Goal: Information Seeking & Learning: Check status

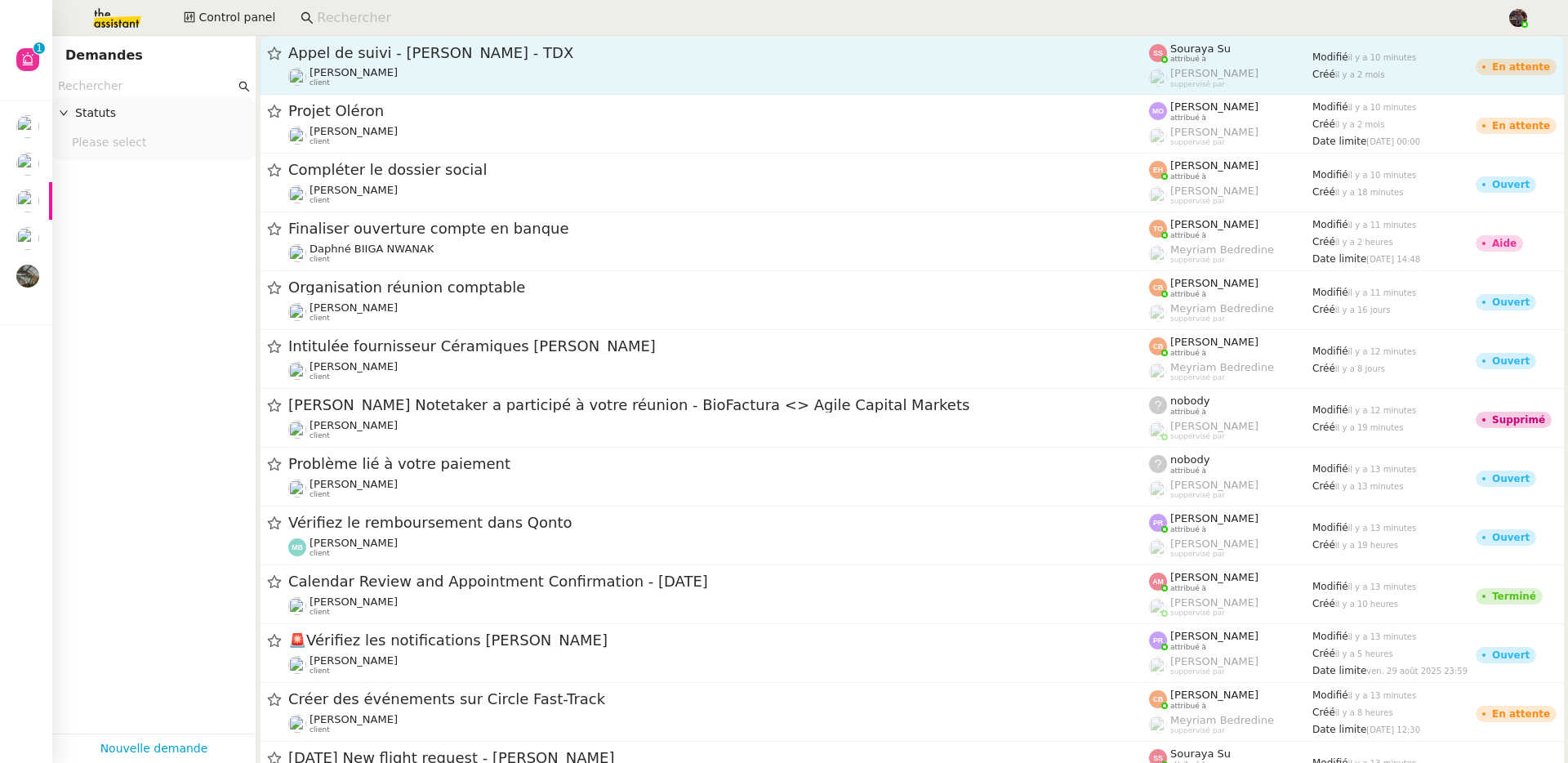
click at [478, 39] on link "Appel de suivi - [PERSON_NAME] - TDX [PERSON_NAME] client Souraya Su attribué à…" at bounding box center [912, 65] width 1305 height 59
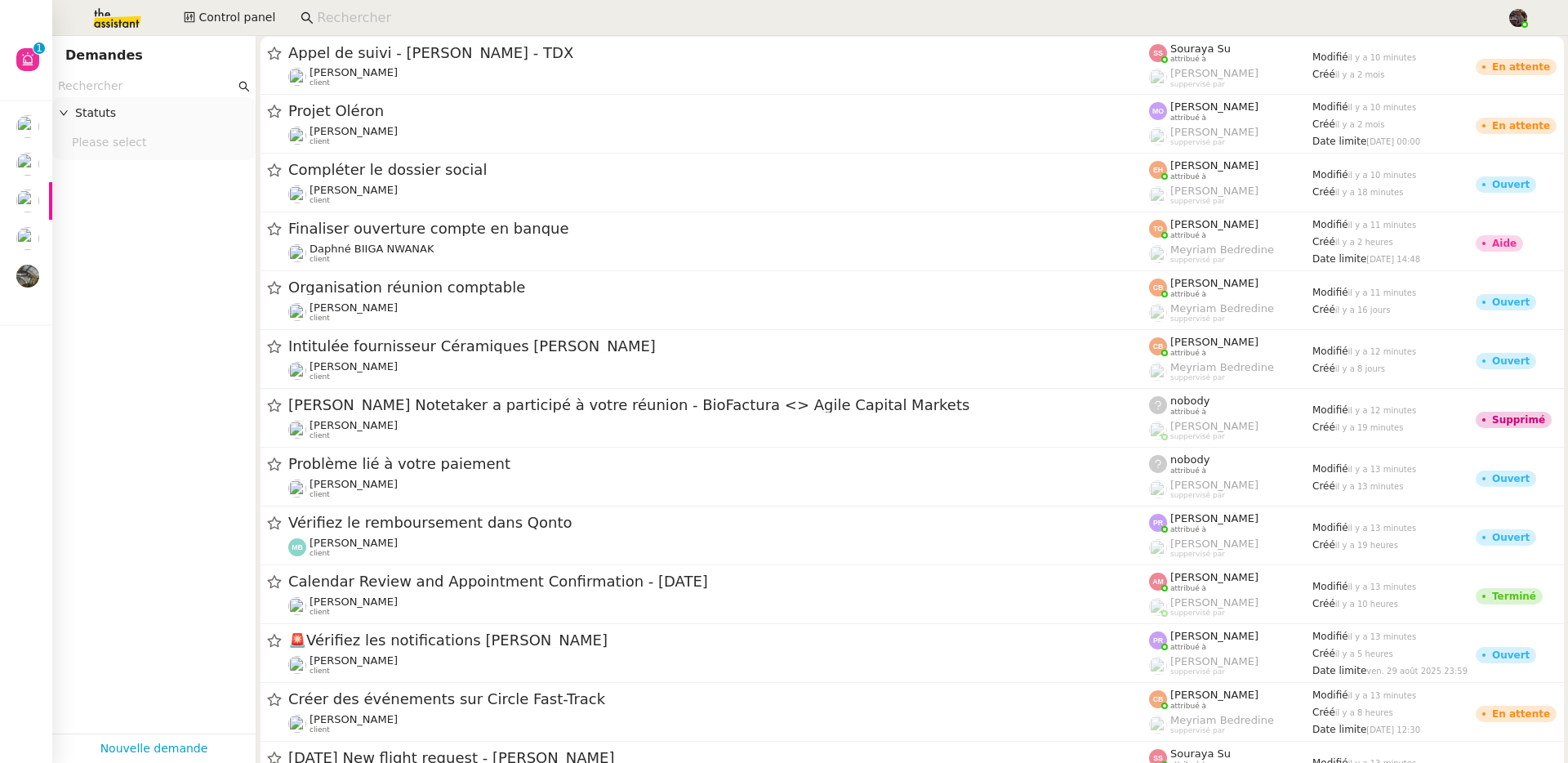
click at [458, 28] on nz-layout "Aide 0 1 2 3 4 5 6 7 8 9 Mes demandes Accept your invitation to join shared cal…" at bounding box center [784, 381] width 1568 height 763
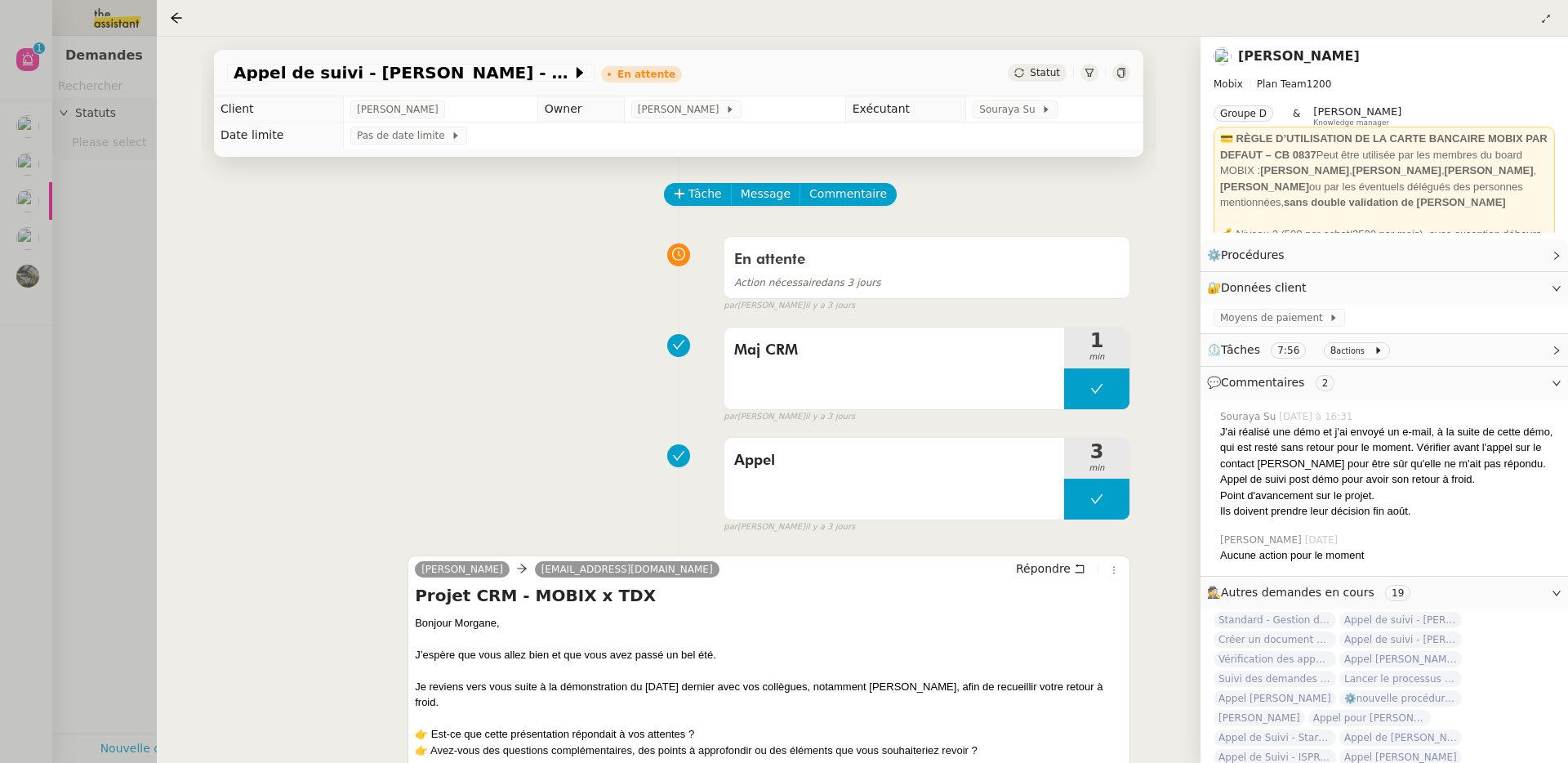
click at [105, 265] on div at bounding box center [784, 381] width 1568 height 763
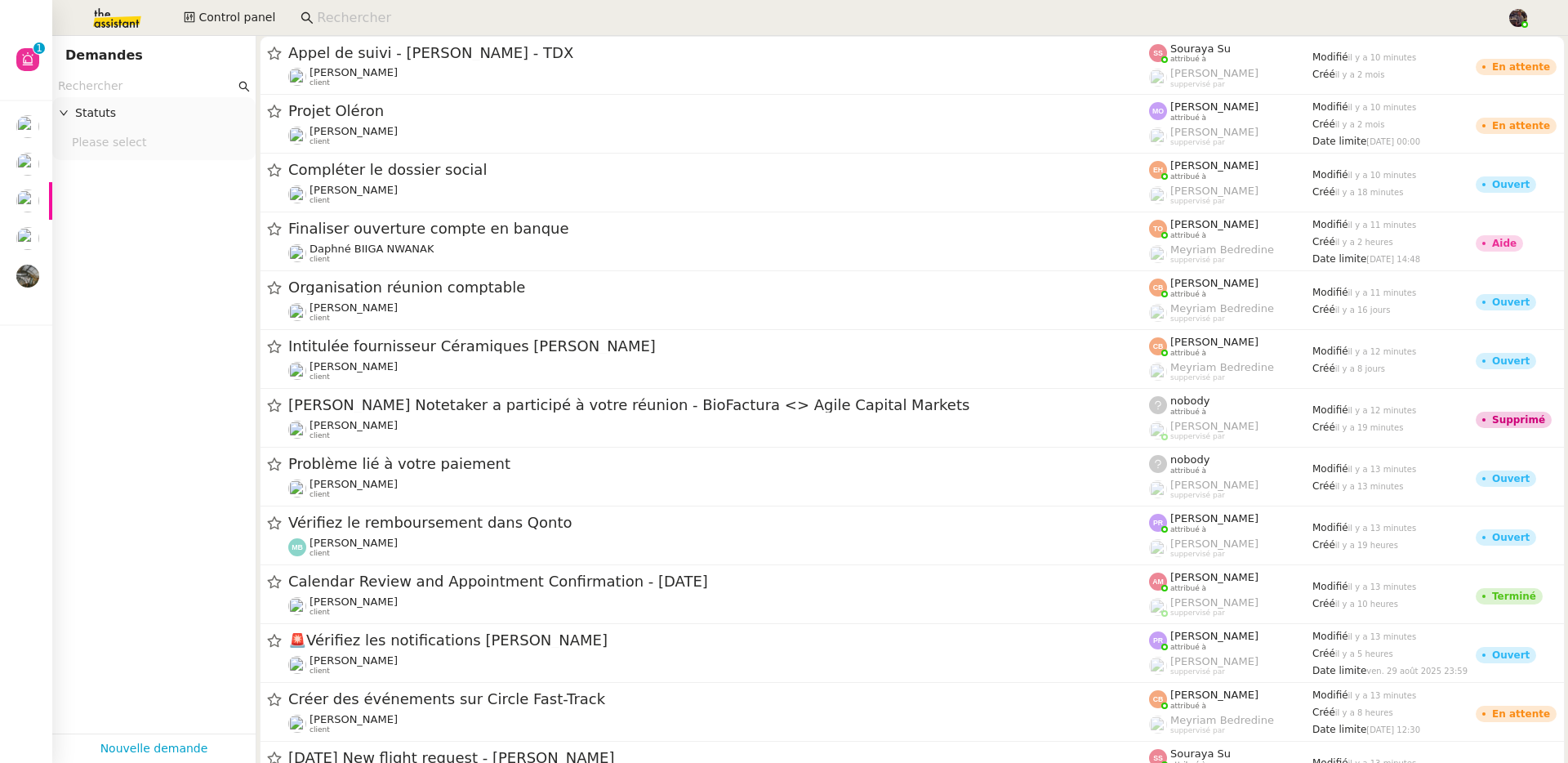
click at [406, 17] on input at bounding box center [903, 18] width 1173 height 22
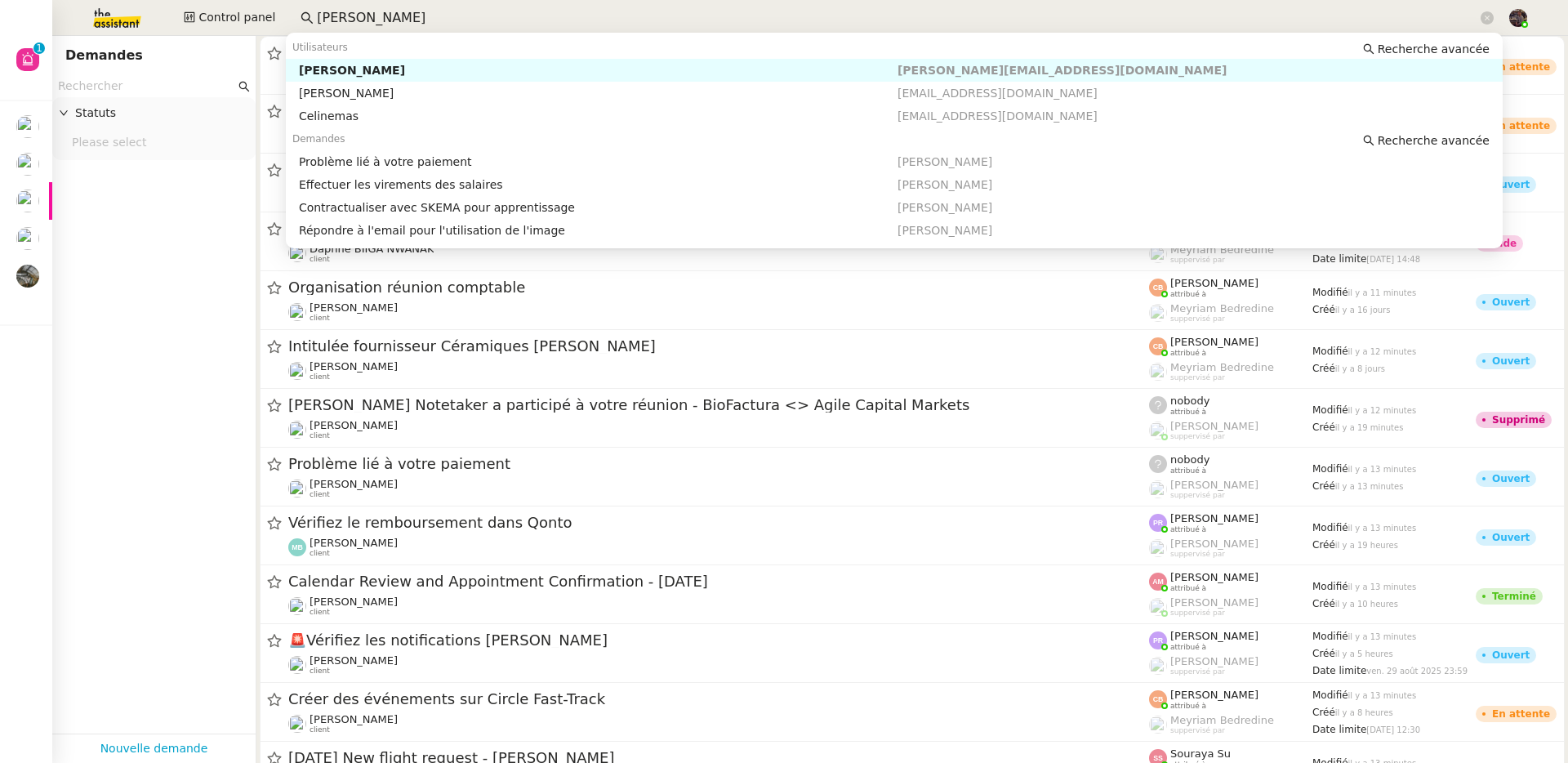
click at [378, 56] on div "Utilisateurs Recherche avancée" at bounding box center [894, 48] width 1217 height 23
click at [378, 72] on div "[PERSON_NAME]" at bounding box center [599, 70] width 599 height 15
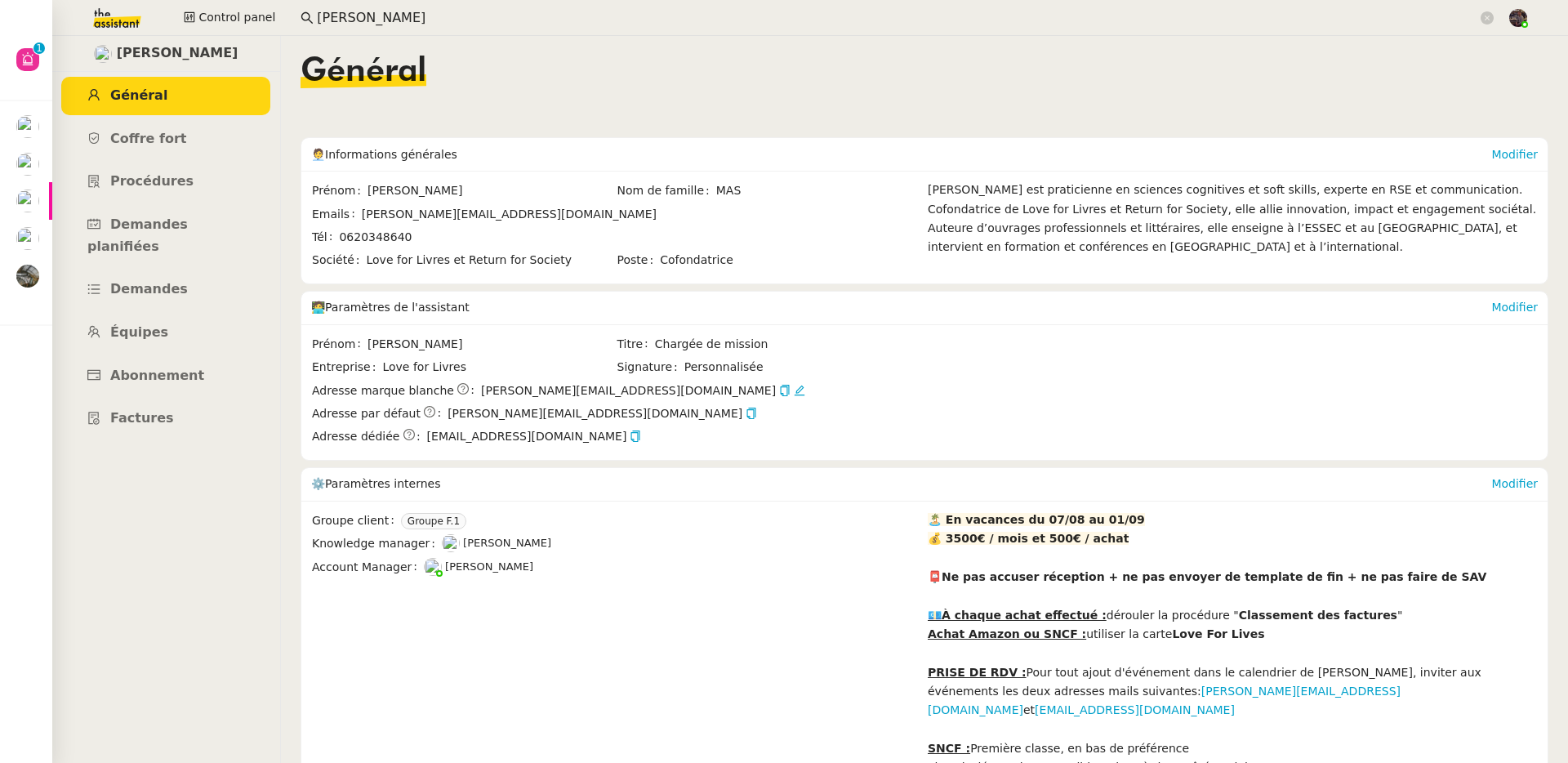
click at [148, 373] on ul "Général Coffre fort Procédures Demandes planifiées Demandes Équipes Abonnement …" at bounding box center [165, 257] width 228 height 361
click at [144, 368] on span "Abonnement" at bounding box center [157, 375] width 94 height 16
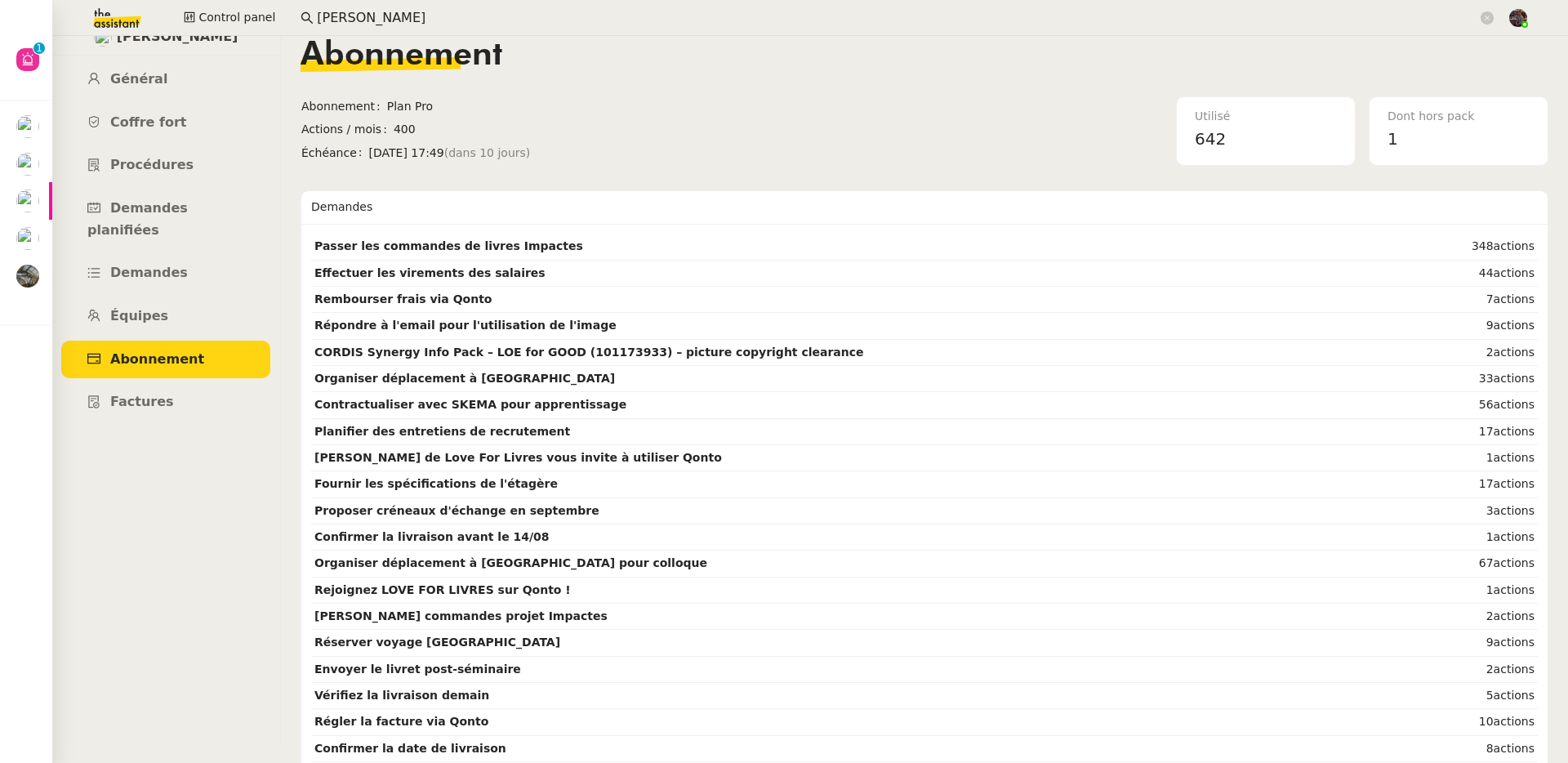
scroll to position [35, 0]
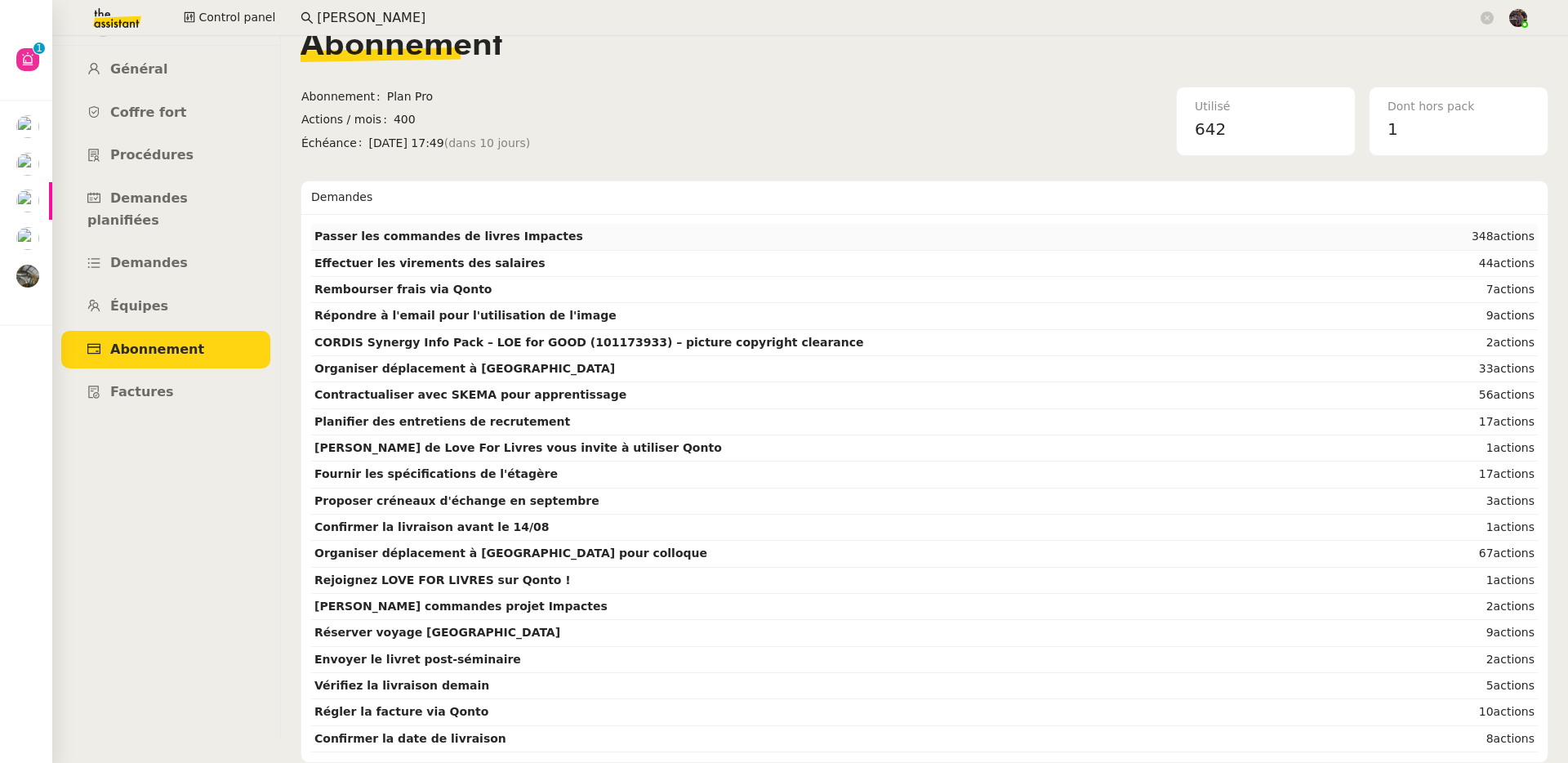
click at [525, 229] on strong "Passer les commandes de livres Impactes" at bounding box center [448, 236] width 269 height 13
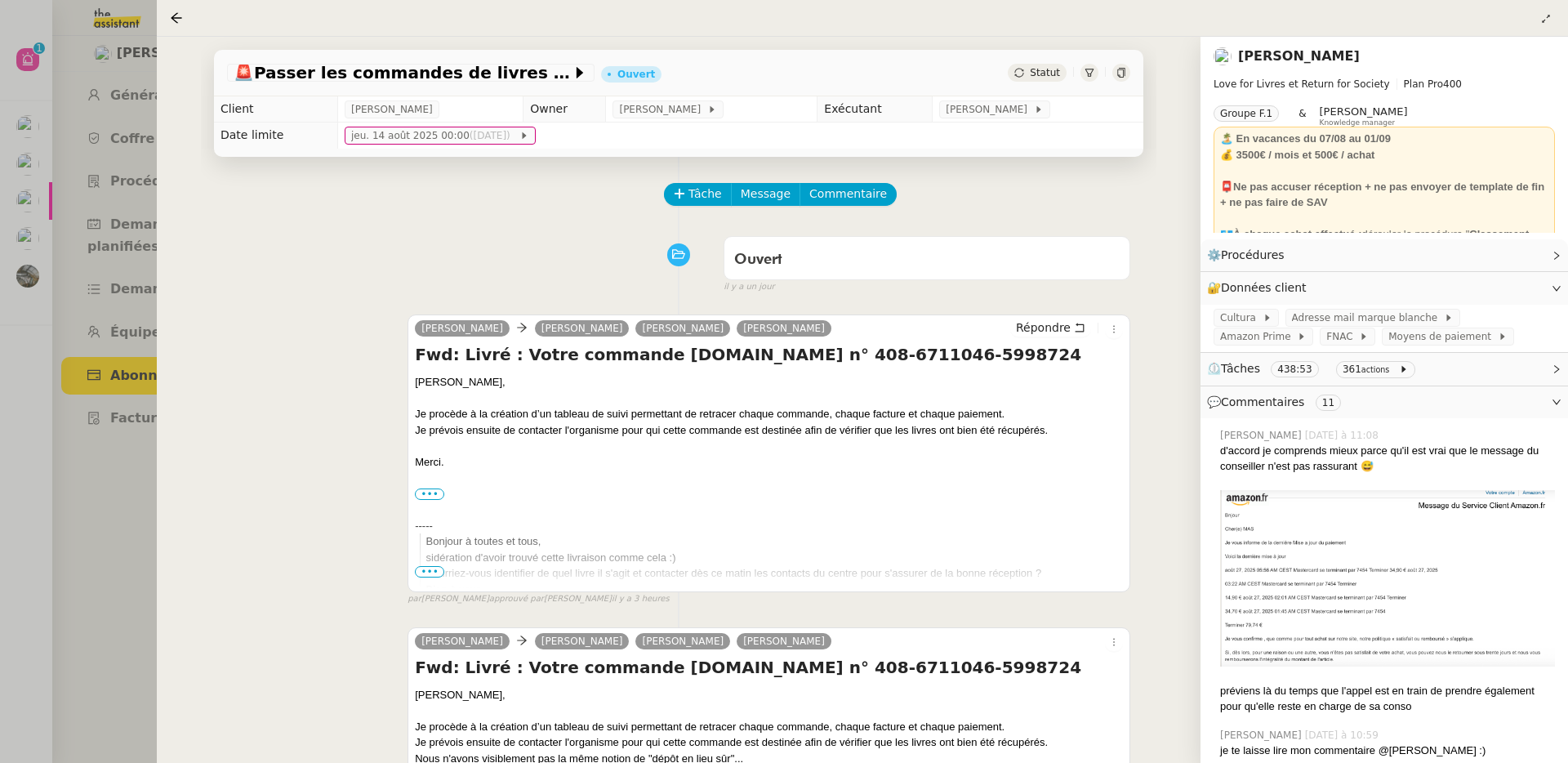
click at [61, 365] on div at bounding box center [784, 381] width 1568 height 763
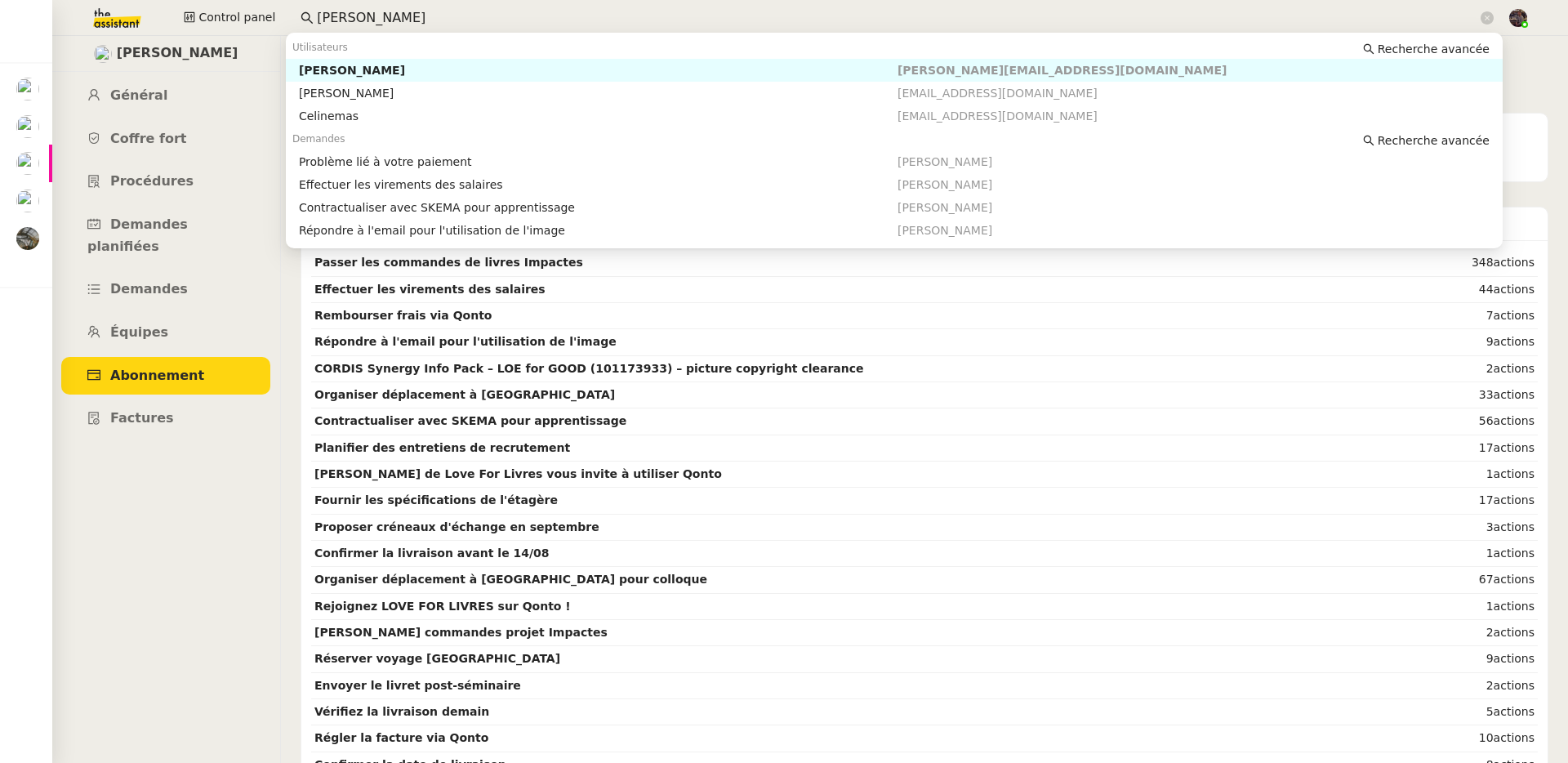
click at [350, 19] on input "céline mas" at bounding box center [897, 18] width 1161 height 22
type input "c"
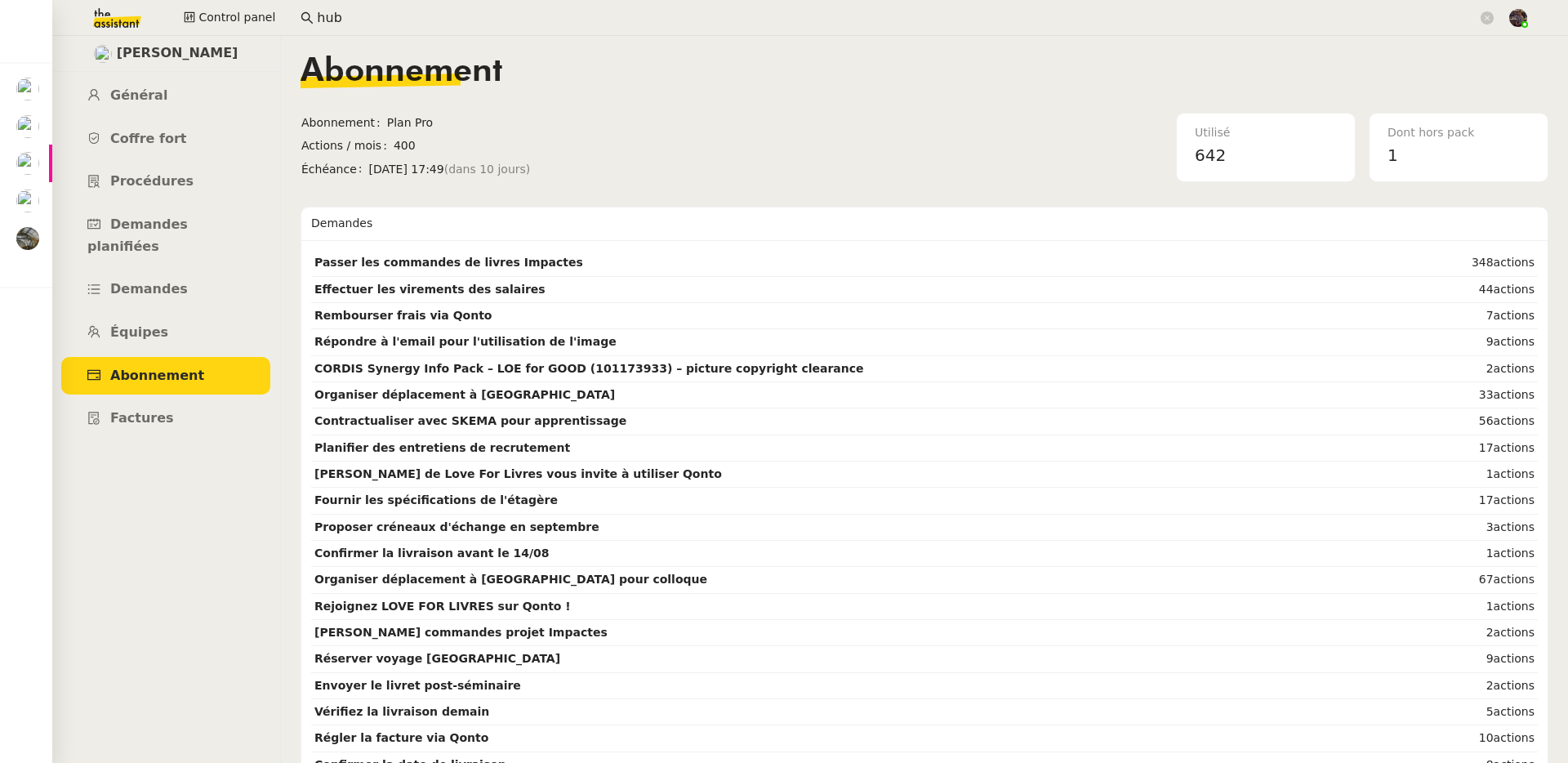
type input "hub"
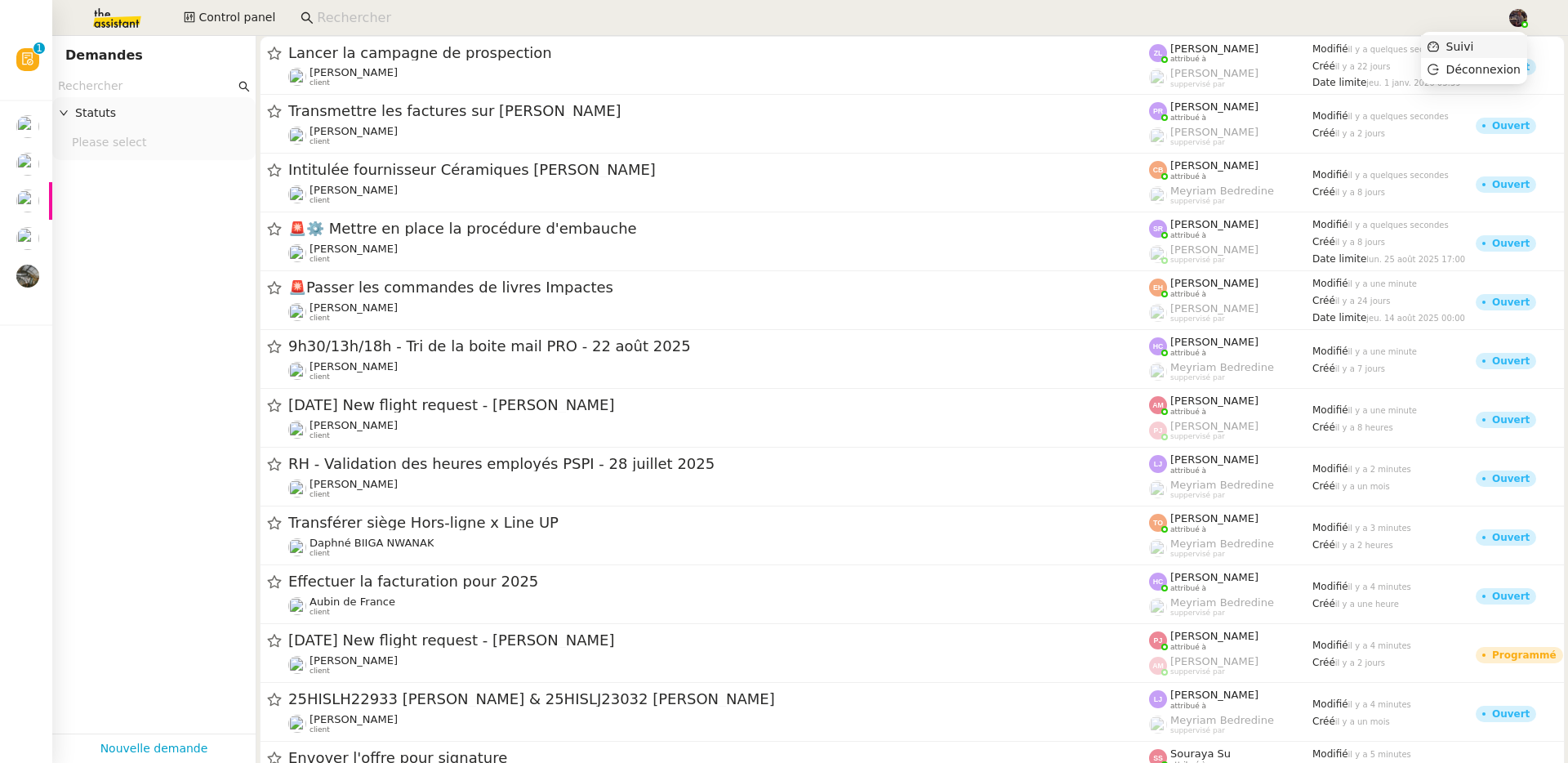
click at [1498, 47] on li "Suivi" at bounding box center [1474, 47] width 106 height 23
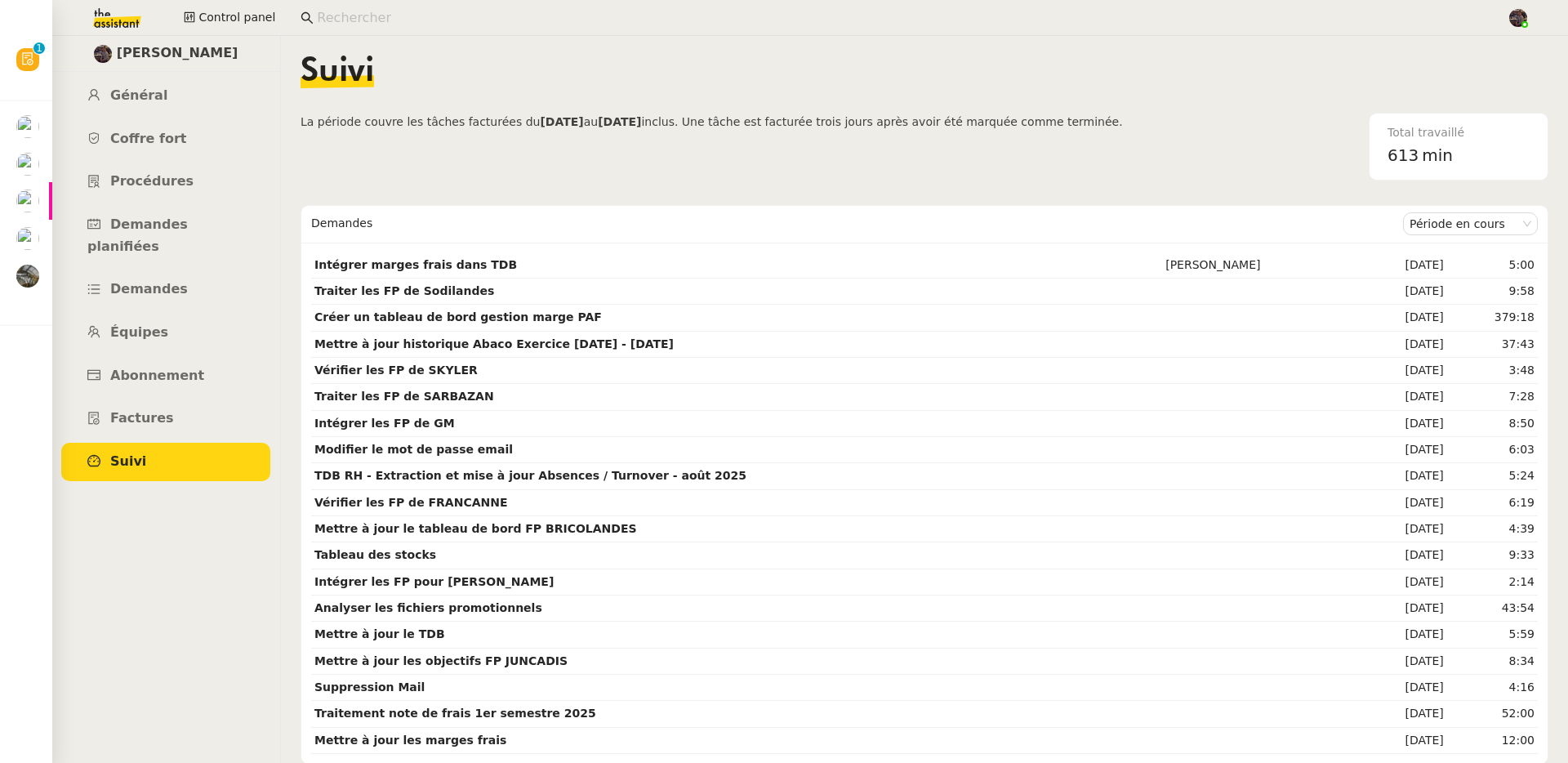
click at [355, 110] on div "Suivi" at bounding box center [925, 83] width 1248 height 57
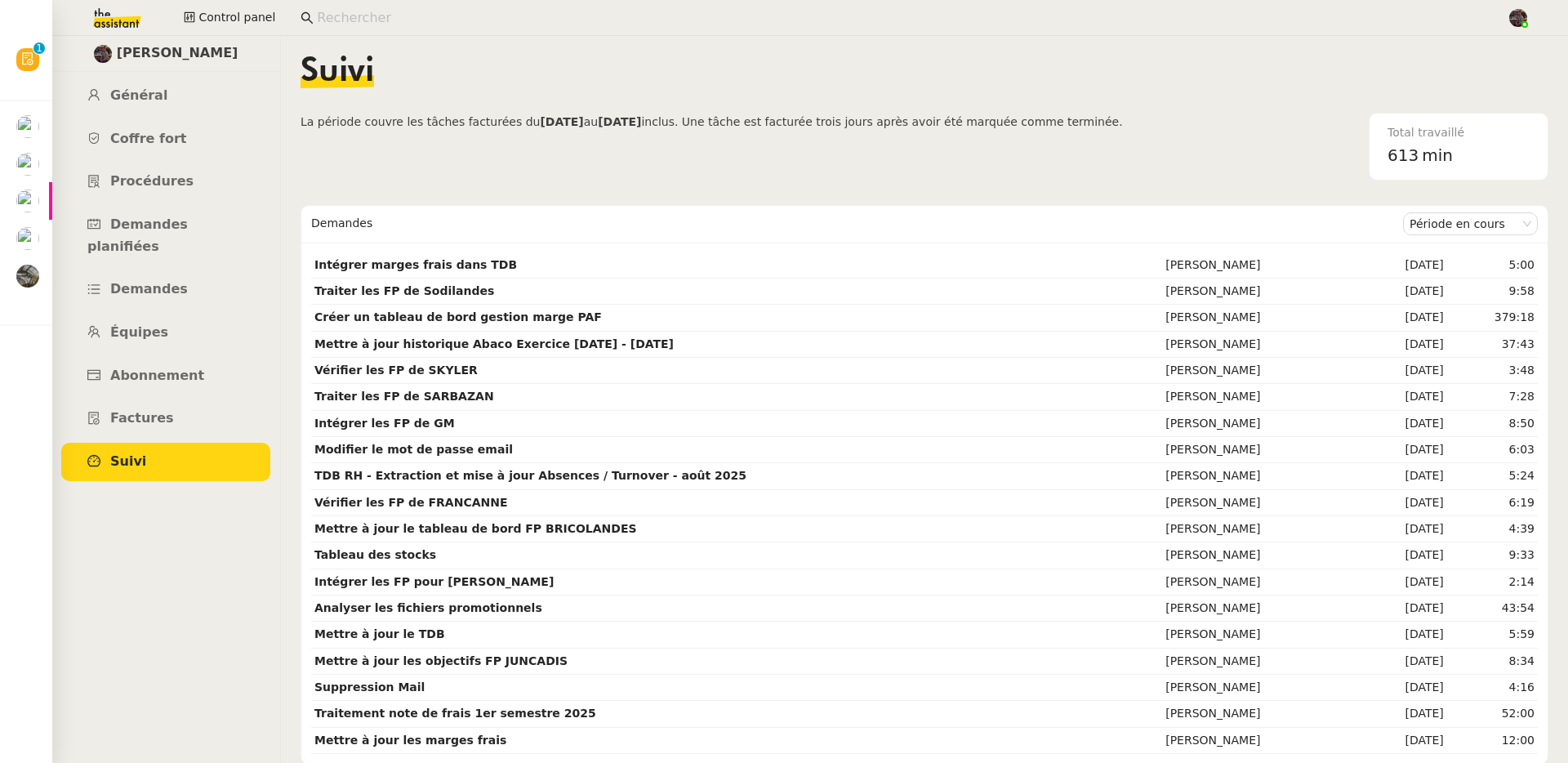
click at [355, 110] on div "Suivi" at bounding box center [925, 83] width 1248 height 57
click at [369, 125] on span "La période couvre les tâches facturées du" at bounding box center [420, 122] width 239 height 13
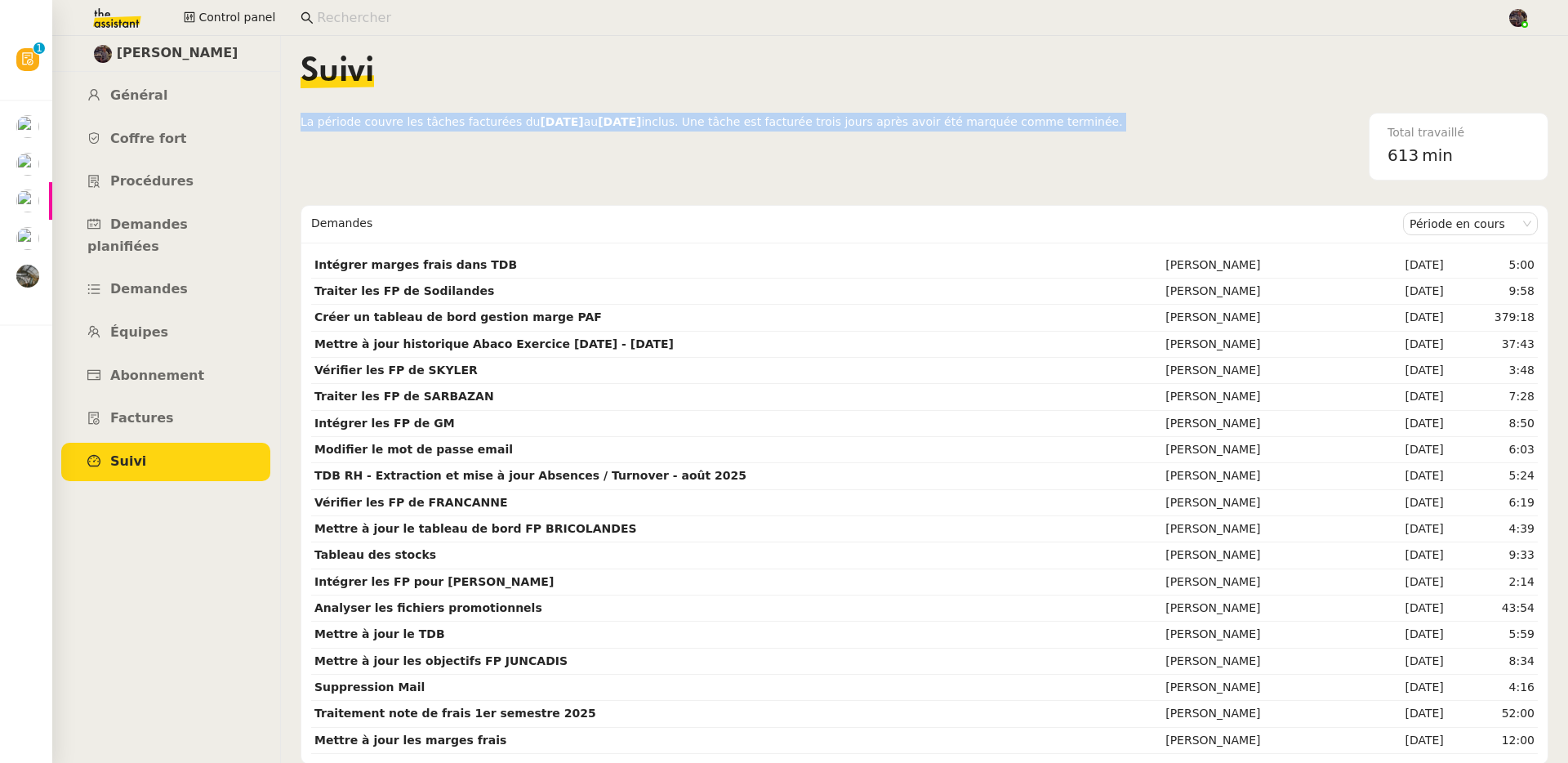
copy span "La période couvre les tâches facturées du [DATE] au [DATE] inclus. Une tâche es…"
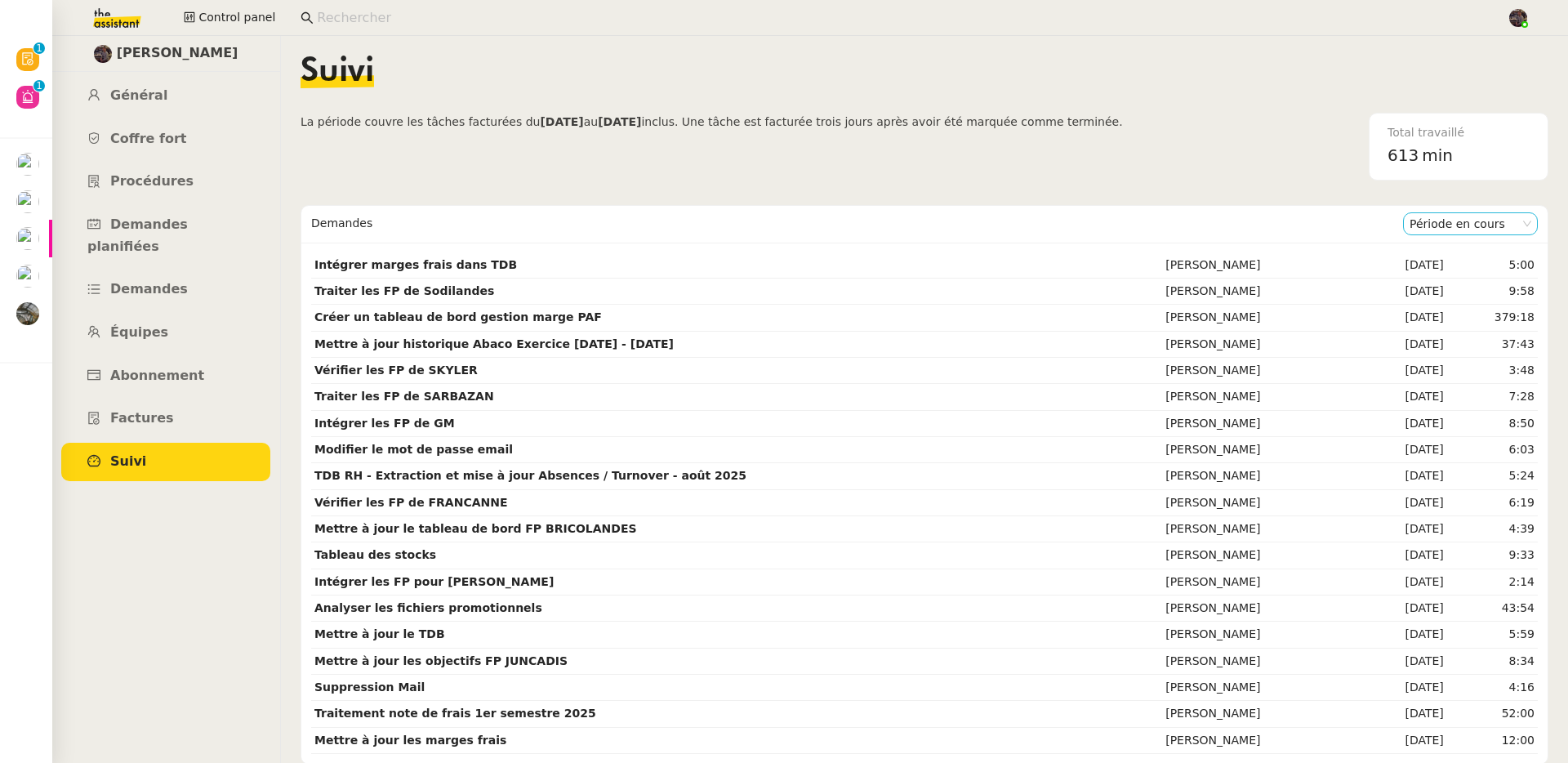
click at [1460, 233] on nz-select-item "Période en cours" at bounding box center [1471, 224] width 122 height 21
click at [1453, 271] on div "Période précédente" at bounding box center [1449, 276] width 122 height 15
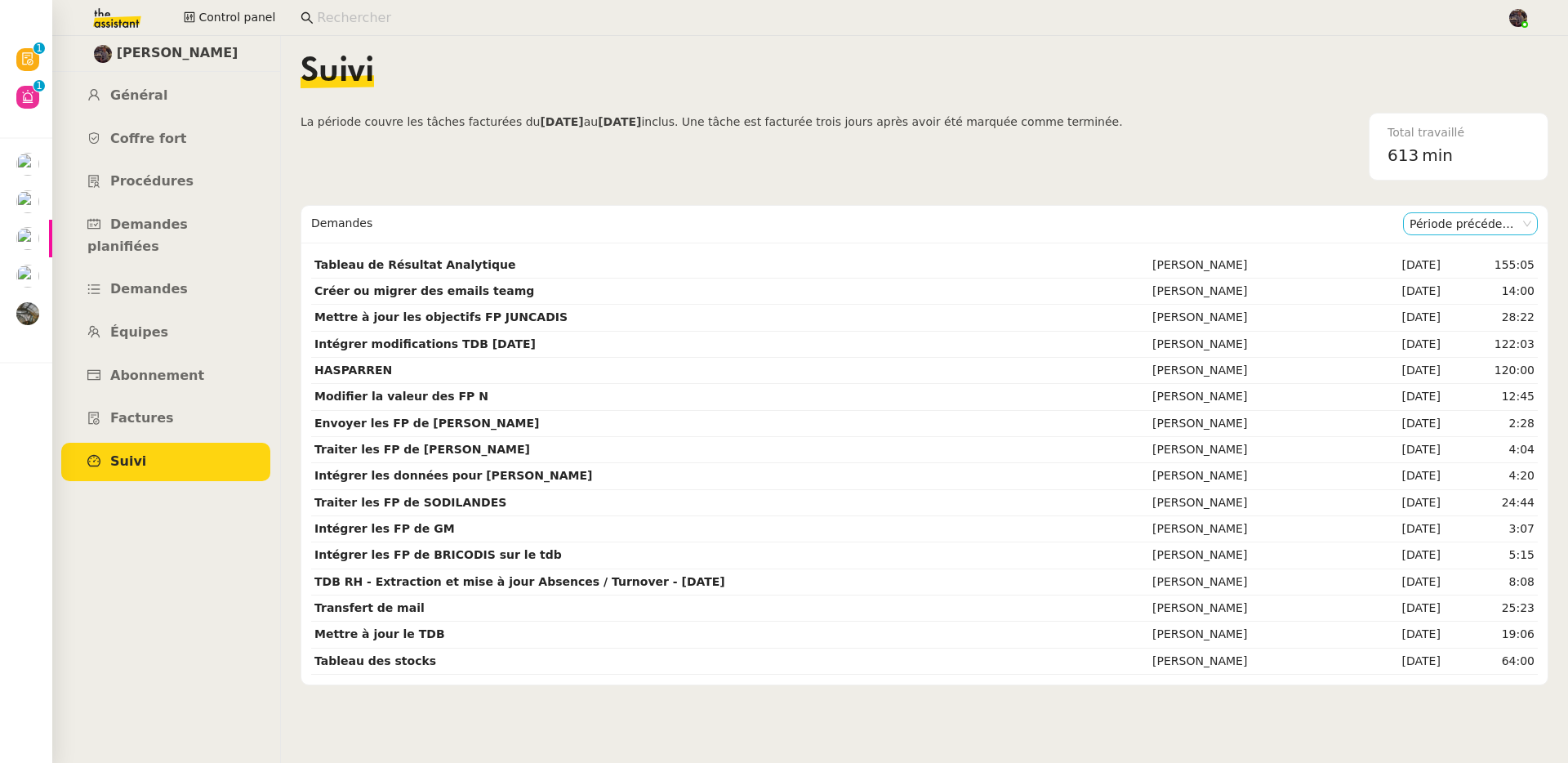
click at [1420, 230] on nz-select-item "Période précédente" at bounding box center [1471, 224] width 122 height 21
click at [1431, 255] on div "Période en cours" at bounding box center [1449, 253] width 122 height 15
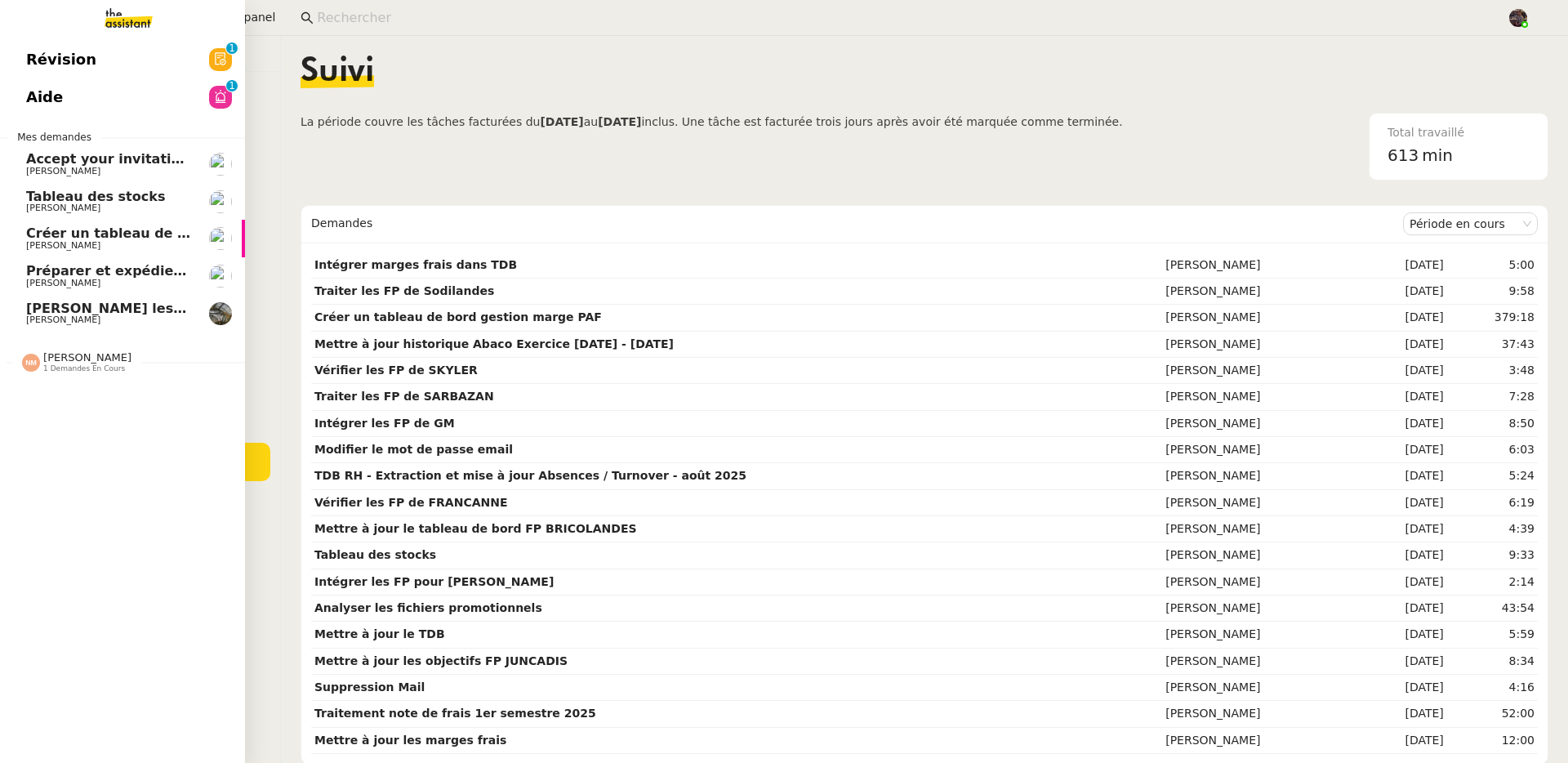
click at [44, 365] on span "1 demandes en cours" at bounding box center [84, 369] width 82 height 9
click at [67, 393] on span "Créer une matrice à partir des exports" at bounding box center [170, 393] width 288 height 16
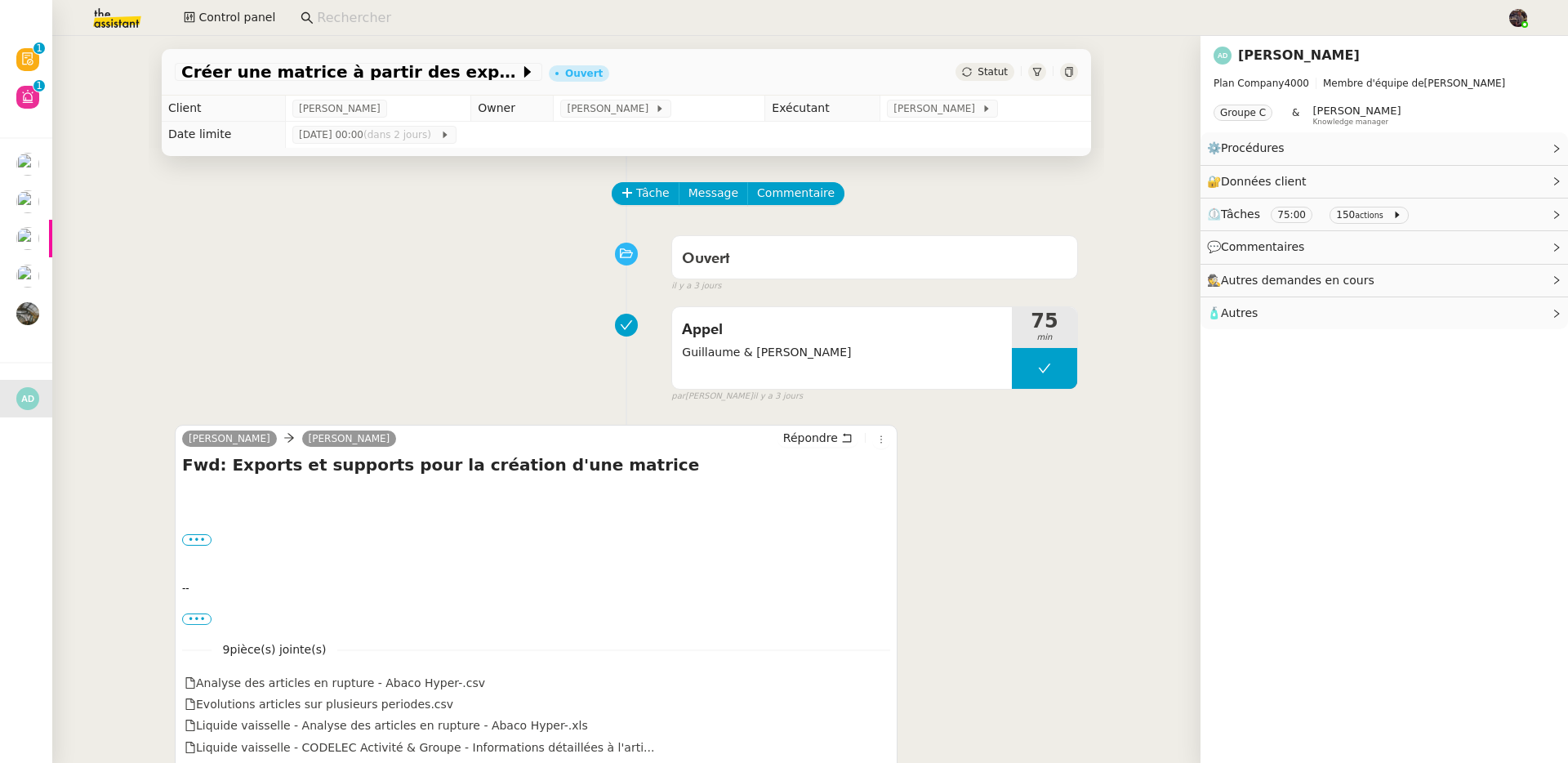
click at [494, 22] on input at bounding box center [903, 18] width 1173 height 22
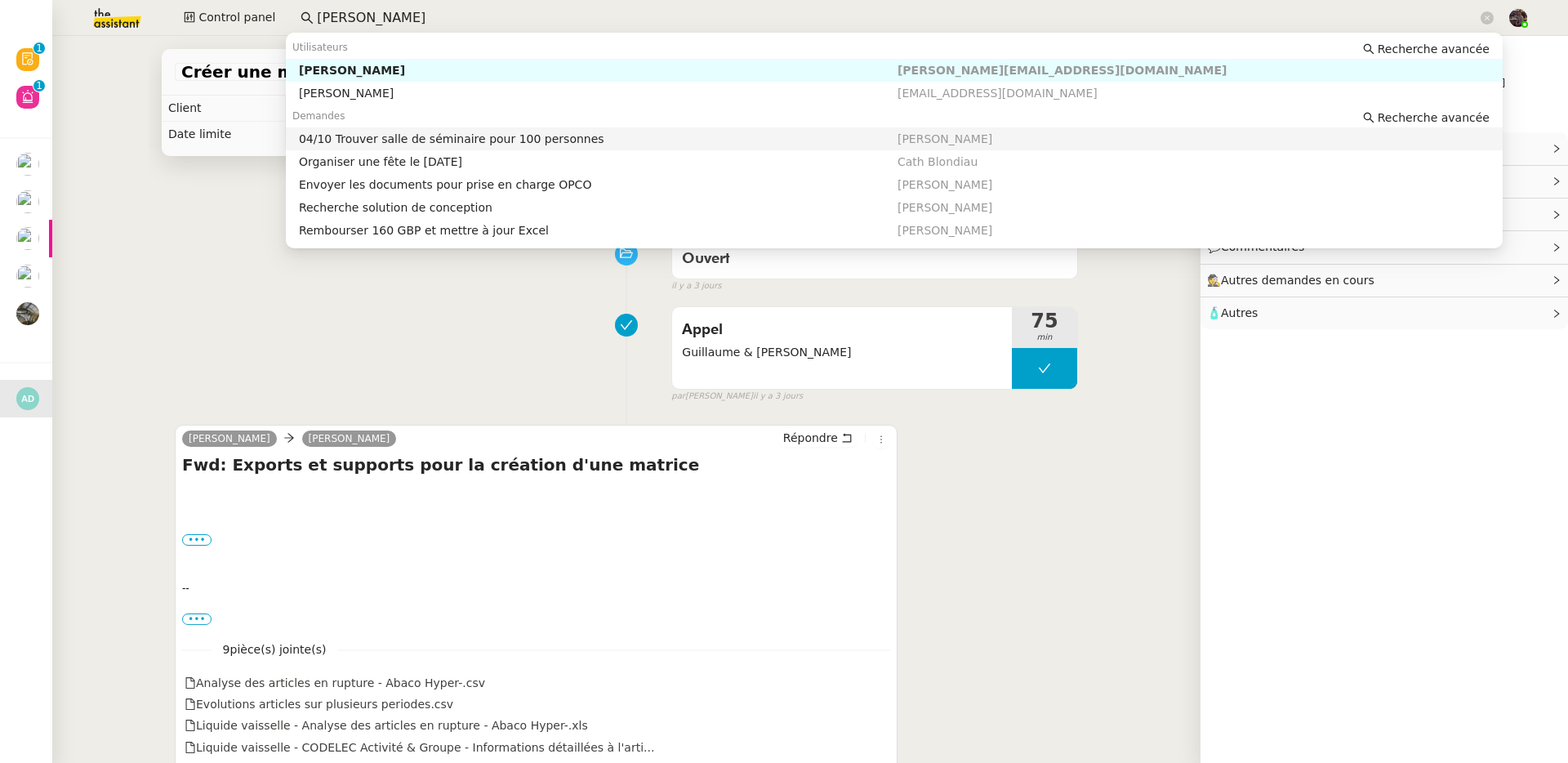
type input "[PERSON_NAME]"
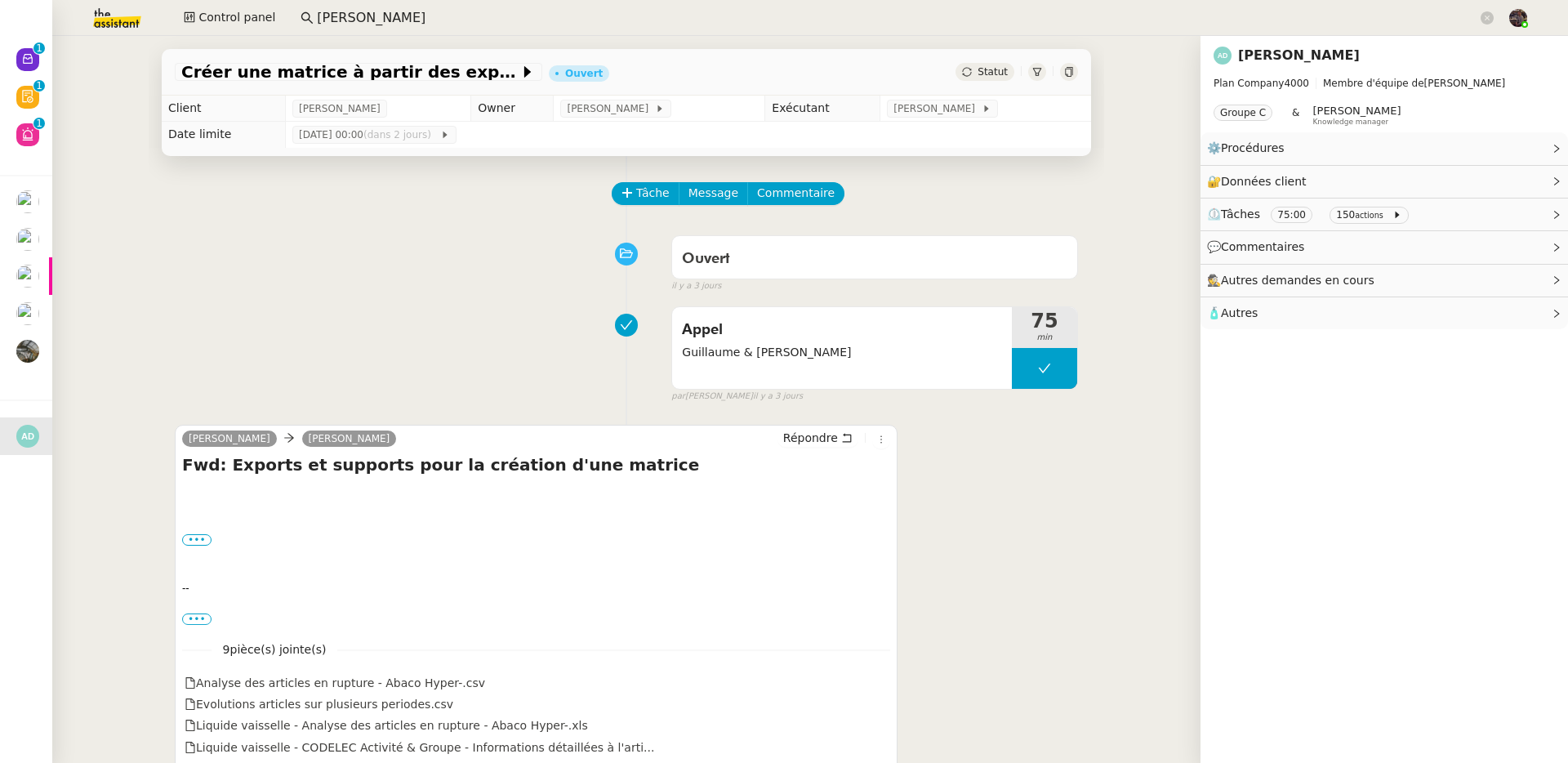
click at [346, 16] on input "[PERSON_NAME]" at bounding box center [897, 18] width 1161 height 22
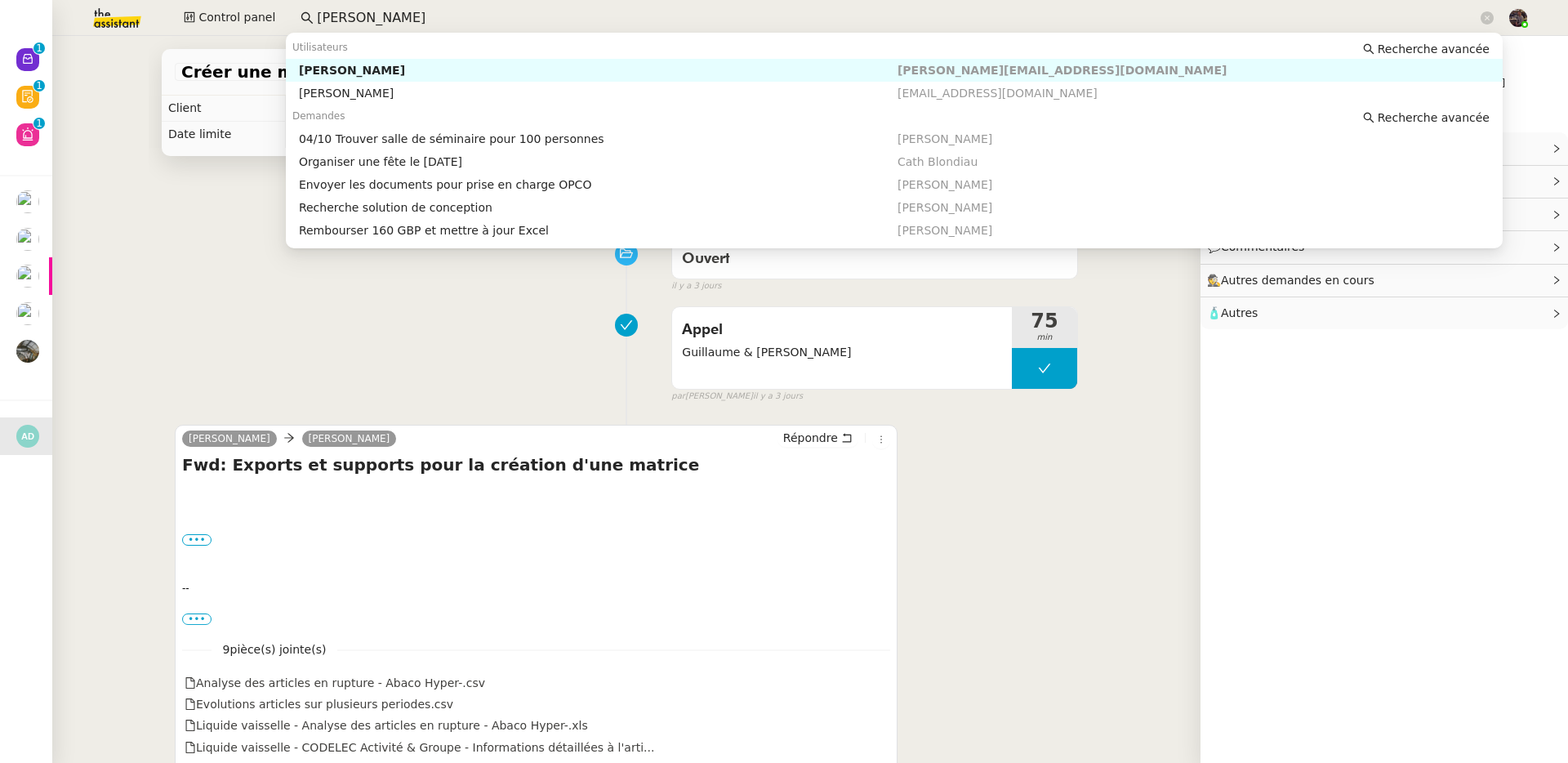
click at [377, 63] on div "[PERSON_NAME]" at bounding box center [599, 70] width 599 height 15
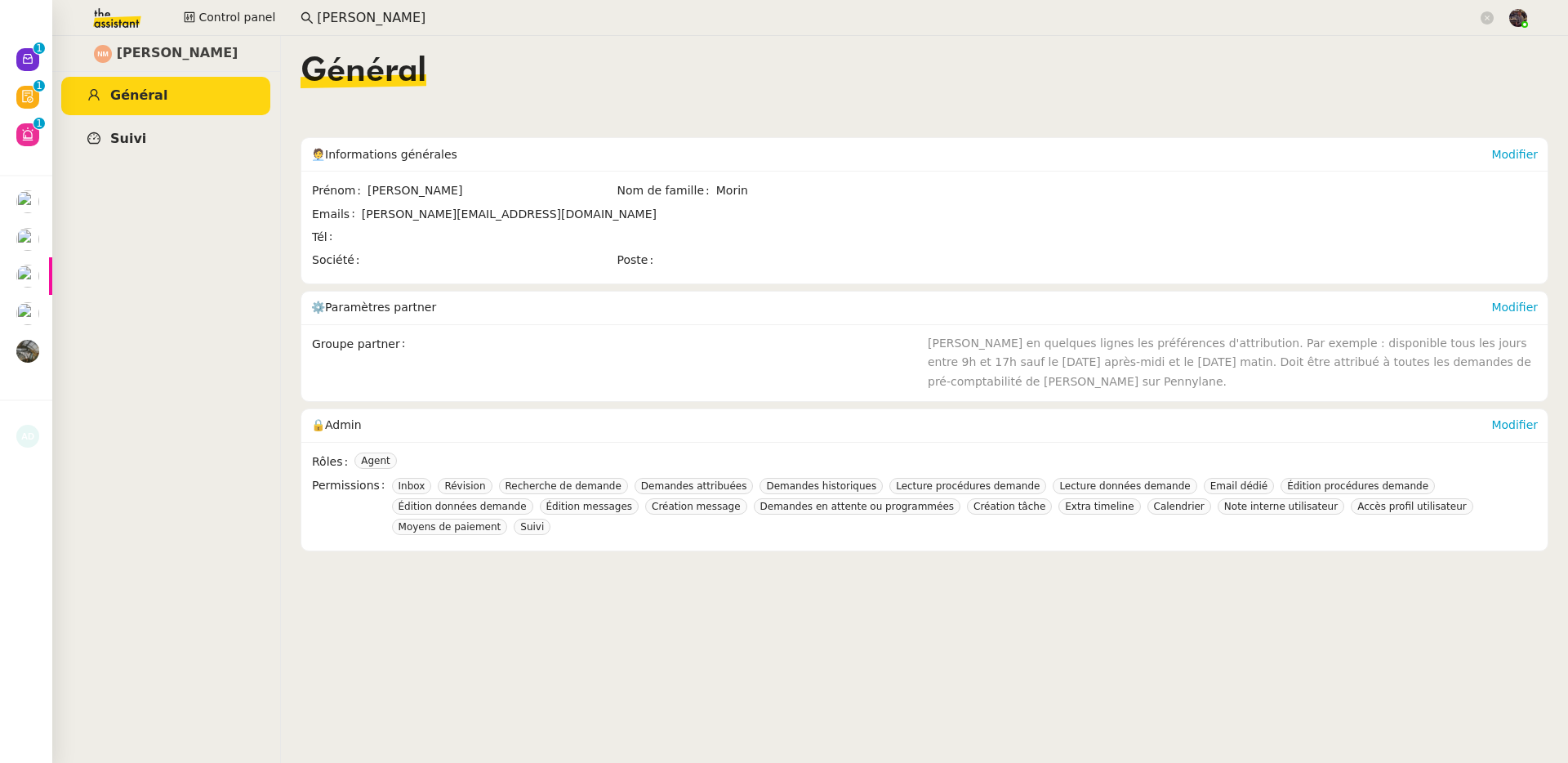
click at [114, 135] on span "Suivi" at bounding box center [129, 138] width 36 height 16
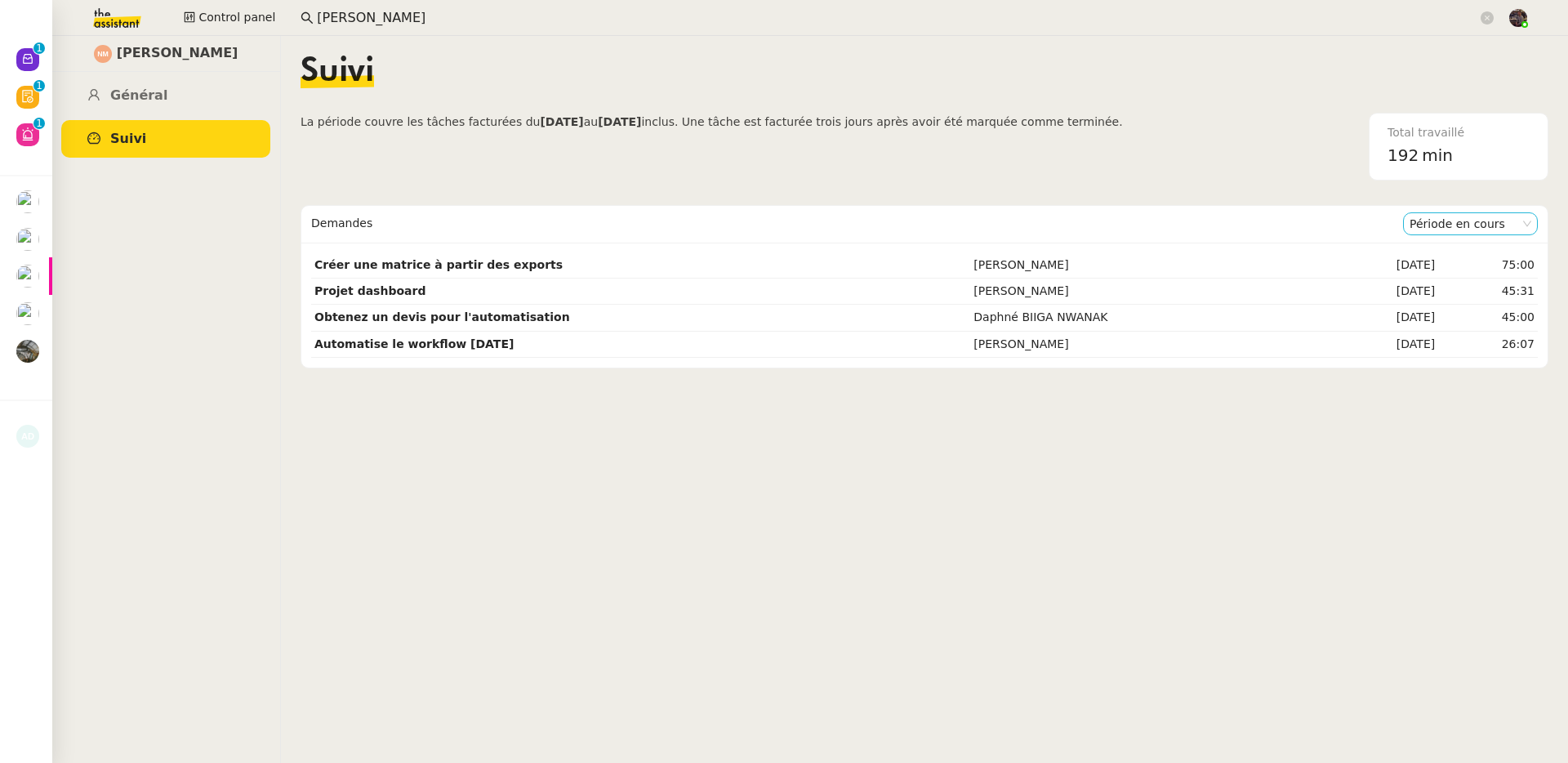
click at [1420, 224] on nz-select-item "Période en cours" at bounding box center [1471, 224] width 122 height 21
click at [1421, 272] on div "Période précédente" at bounding box center [1446, 276] width 122 height 15
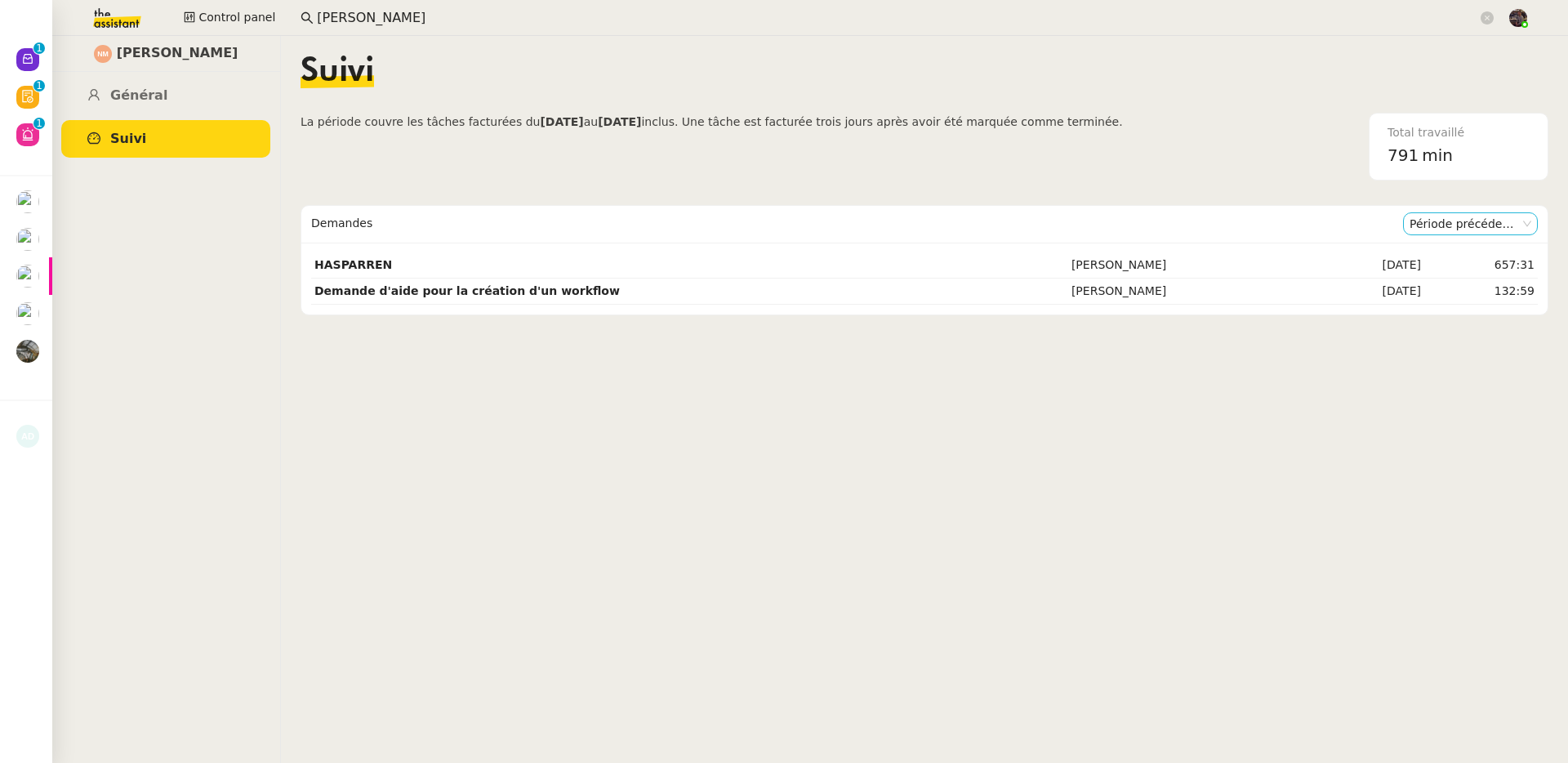
click at [1418, 228] on nz-select-item "Période précédente" at bounding box center [1471, 224] width 122 height 21
click at [1421, 255] on div "Période en cours" at bounding box center [1446, 253] width 122 height 15
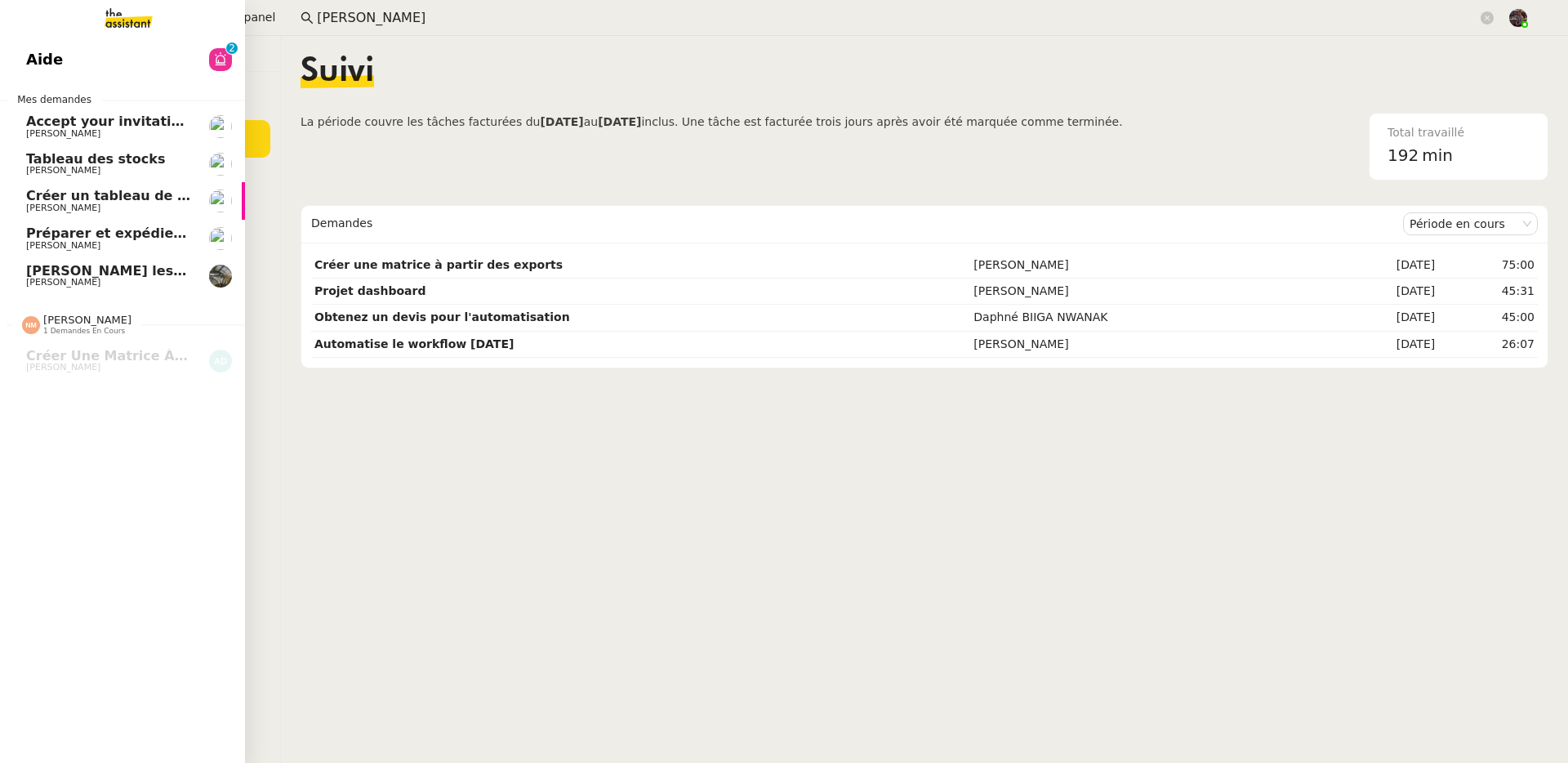
click at [52, 175] on span "[PERSON_NAME]" at bounding box center [63, 170] width 74 height 11
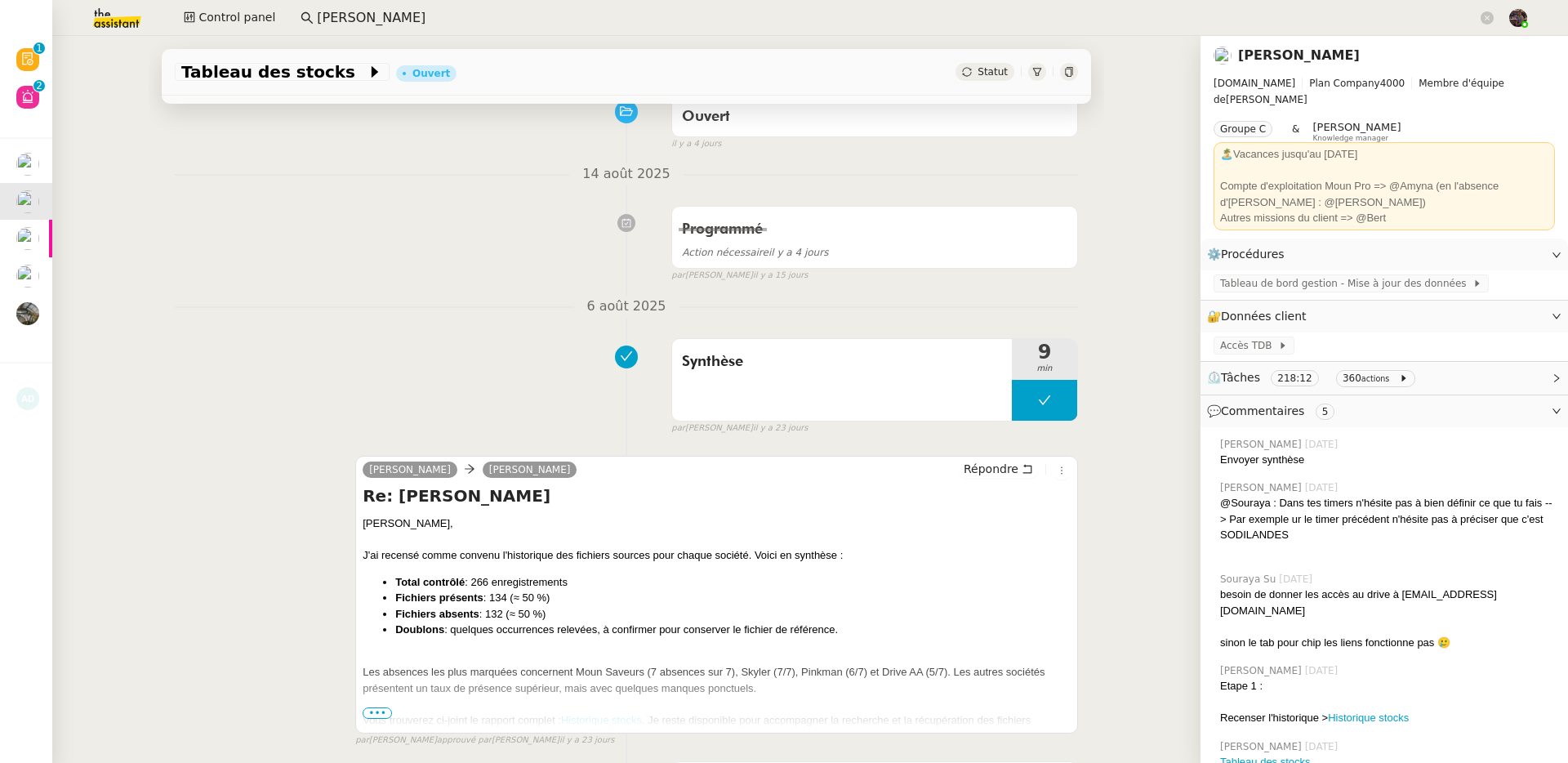
scroll to position [143, 0]
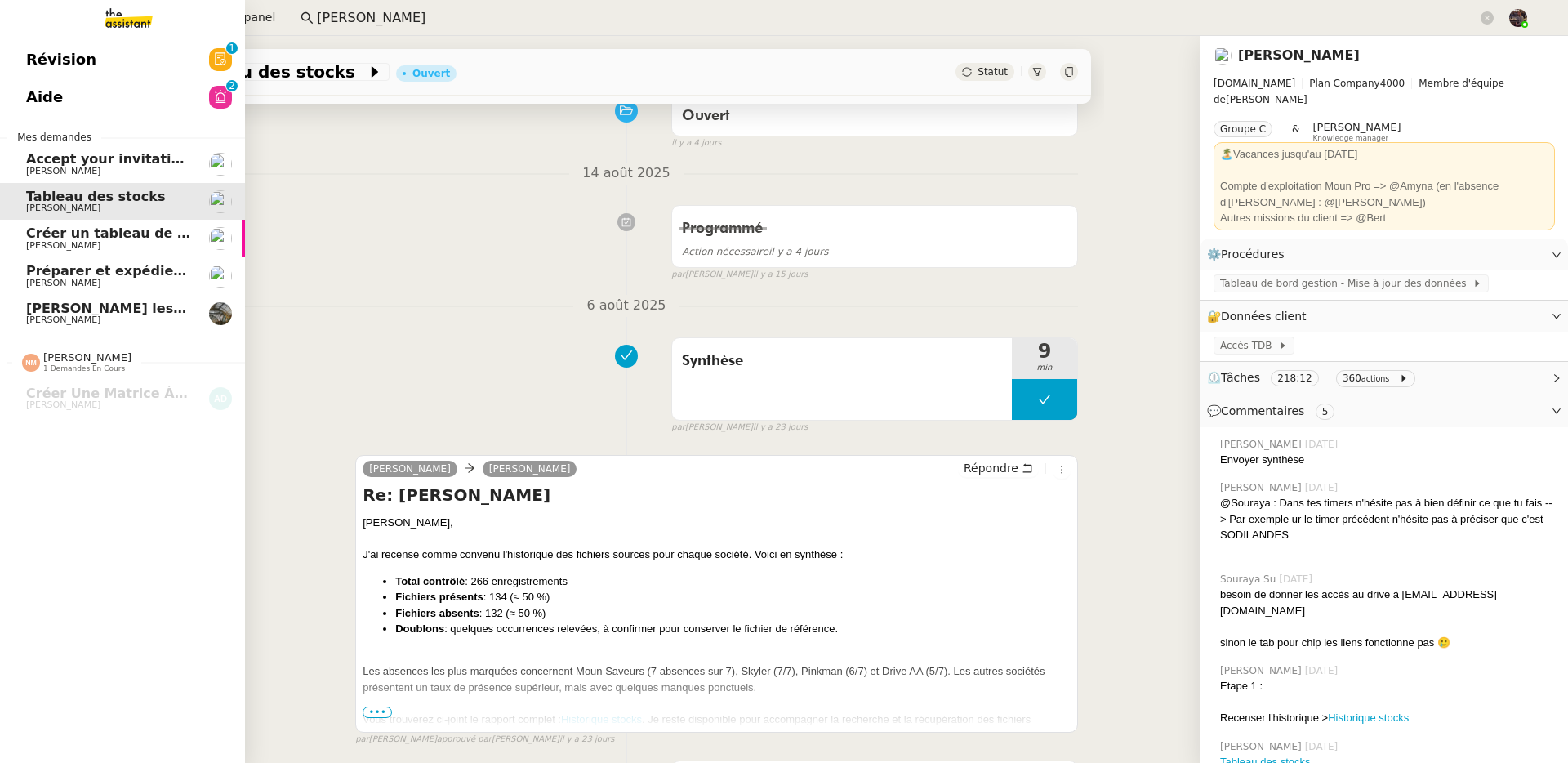
click at [115, 61] on link "Révision 0 1 2 3 4 5 6 7 8 9" at bounding box center [122, 60] width 245 height 38
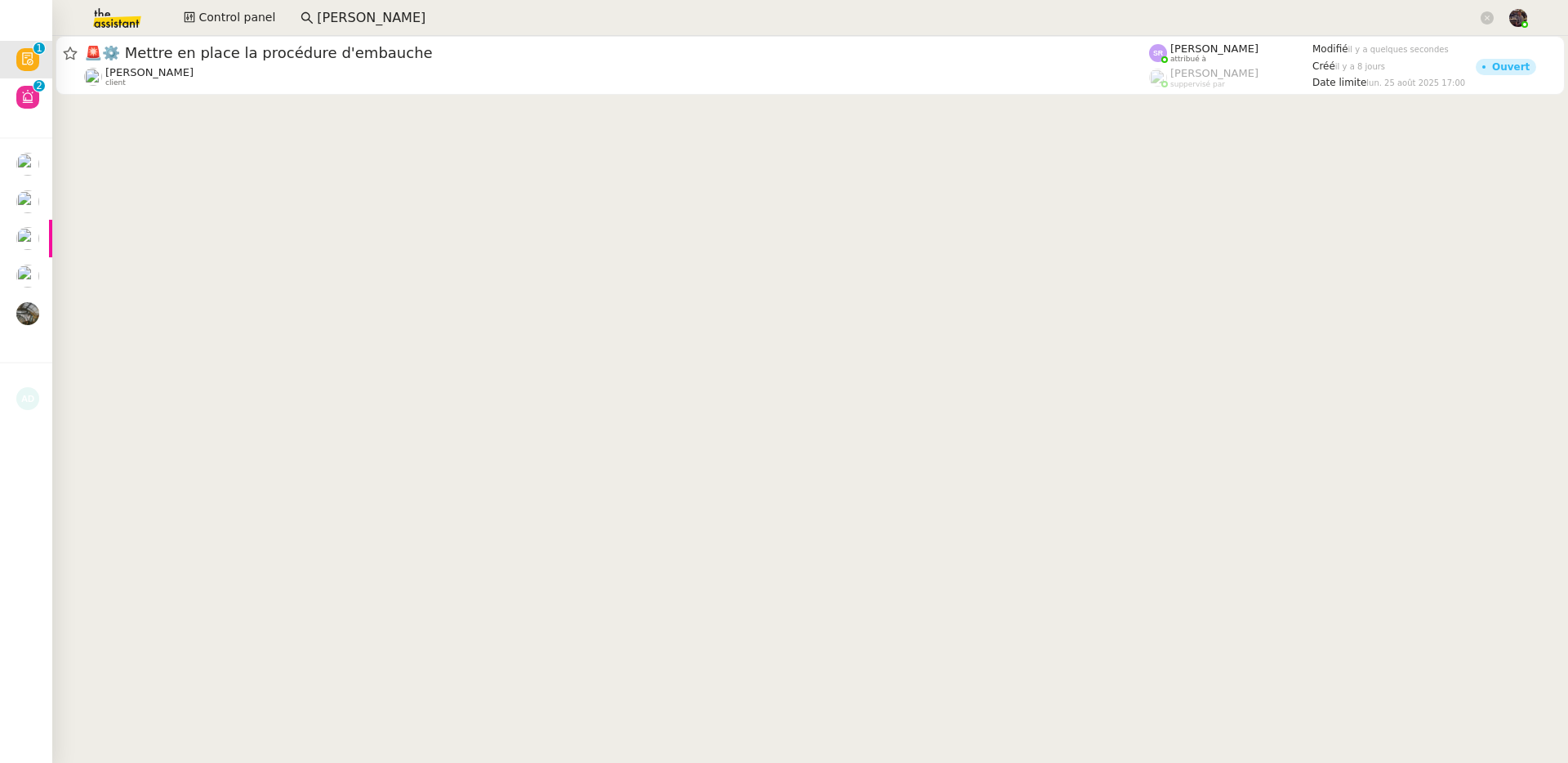
click at [394, 97] on div at bounding box center [810, 67] width 1515 height 62
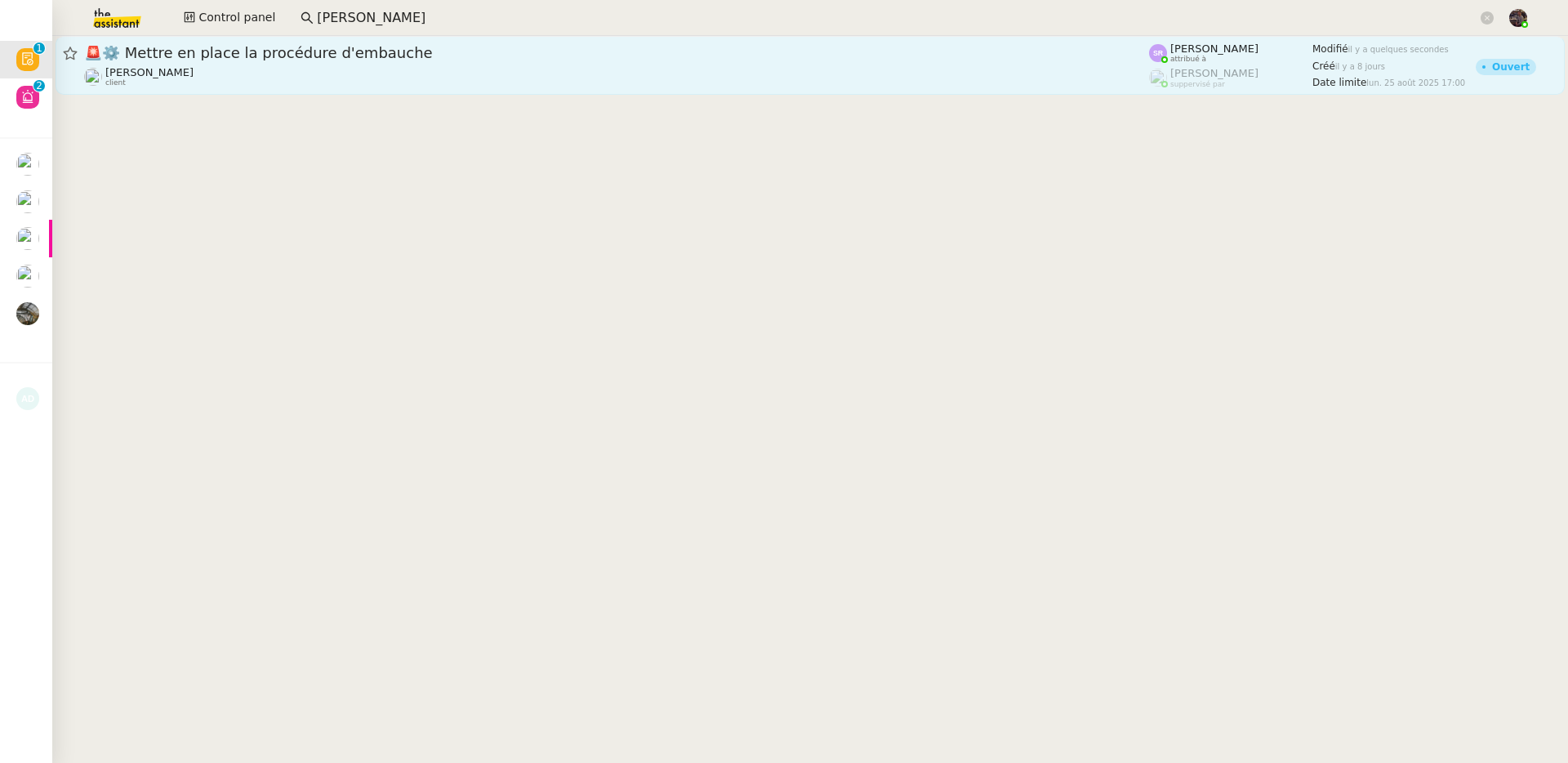
click at [387, 66] on div "[PERSON_NAME] client" at bounding box center [617, 77] width 1065 height 21
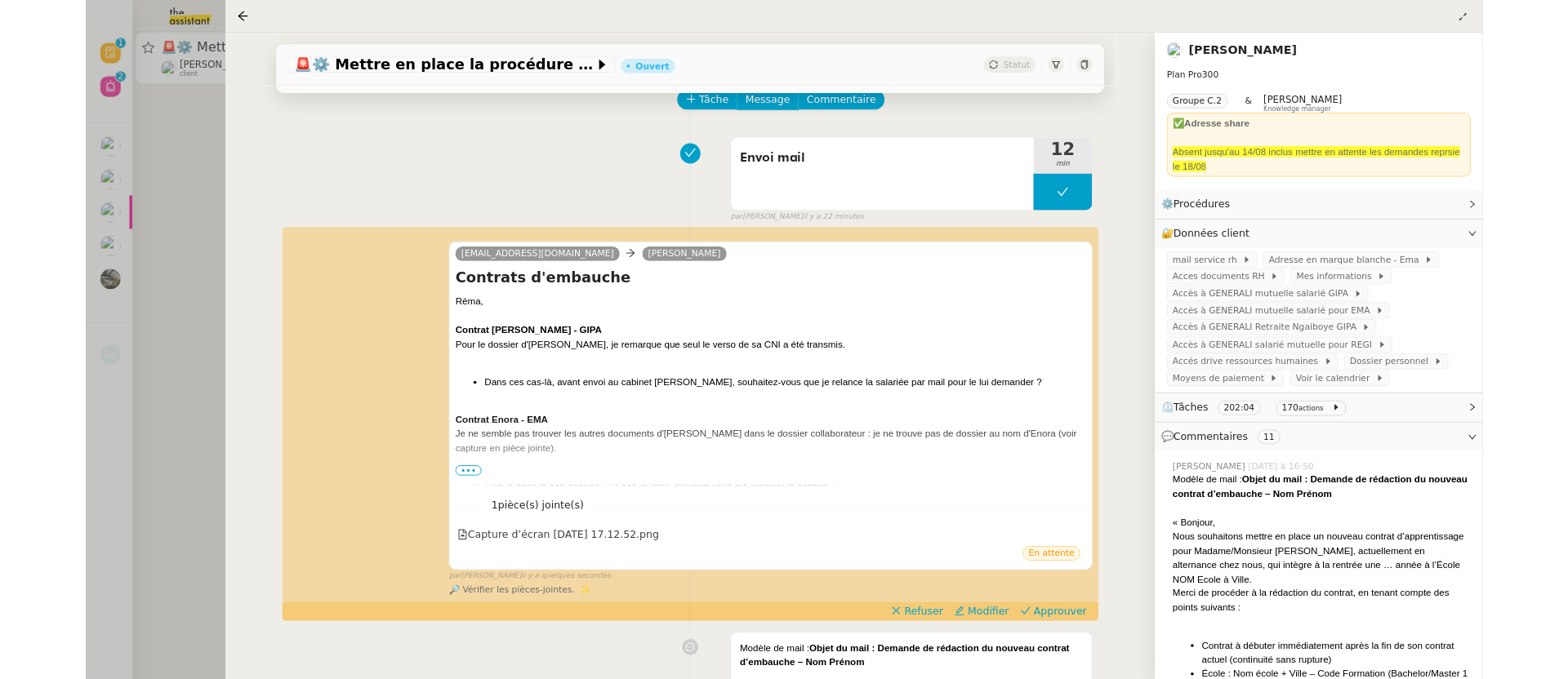
scroll to position [169, 0]
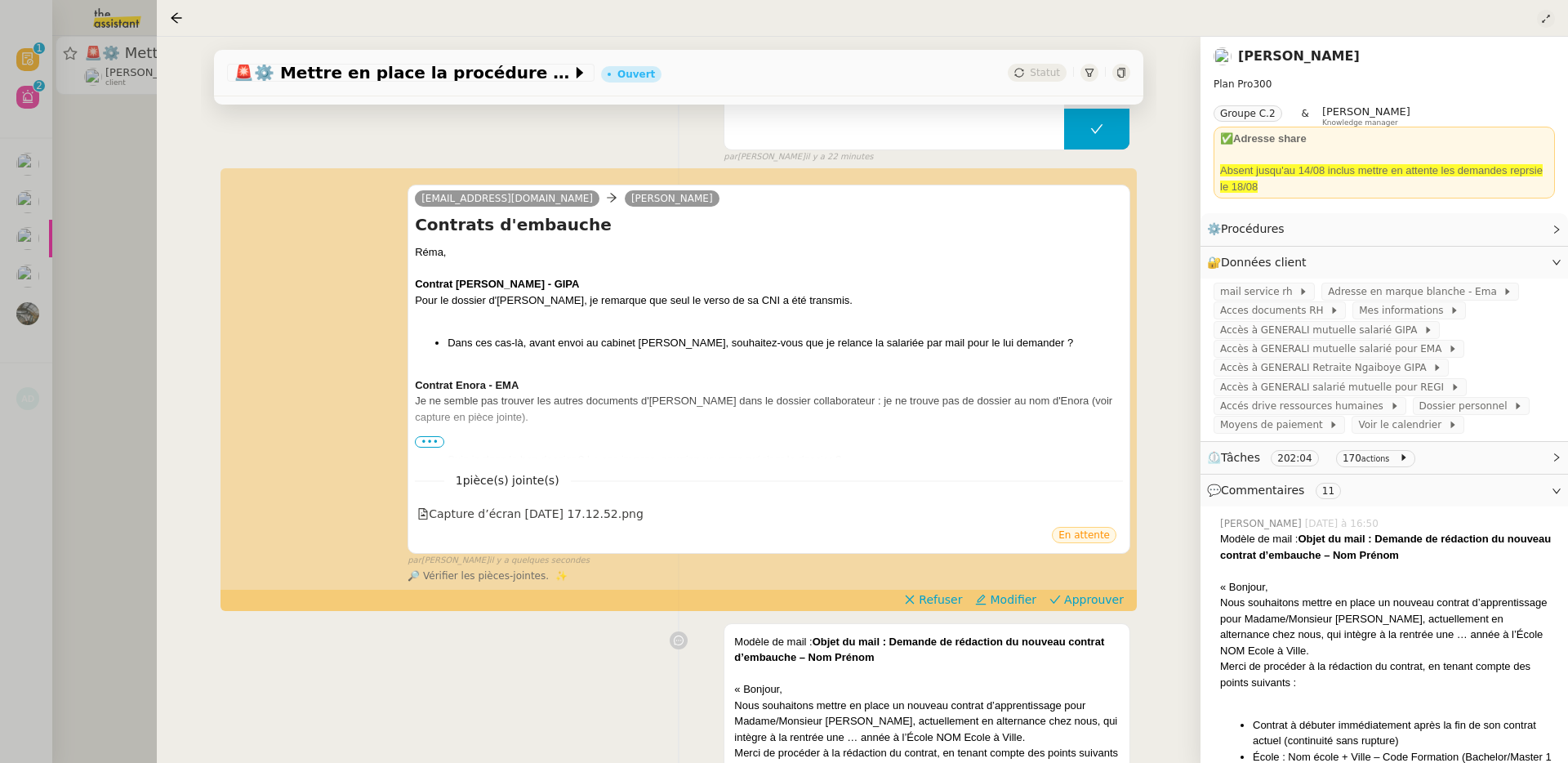
click at [1552, 13] on button at bounding box center [1546, 19] width 18 height 18
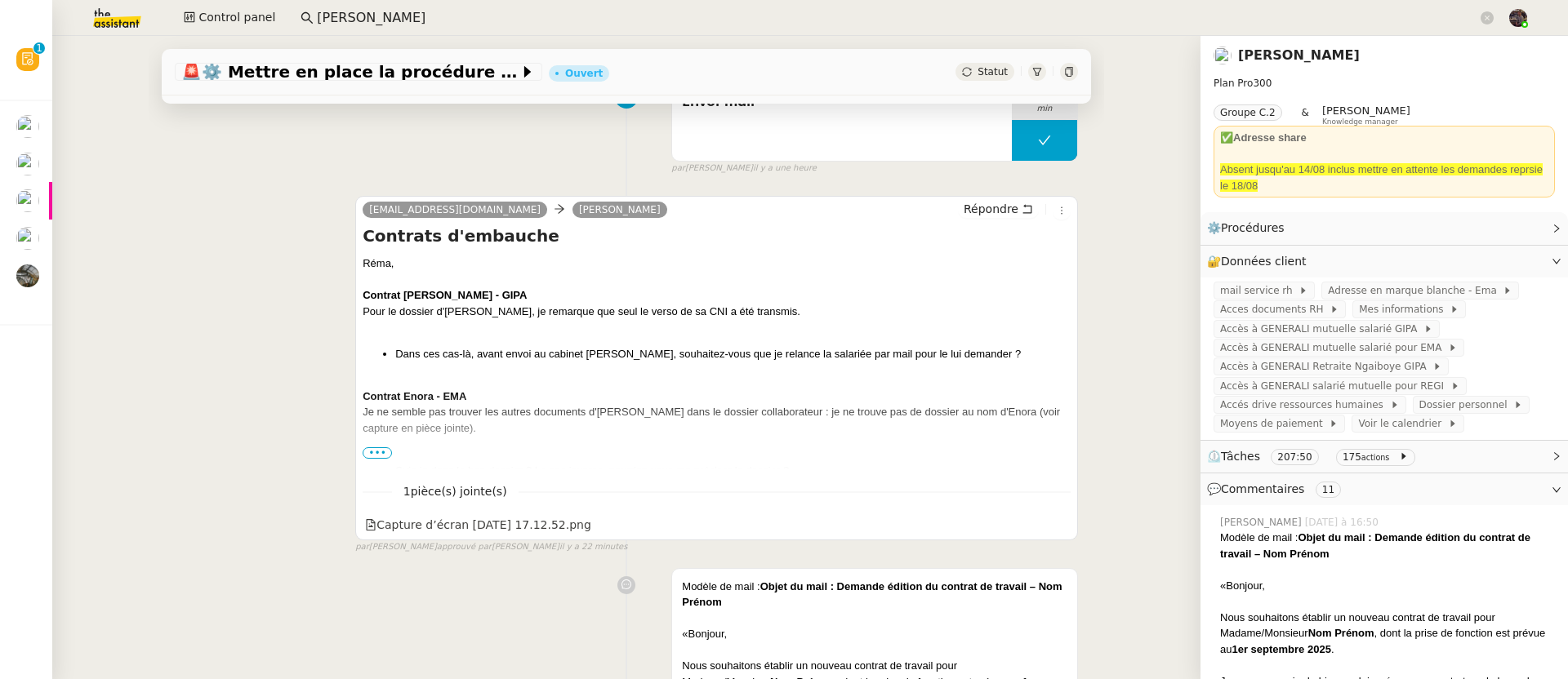
scroll to position [31, 0]
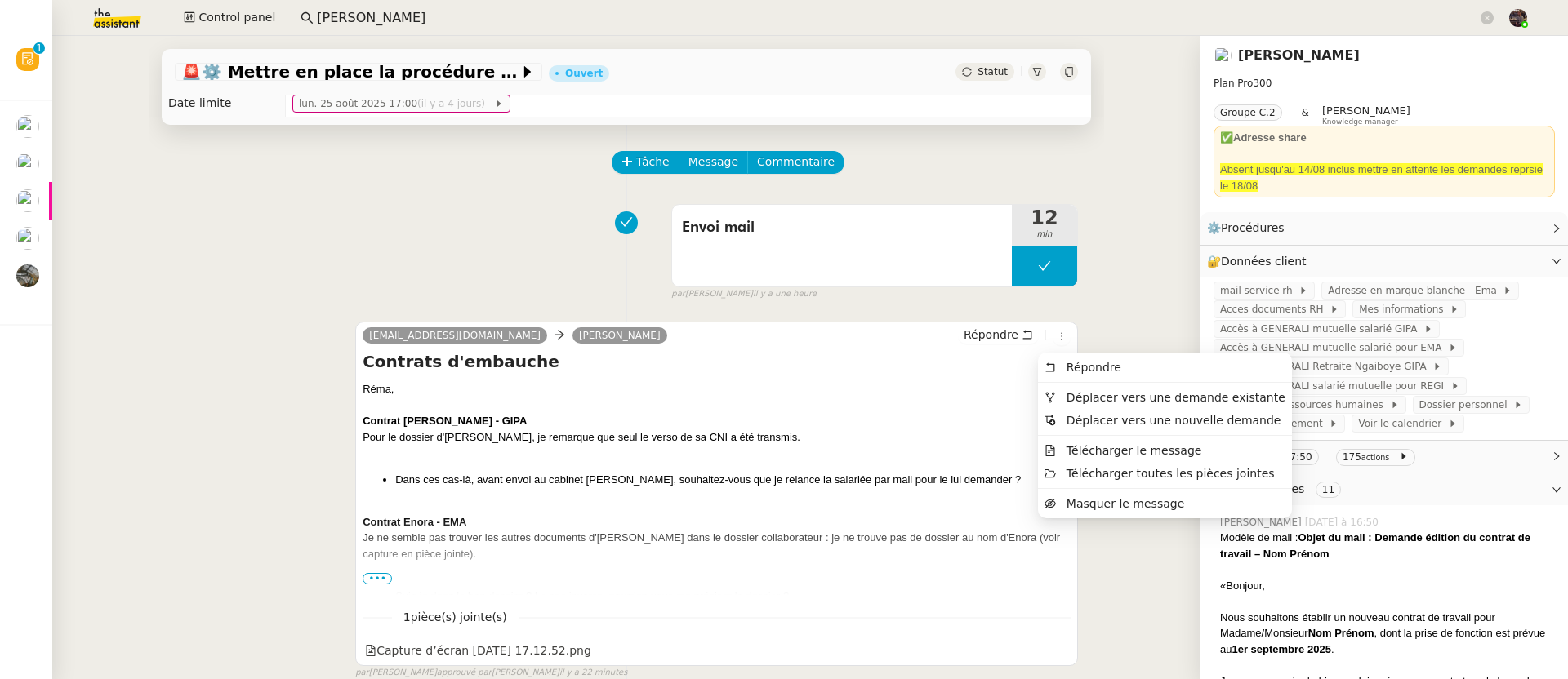
click at [881, 322] on div "[EMAIL_ADDRESS][DOMAIN_NAME] [PERSON_NAME] Répondre Contrats d'embauche [PERSON…" at bounding box center [627, 493] width 904 height 372
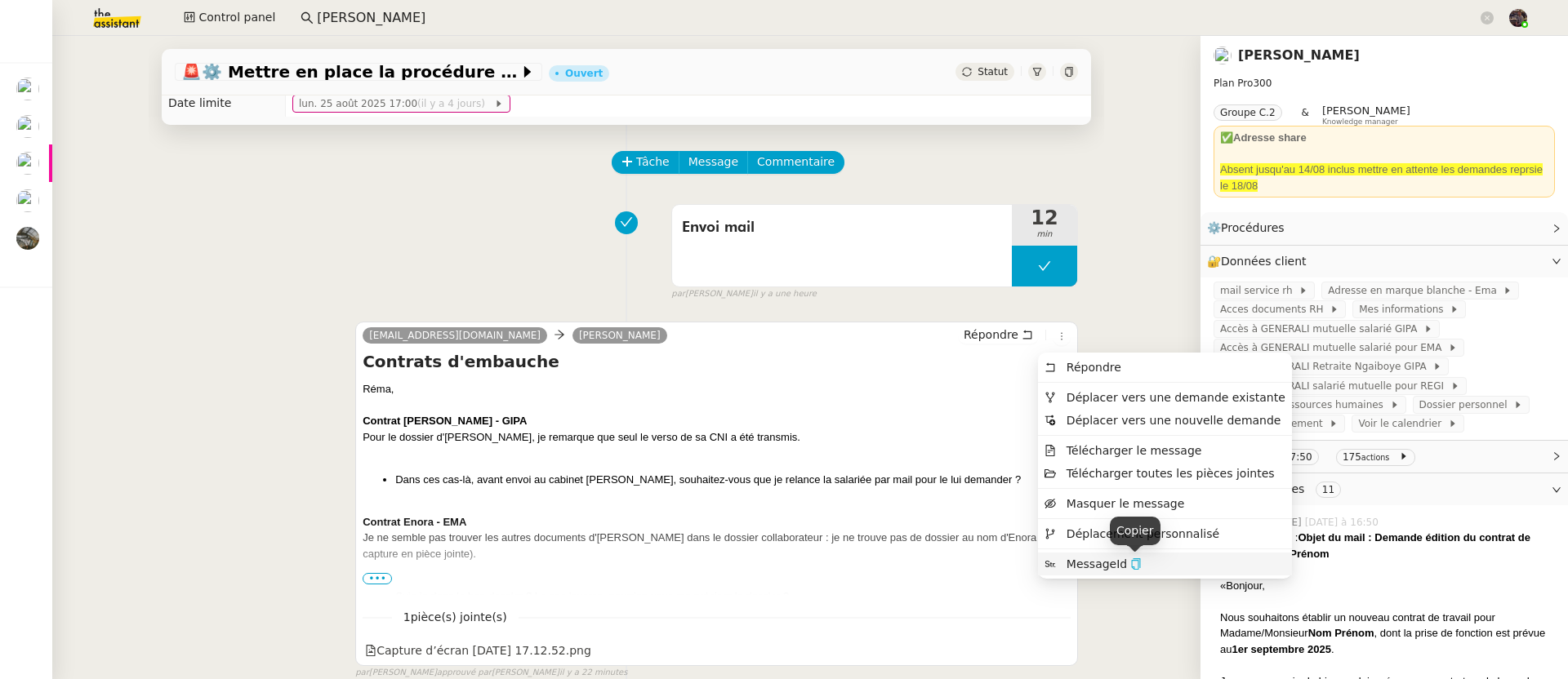
click at [1136, 564] on icon "button" at bounding box center [1136, 564] width 9 height 12
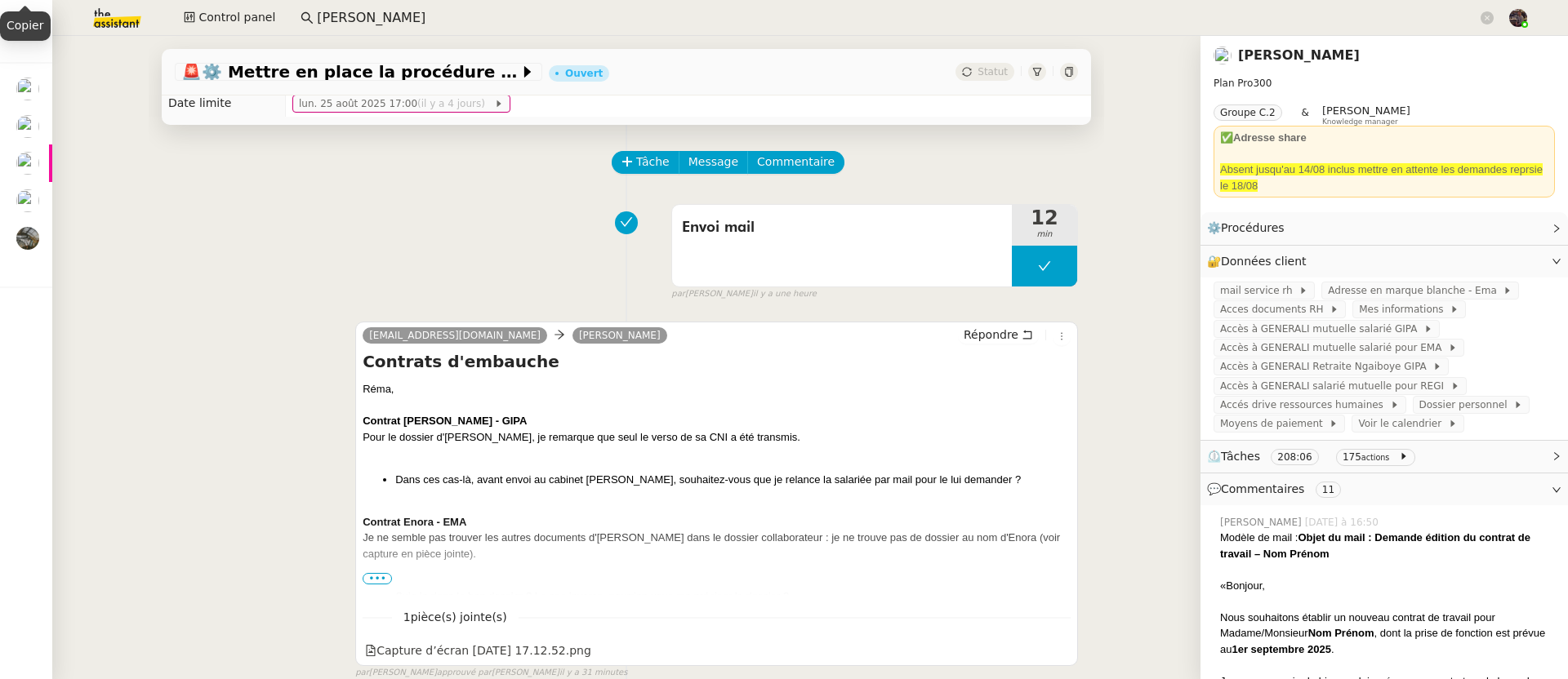
click at [58, 69] on div "🚨 ⚙️ Mettre en place la procédure d'embauche Ouvert Statut Client [PERSON_NAME]…" at bounding box center [626, 358] width 1148 height 644
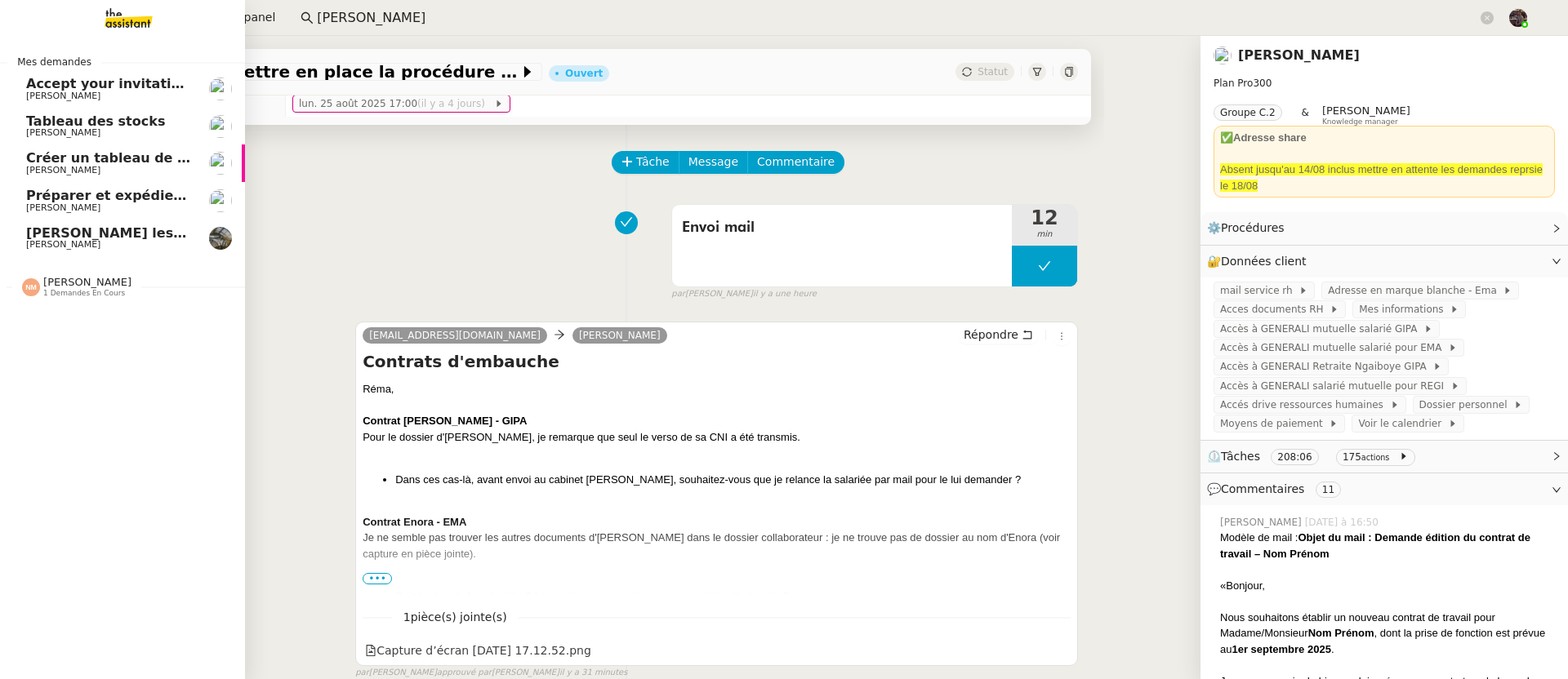
click at [103, 19] on img at bounding box center [115, 18] width 127 height 36
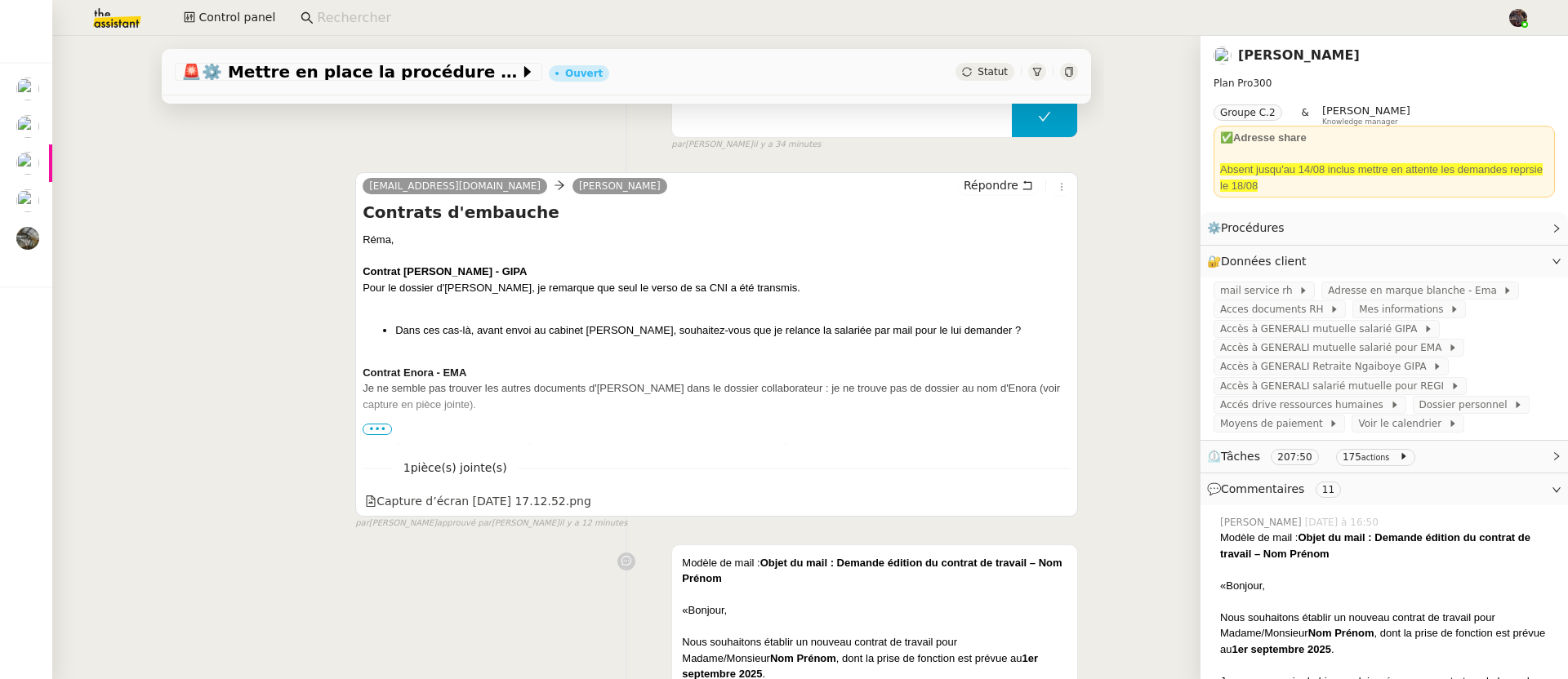
scroll to position [243, 0]
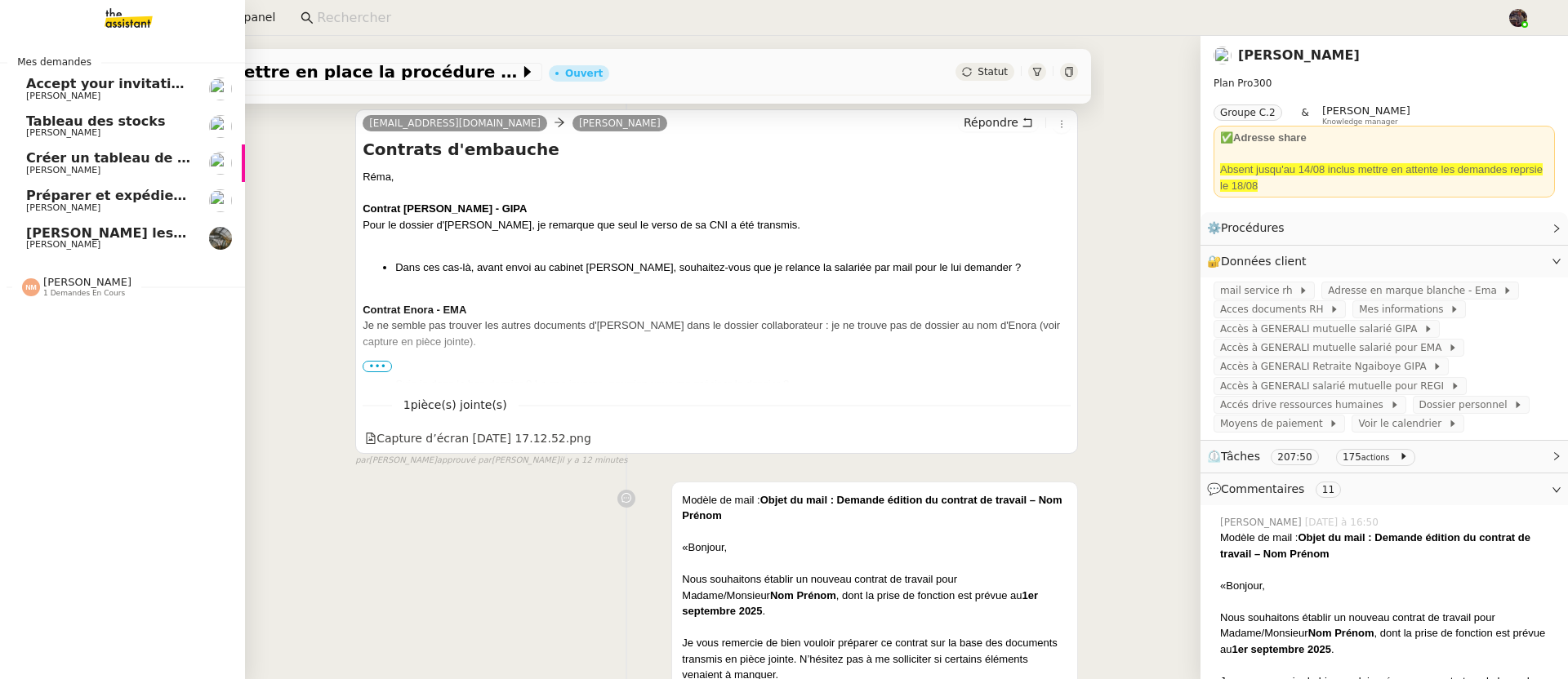
click at [75, 289] on span "1 demandes en cours" at bounding box center [84, 293] width 82 height 9
click at [106, 325] on span "[PERSON_NAME]" at bounding box center [109, 330] width 165 height 10
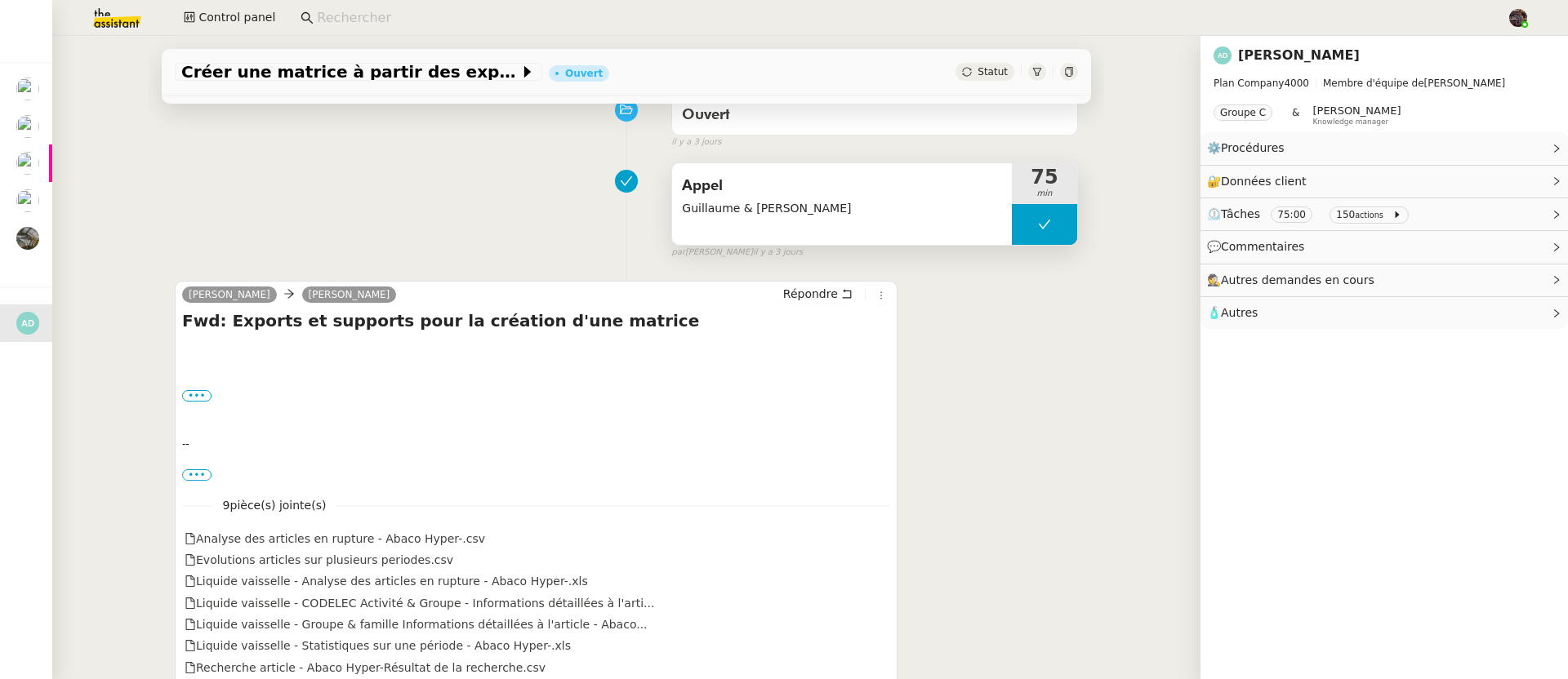
scroll to position [294, 0]
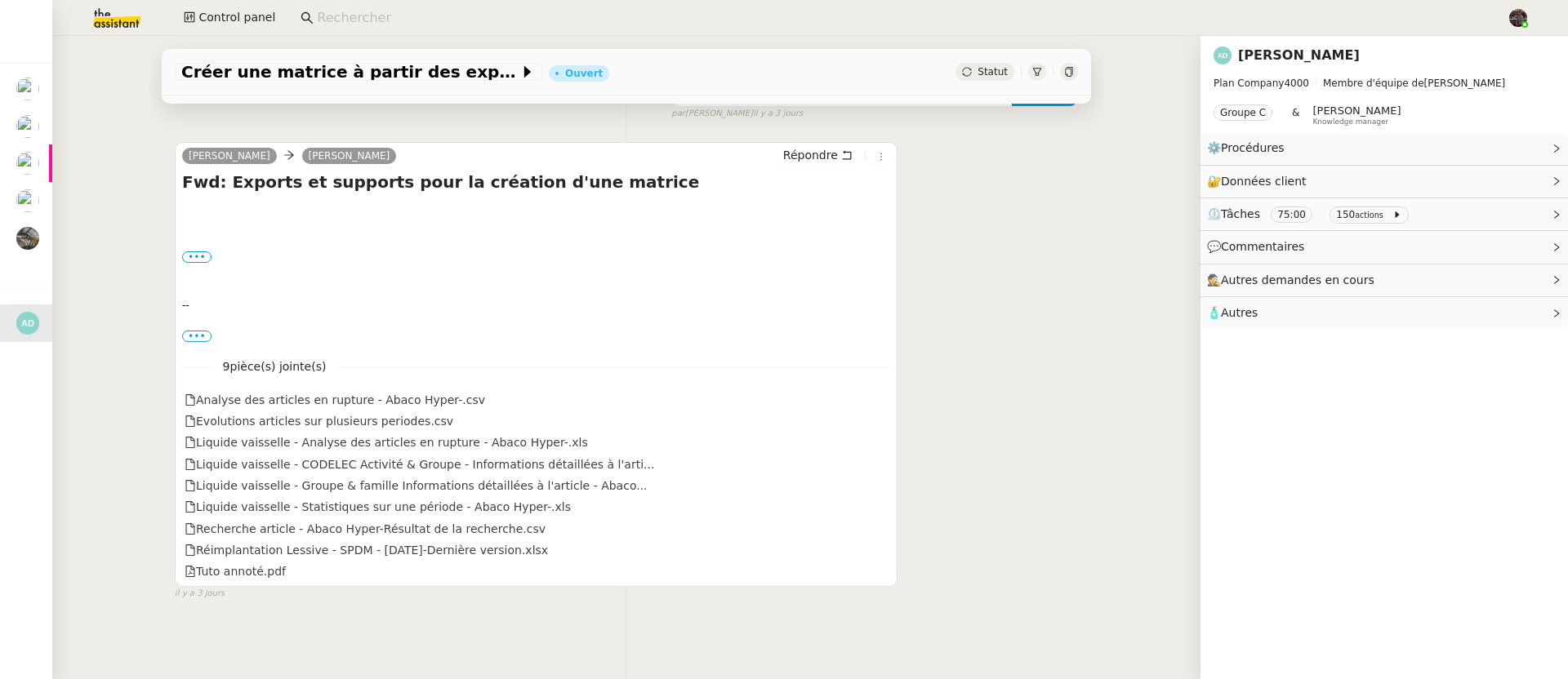
click at [102, 26] on img at bounding box center [105, 18] width 127 height 36
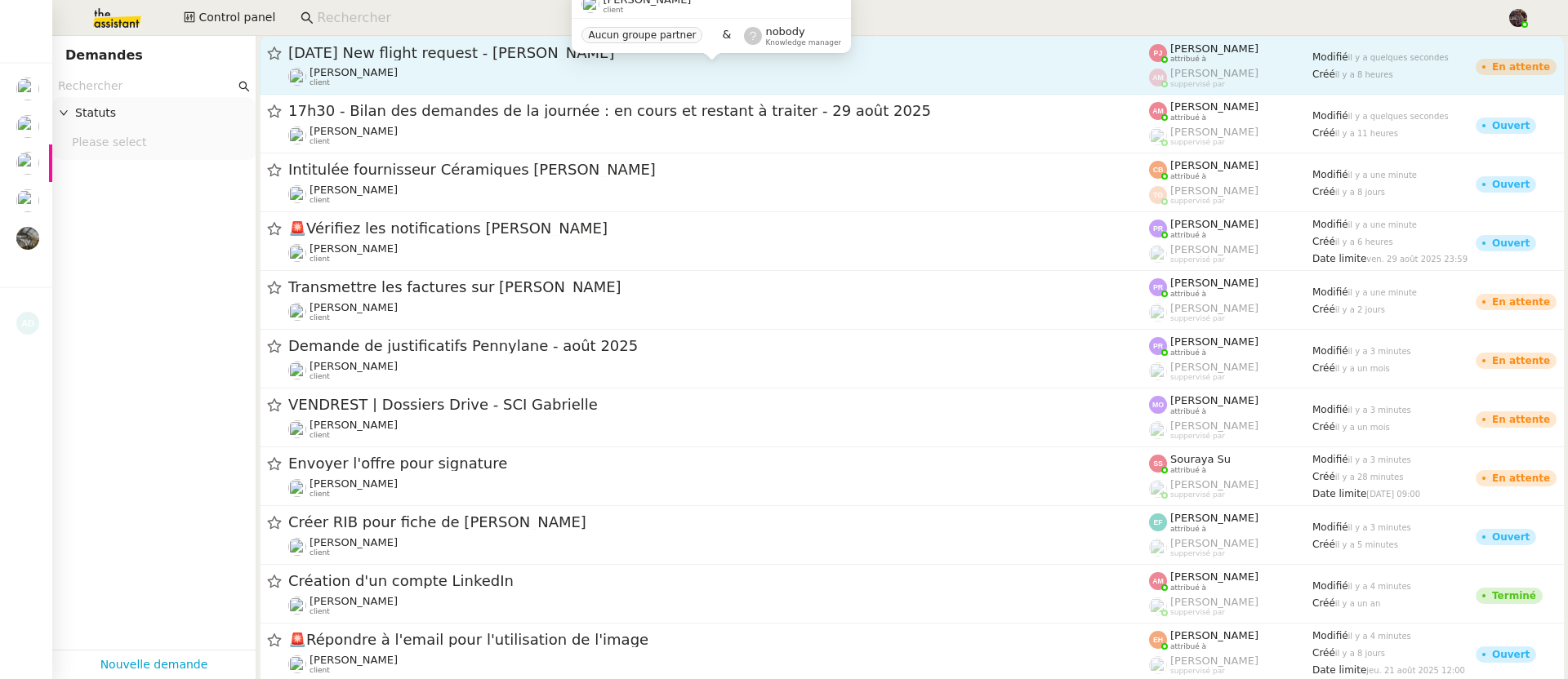
click at [530, 77] on div "Louis Frei client" at bounding box center [719, 77] width 861 height 21
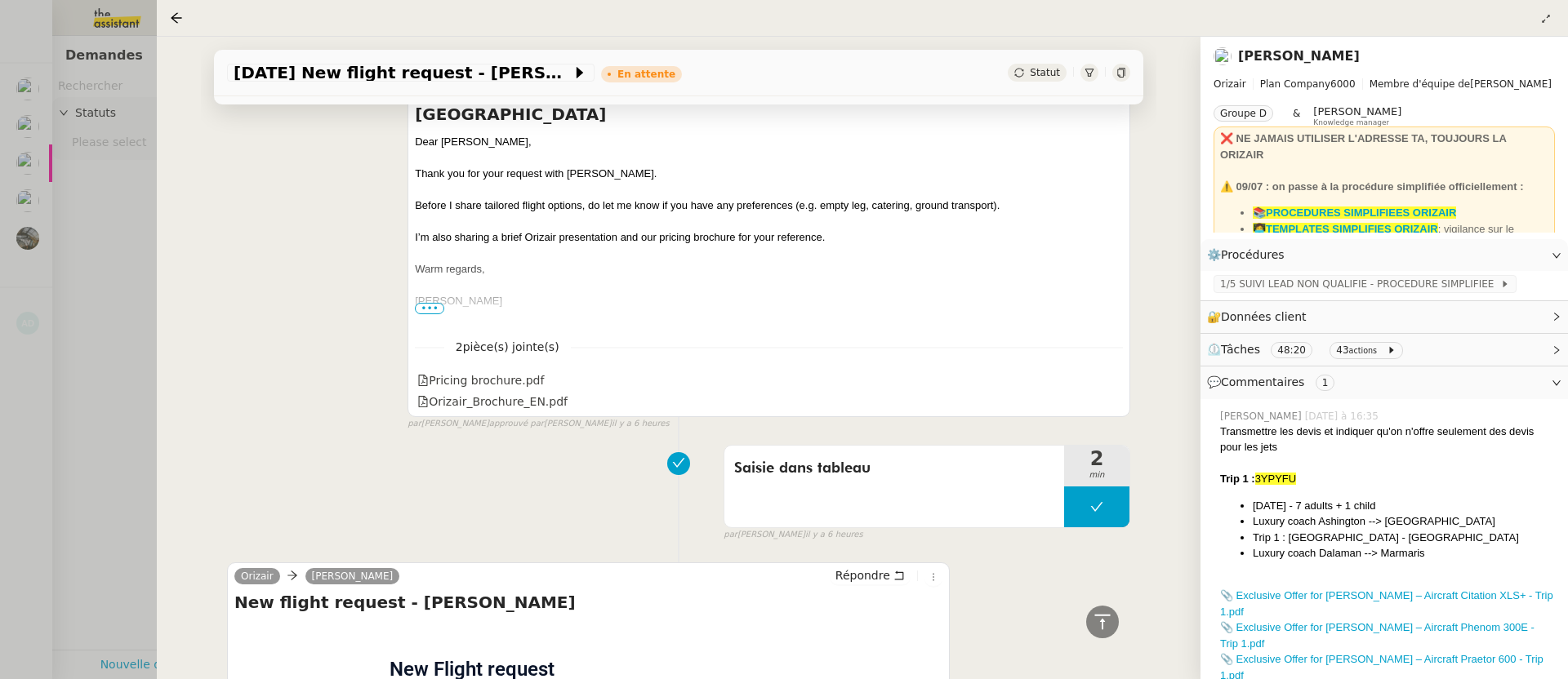
scroll to position [2843, 0]
click at [81, 285] on div at bounding box center [784, 340] width 1568 height 679
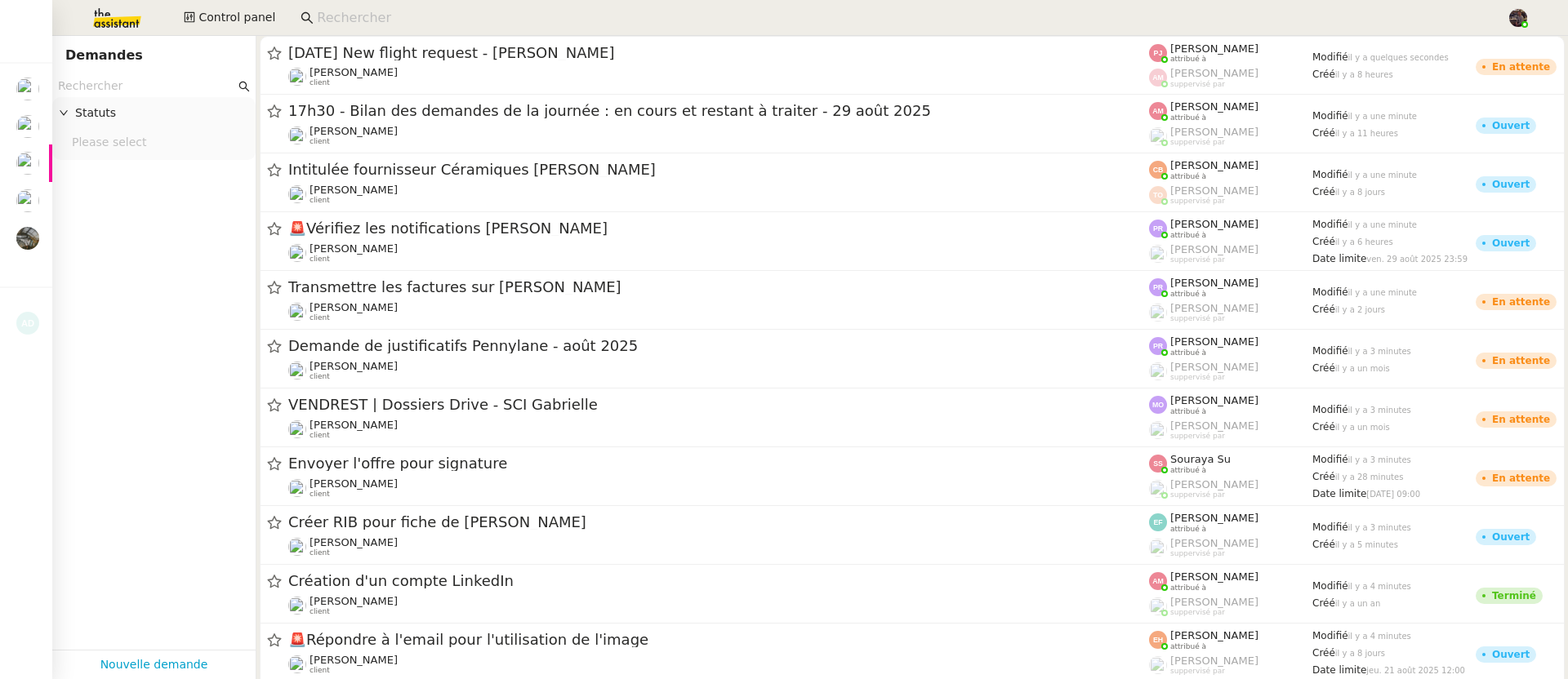
click at [127, 18] on img at bounding box center [105, 18] width 127 height 36
click at [123, 17] on img at bounding box center [105, 18] width 127 height 36
click at [317, 26] on input at bounding box center [903, 18] width 1173 height 22
click at [202, 77] on input "text" at bounding box center [146, 86] width 177 height 19
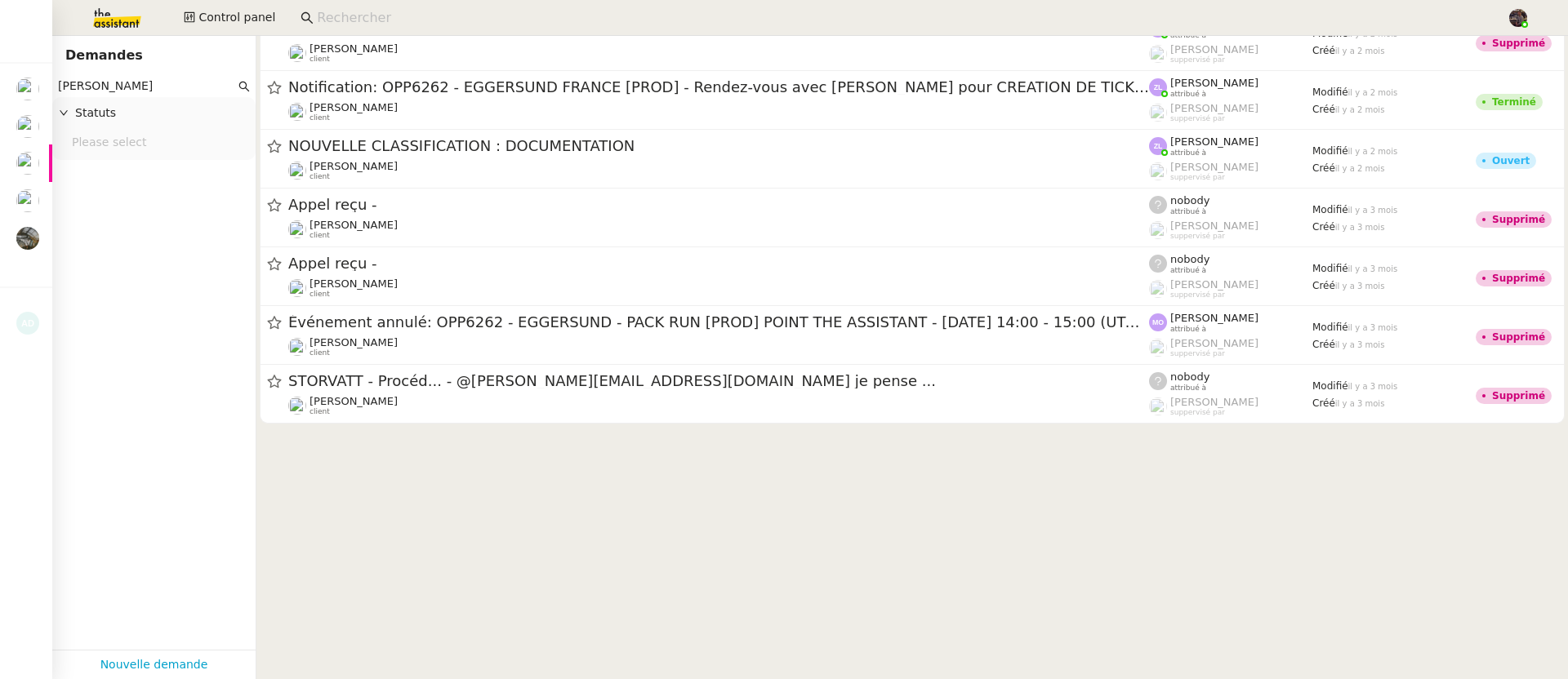
scroll to position [826, 0]
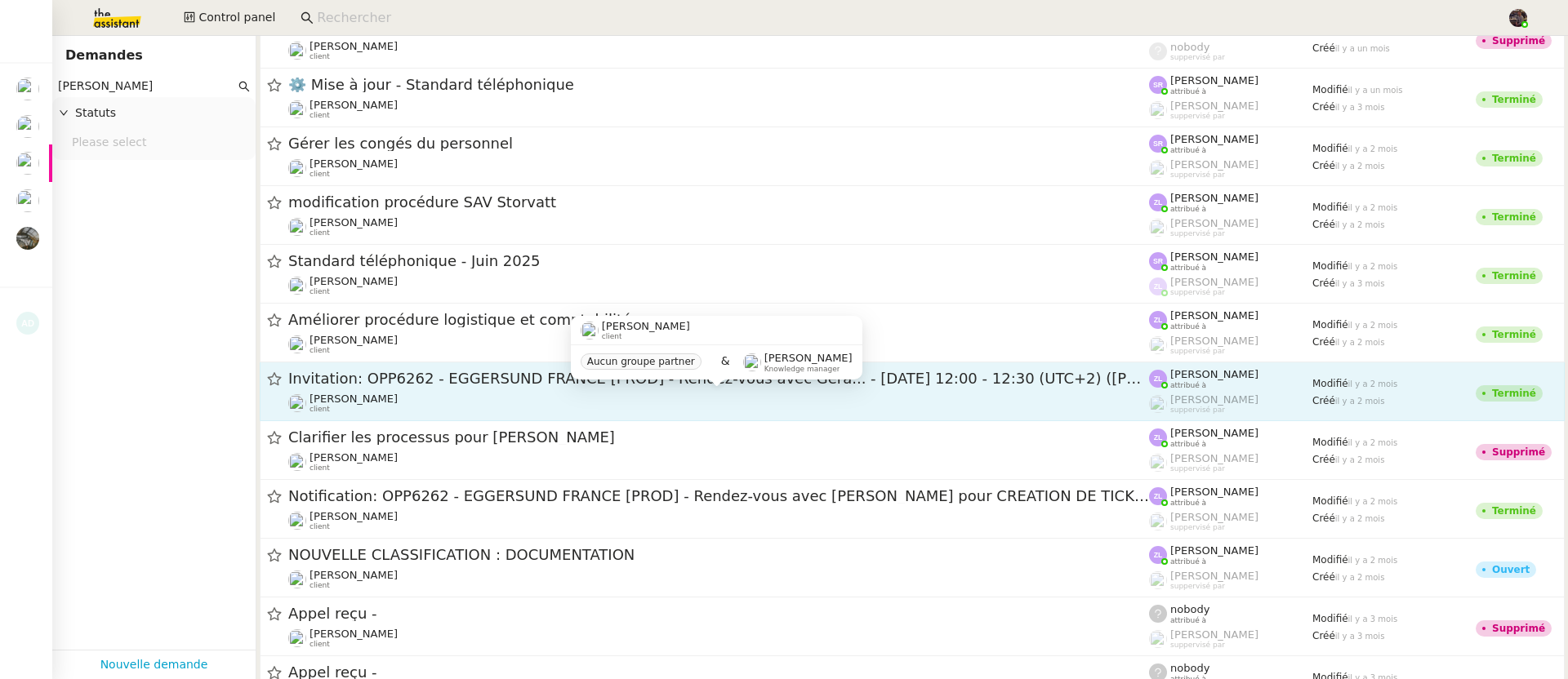
type input "frank muffat"
click at [801, 391] on body "Mes demandes Accept your invitation to join shared calenda"Majda FAROUK" Pascal…" at bounding box center [784, 340] width 1568 height 679
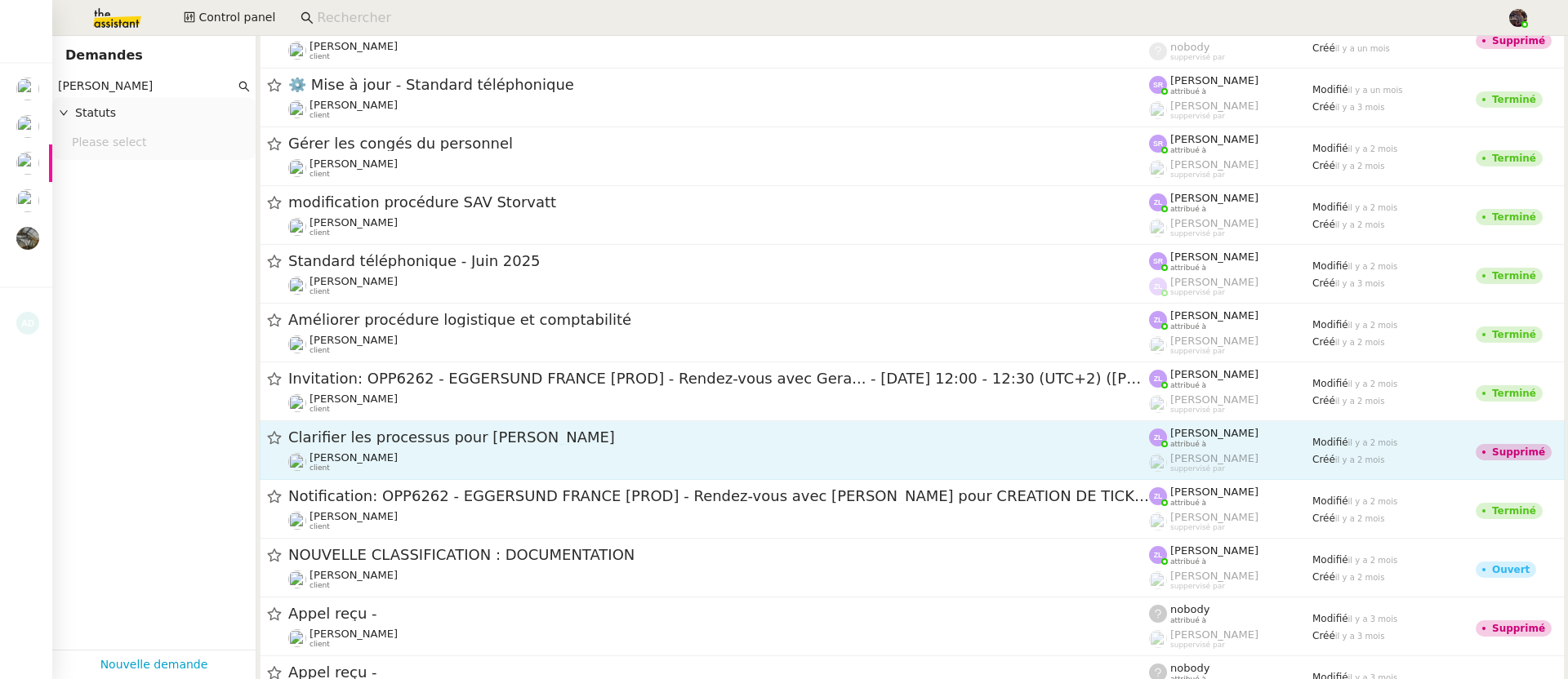
click at [725, 464] on div "Franck MUFFAT-JEANDET client" at bounding box center [719, 462] width 861 height 21
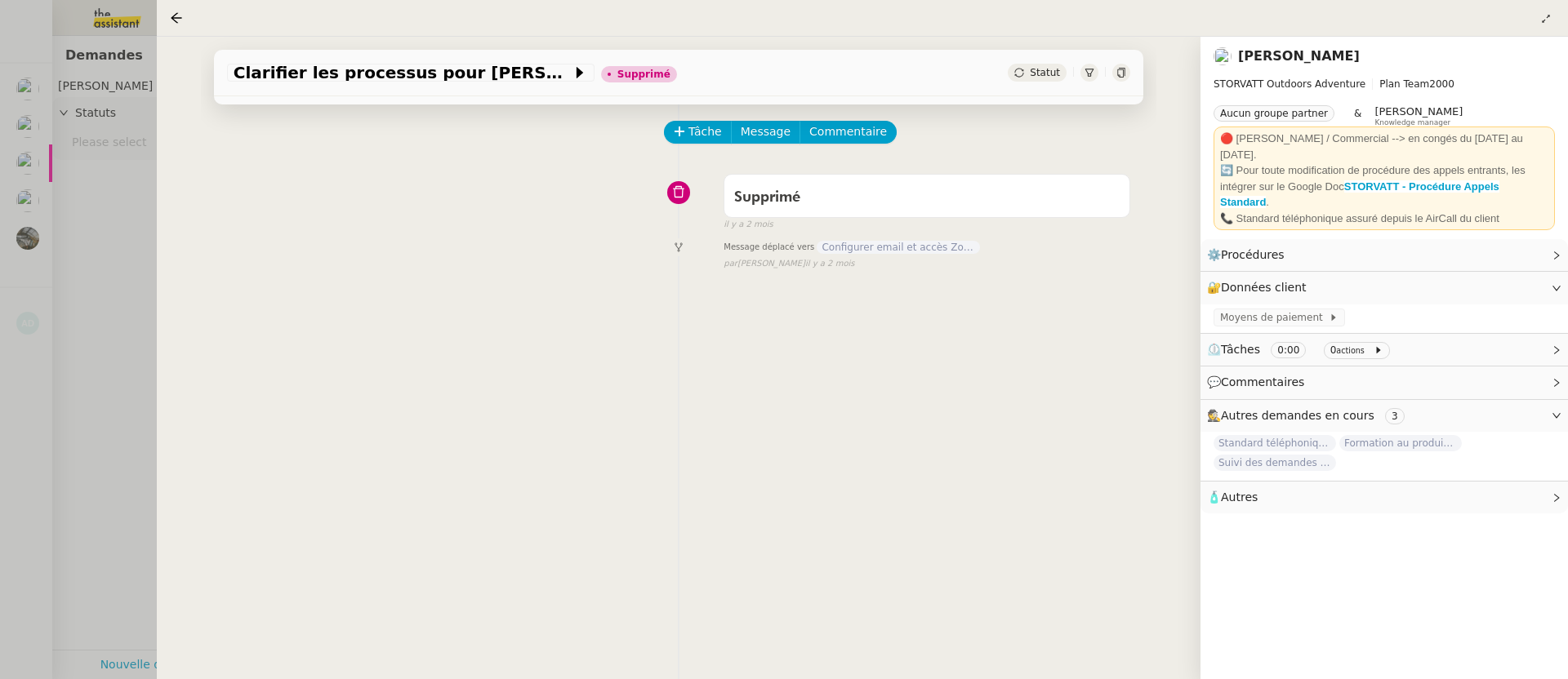
scroll to position [138, 0]
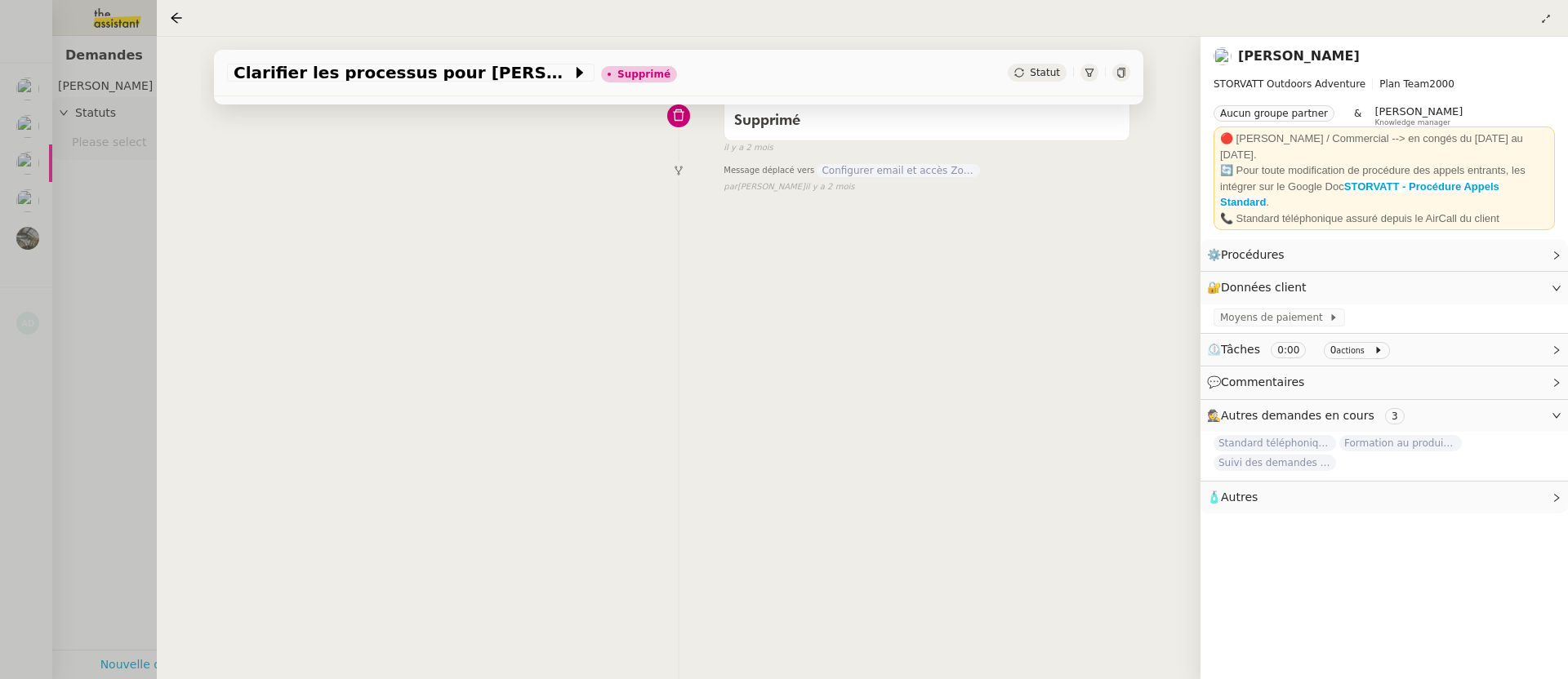
click at [134, 436] on div at bounding box center [784, 340] width 1568 height 679
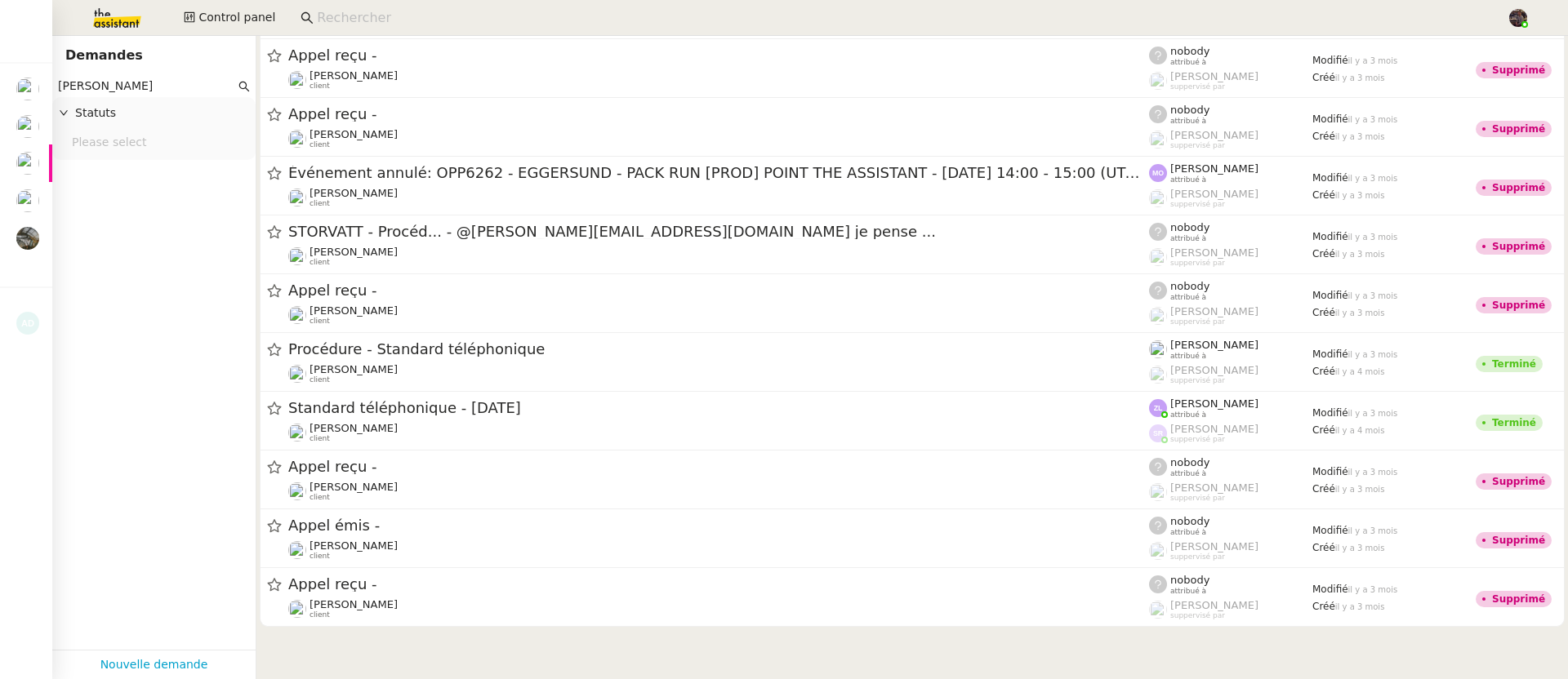
scroll to position [1266, 0]
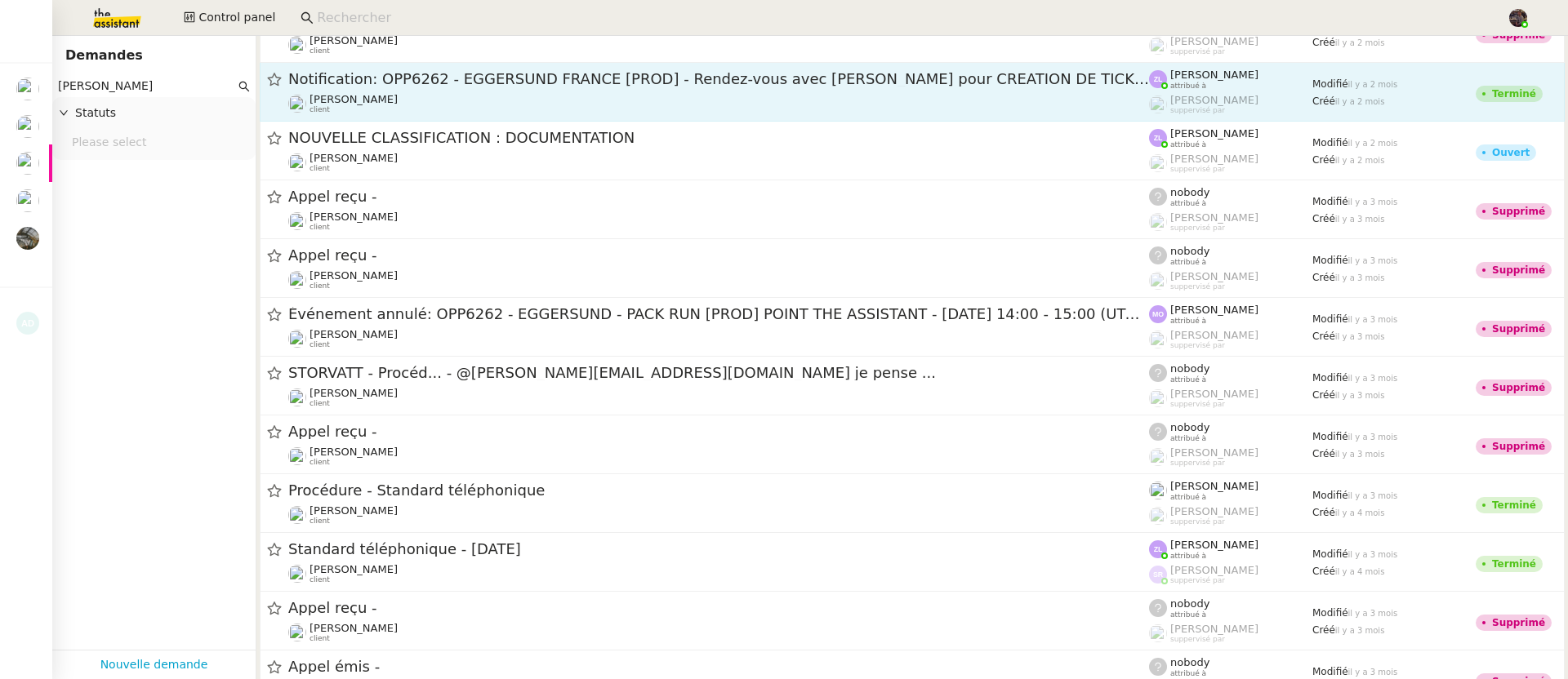
click at [539, 103] on div "Franck MUFFAT-JEANDET client" at bounding box center [719, 104] width 861 height 21
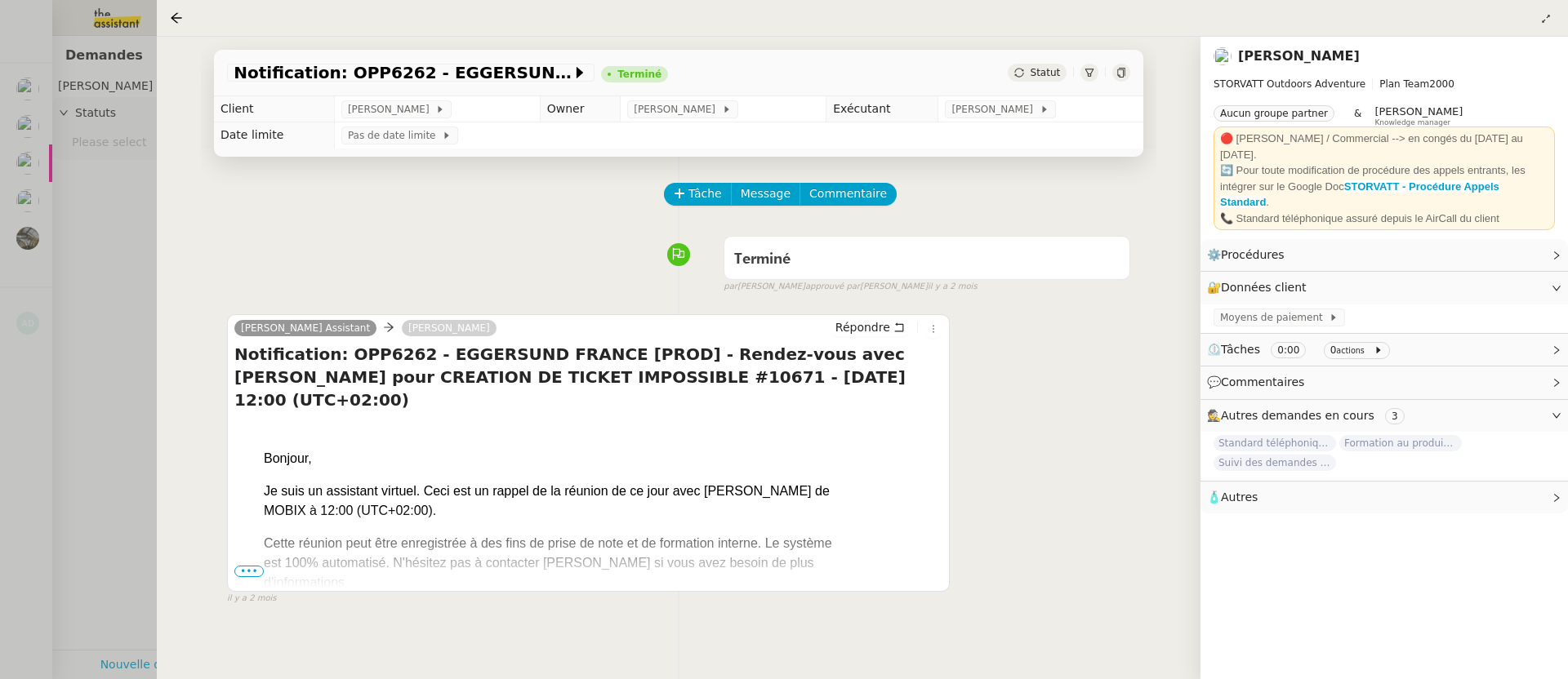
click at [305, 331] on link "Leexi Assistant" at bounding box center [305, 328] width 142 height 15
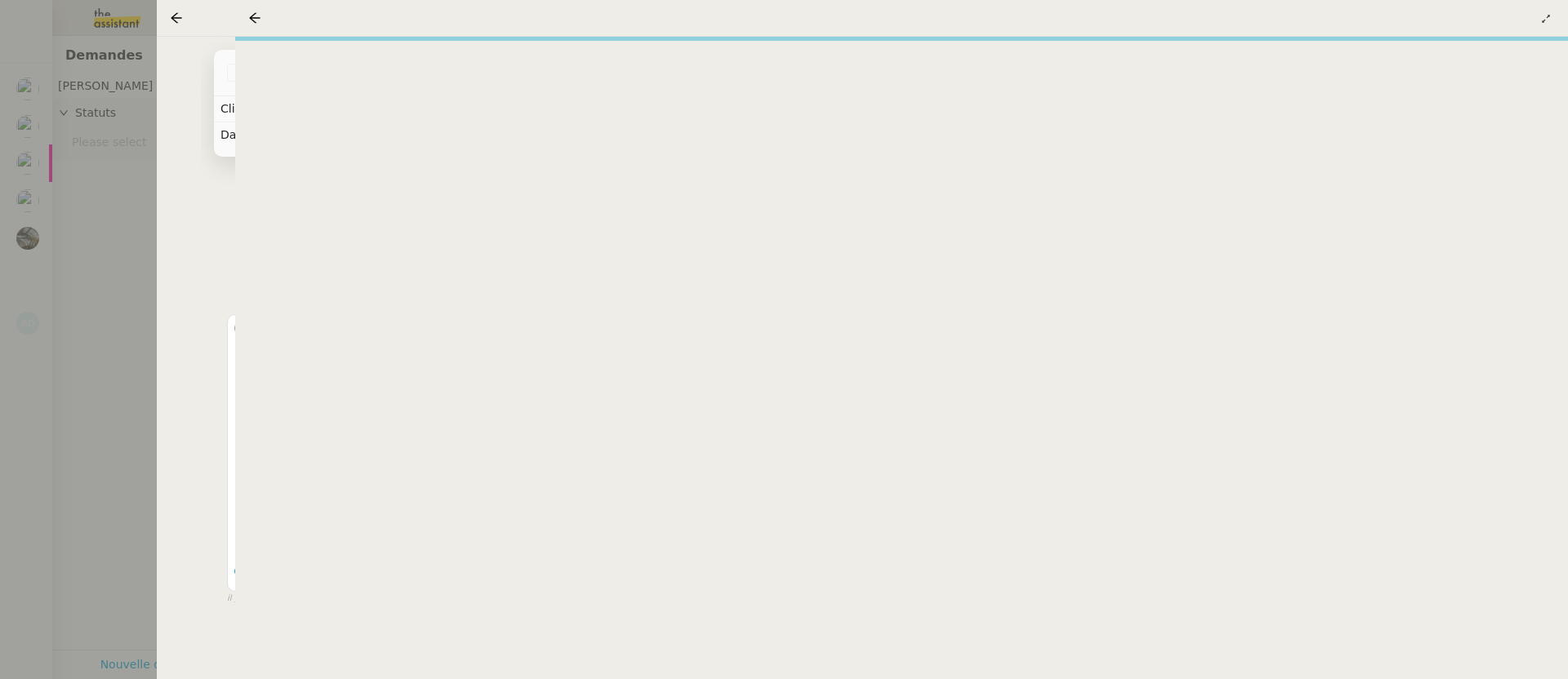
click at [63, 357] on div at bounding box center [784, 340] width 1568 height 679
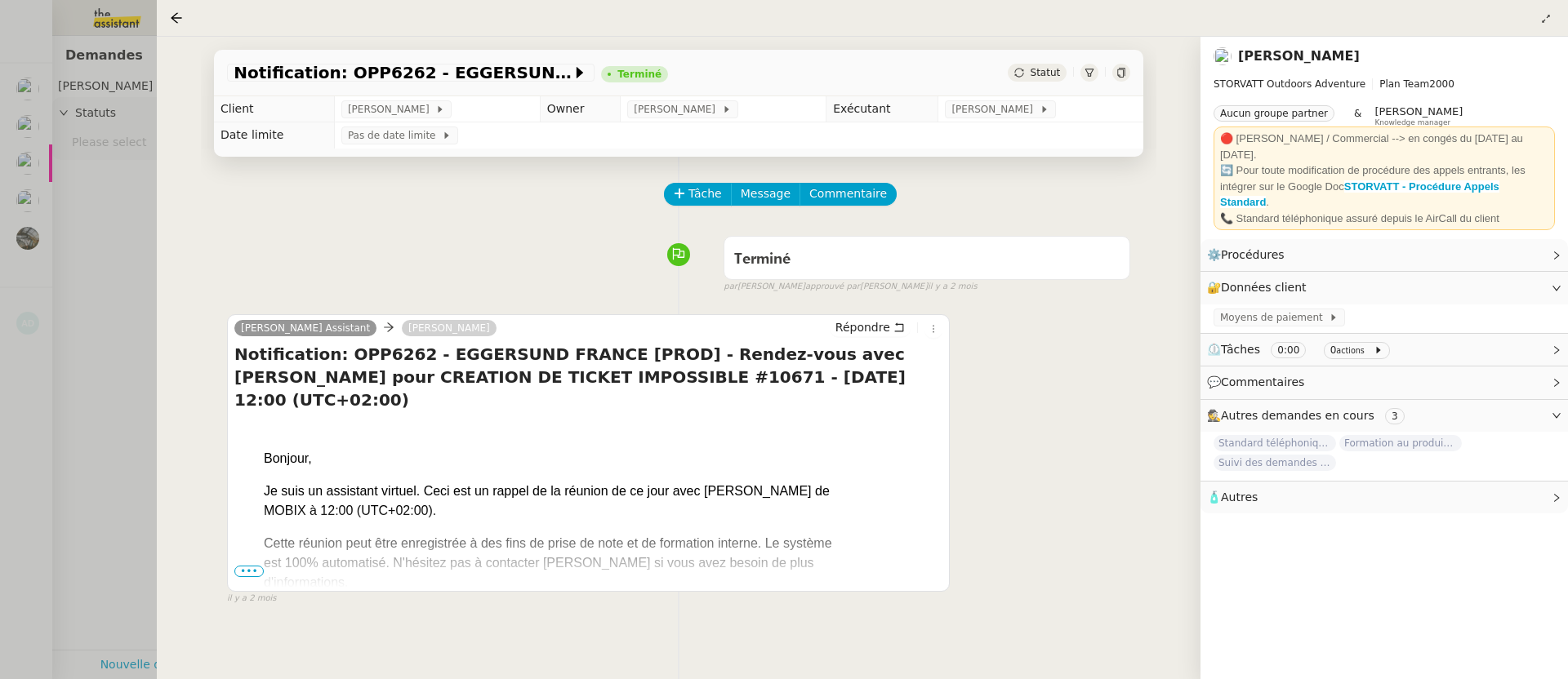
click at [82, 368] on div at bounding box center [784, 340] width 1568 height 679
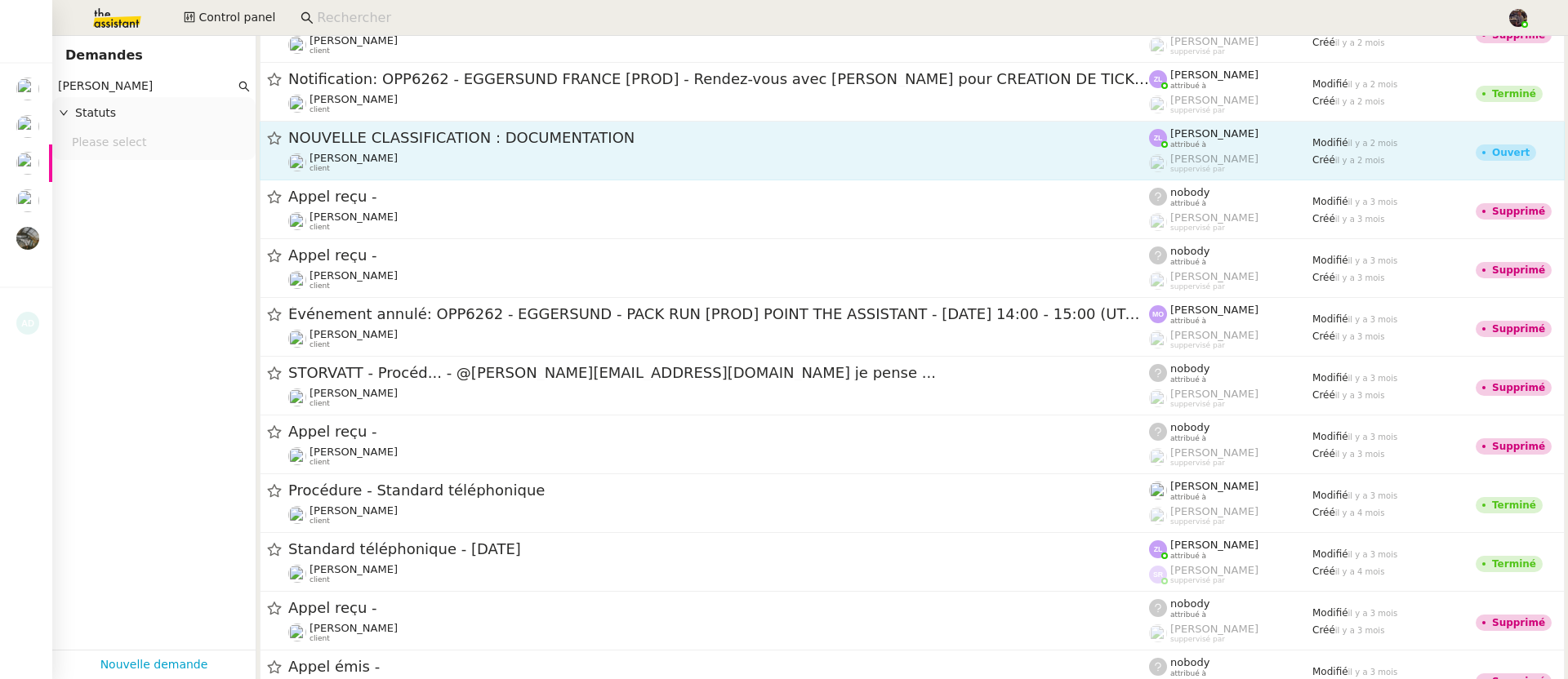
click at [563, 133] on span "NOUVELLE CLASSIFICATION : DOCUMENTATION" at bounding box center [719, 138] width 861 height 15
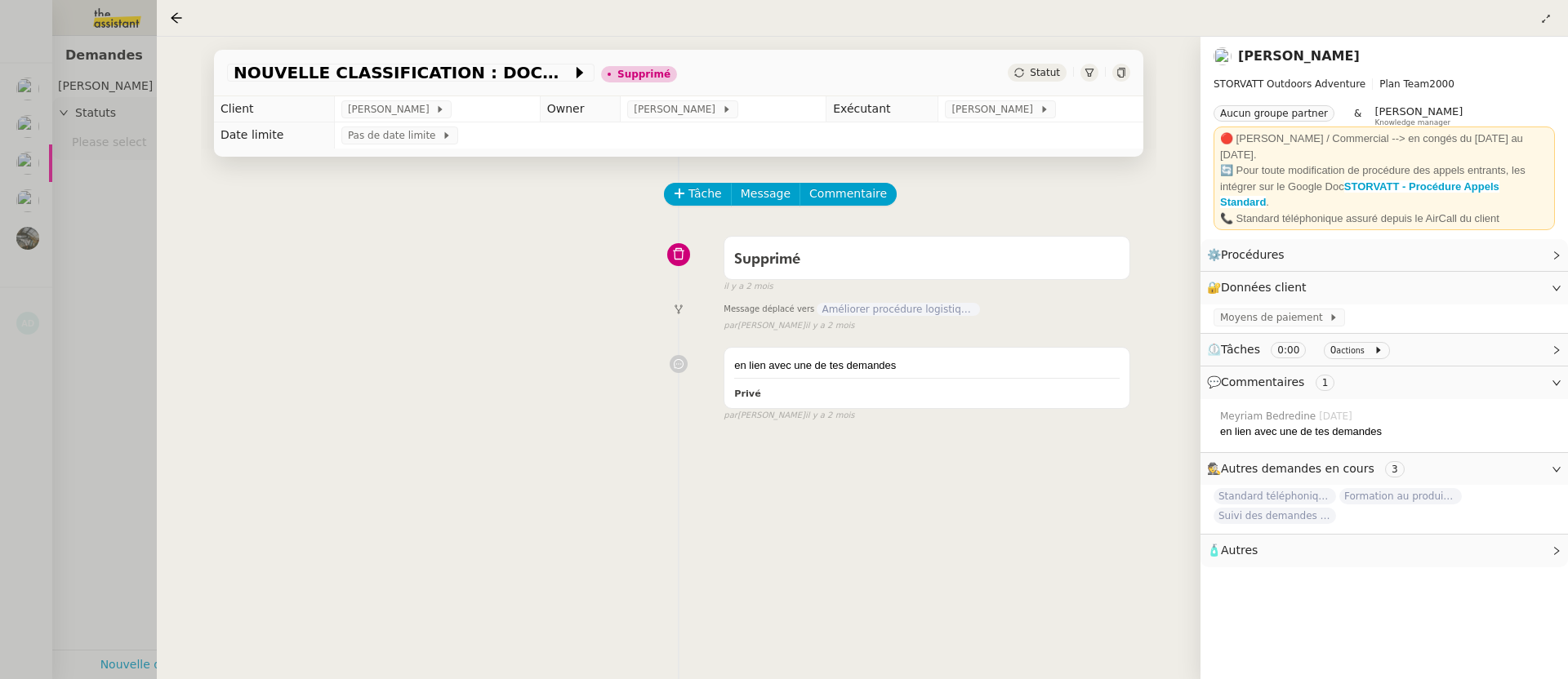
click at [1315, 53] on link "Franck MUFFAT-JEANDET" at bounding box center [1299, 55] width 122 height 16
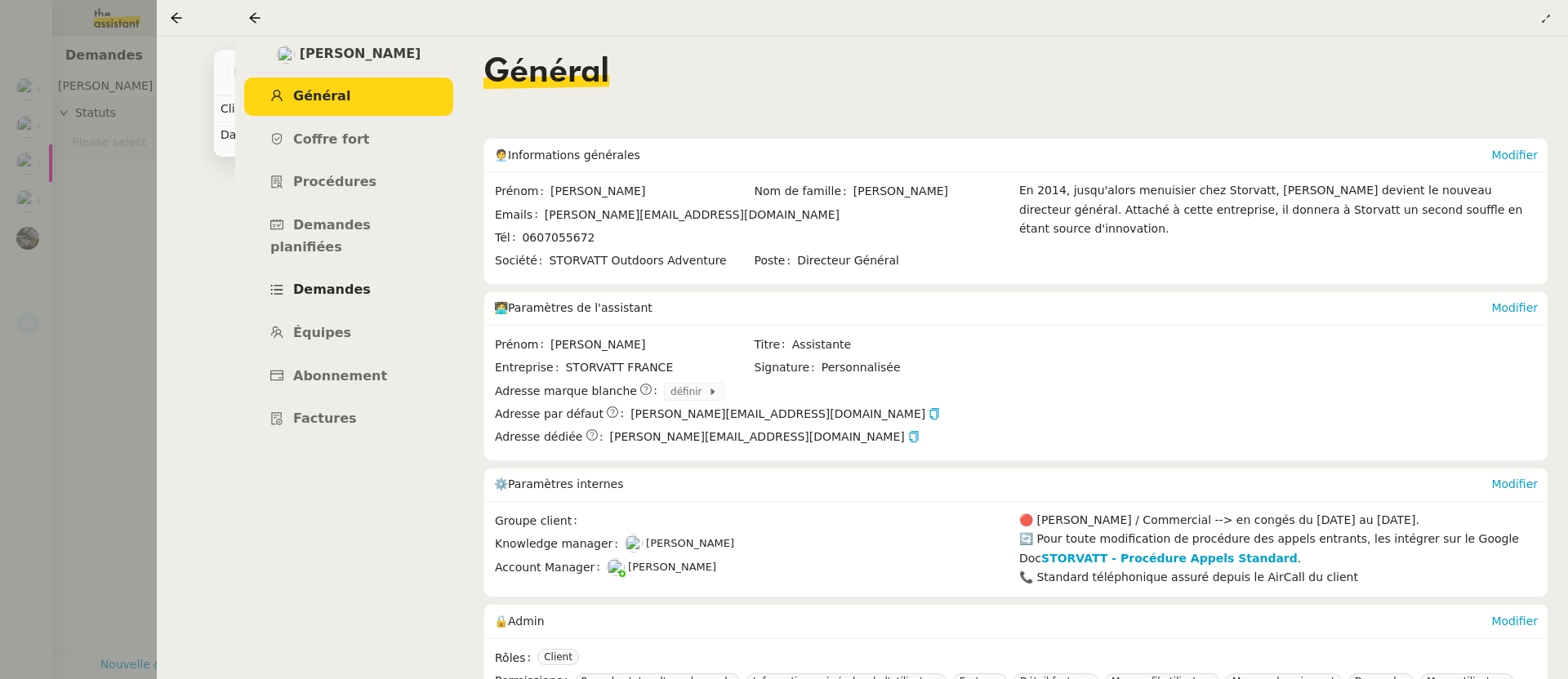
click at [367, 271] on link "Demandes" at bounding box center [349, 290] width 209 height 39
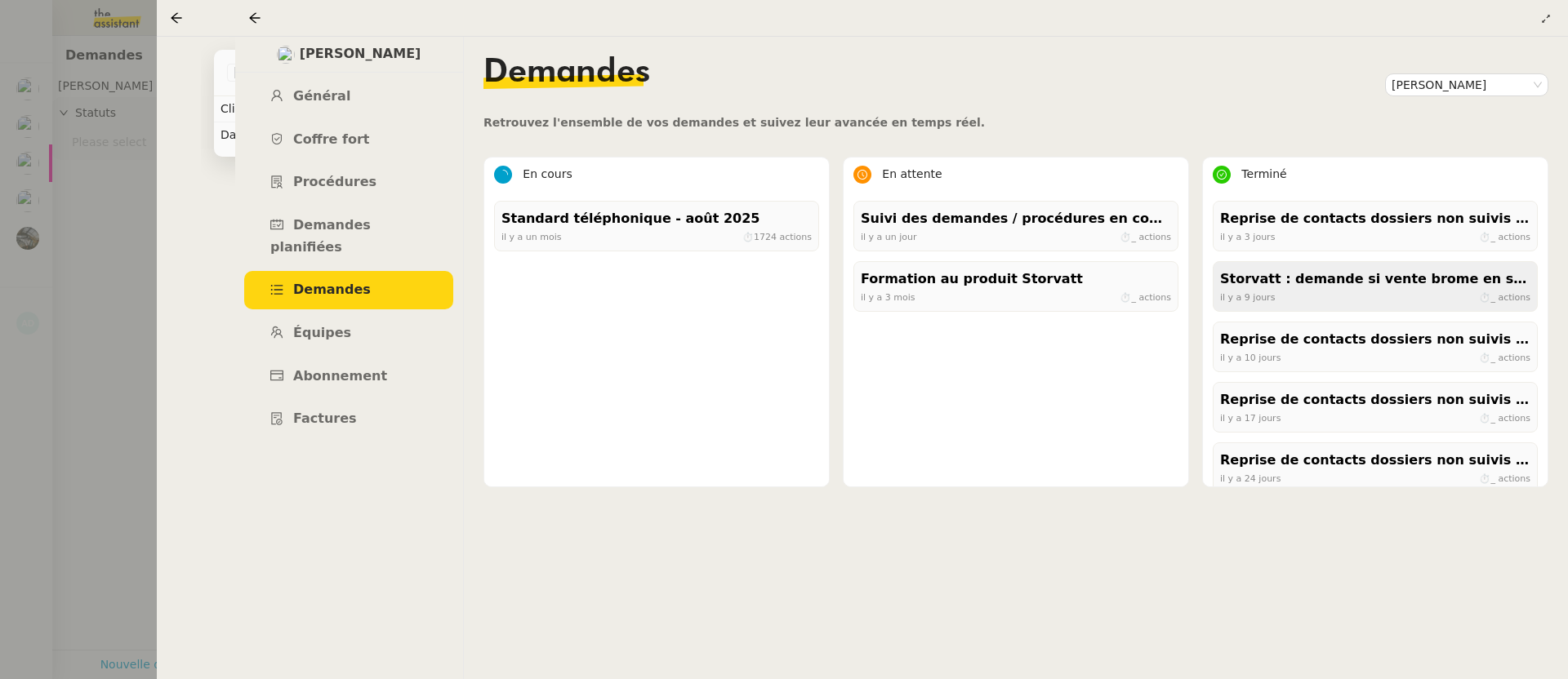
scroll to position [1103, 0]
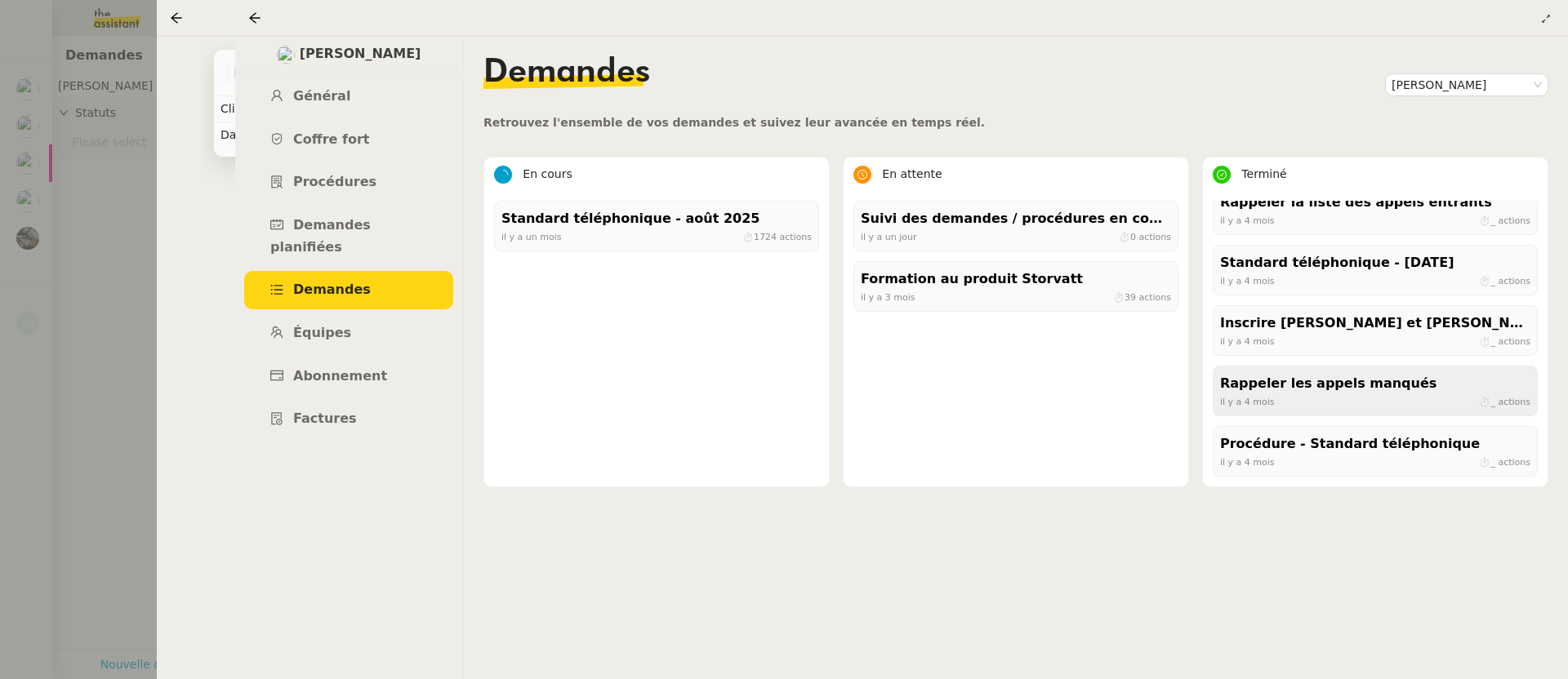
click at [1391, 407] on div "il y a 4 mois ⏱ _ actions" at bounding box center [1375, 401] width 310 height 15
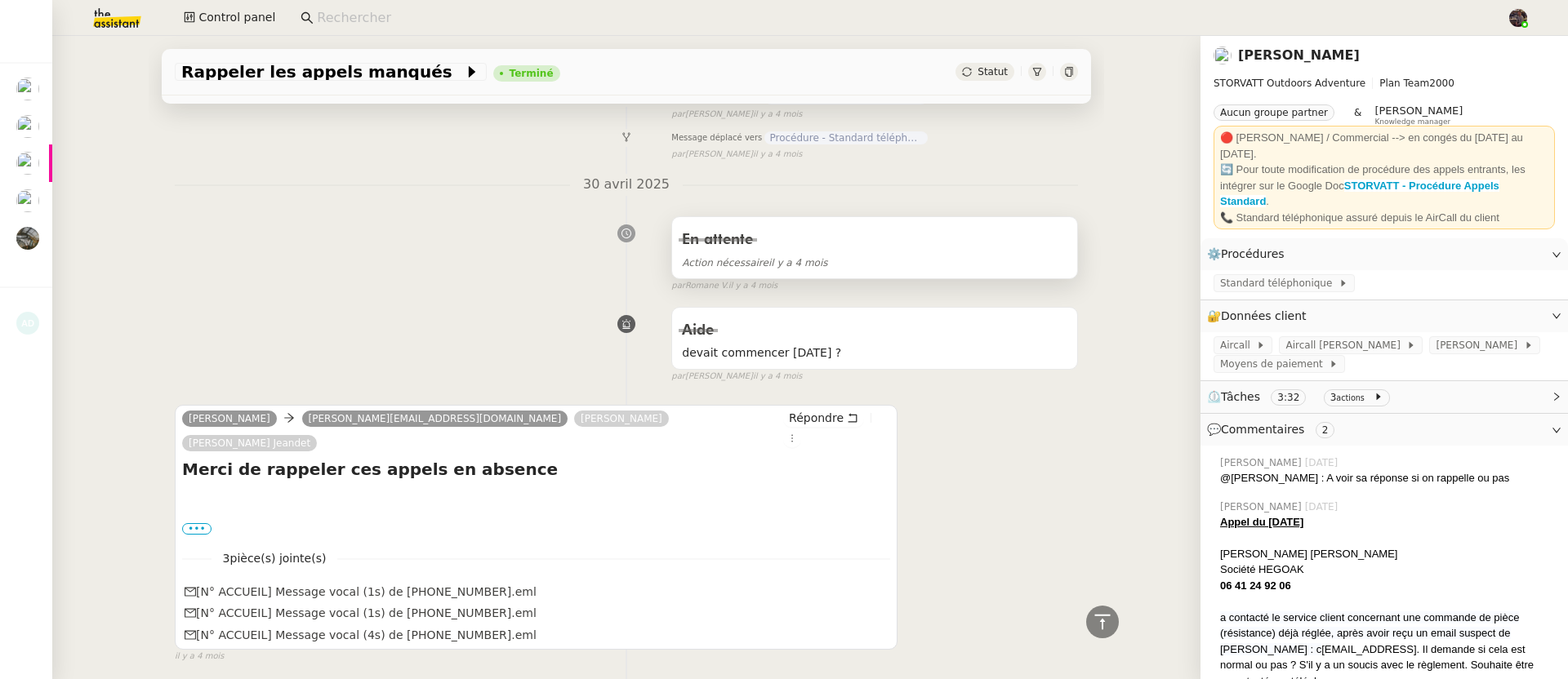
scroll to position [2246, 0]
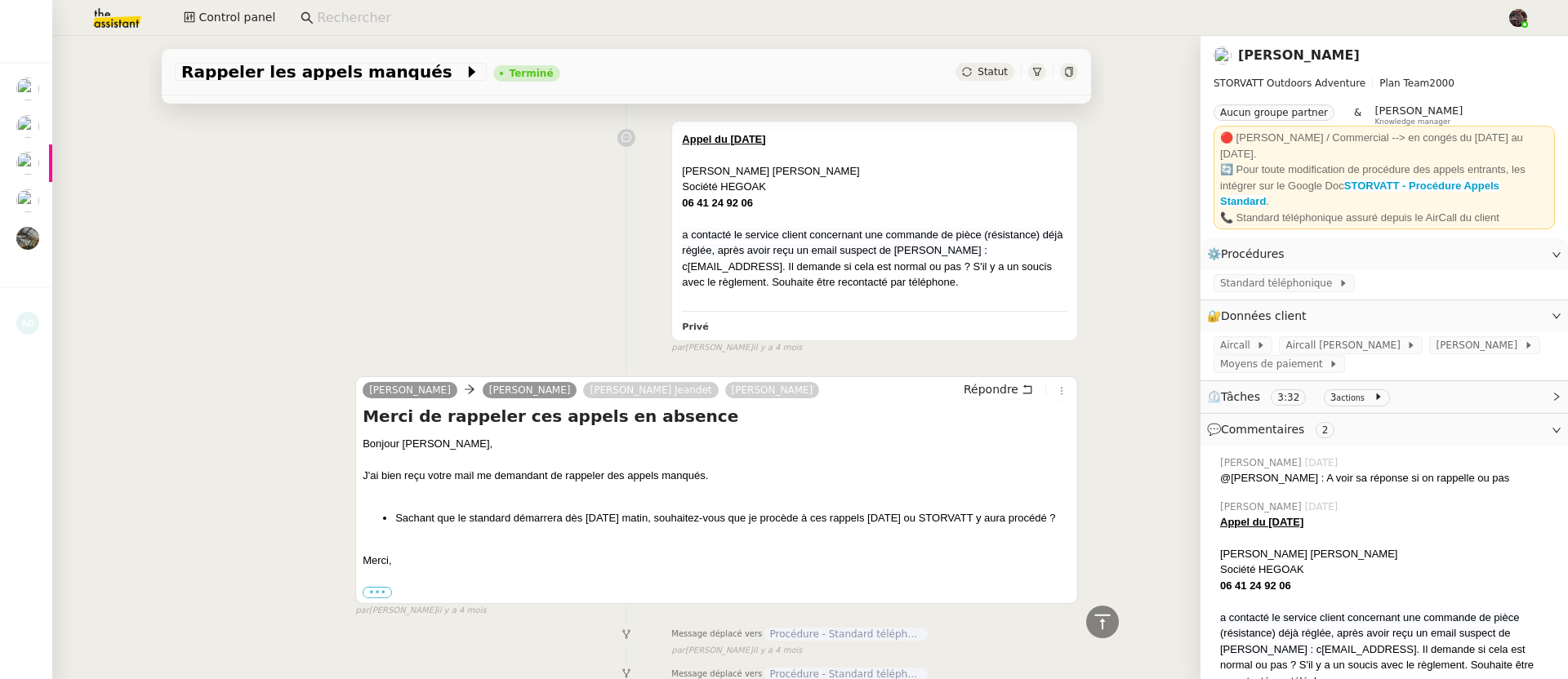
click at [1279, 62] on link "Franck MUFFAT-JEANDET" at bounding box center [1299, 54] width 122 height 16
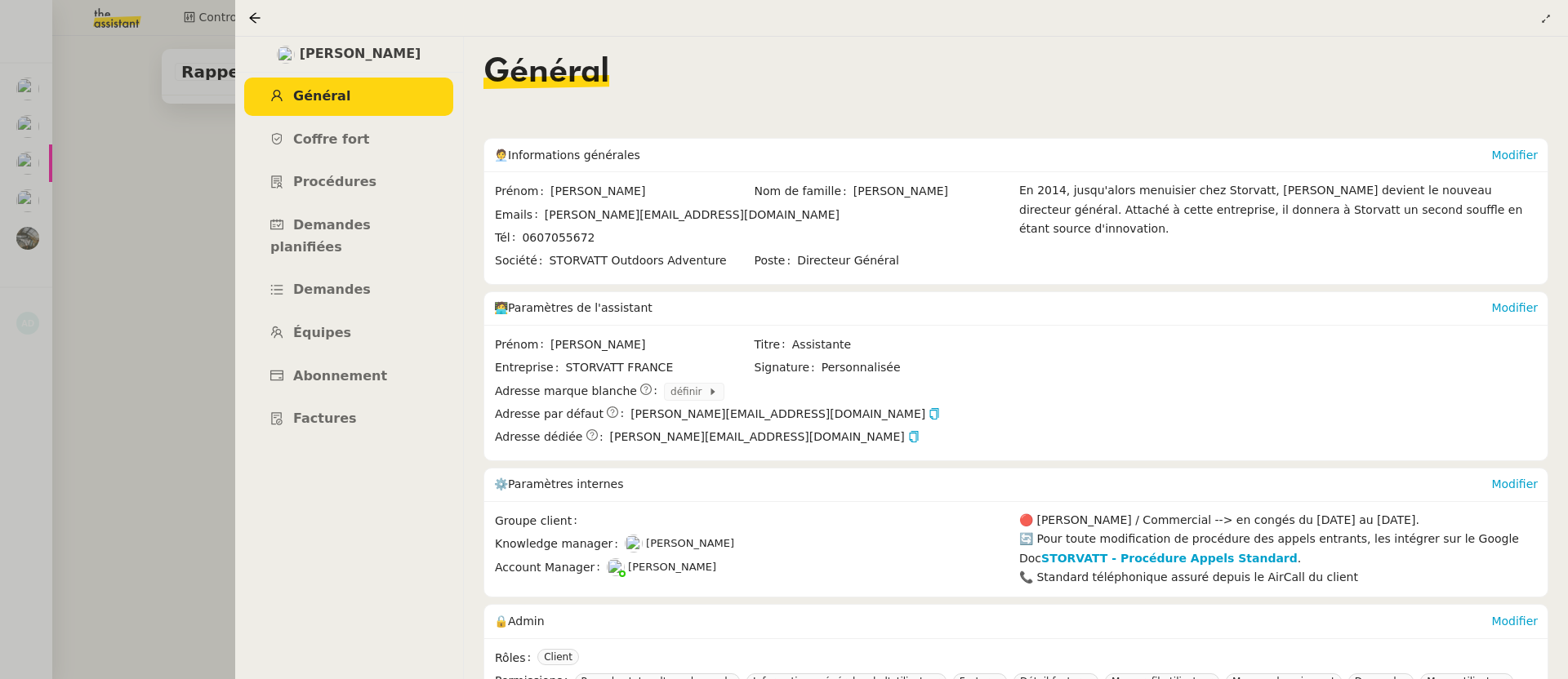
click at [132, 327] on div at bounding box center [784, 340] width 1568 height 679
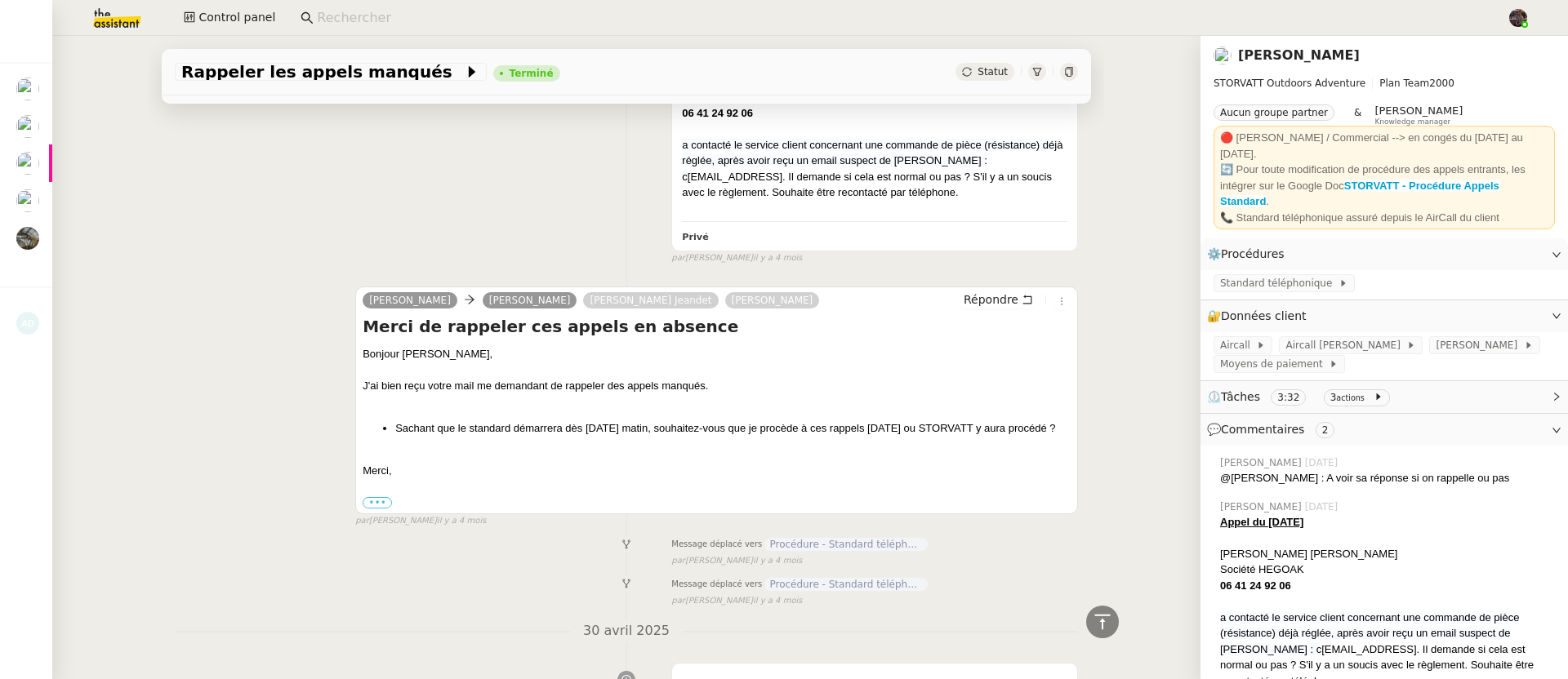
scroll to position [2396, 0]
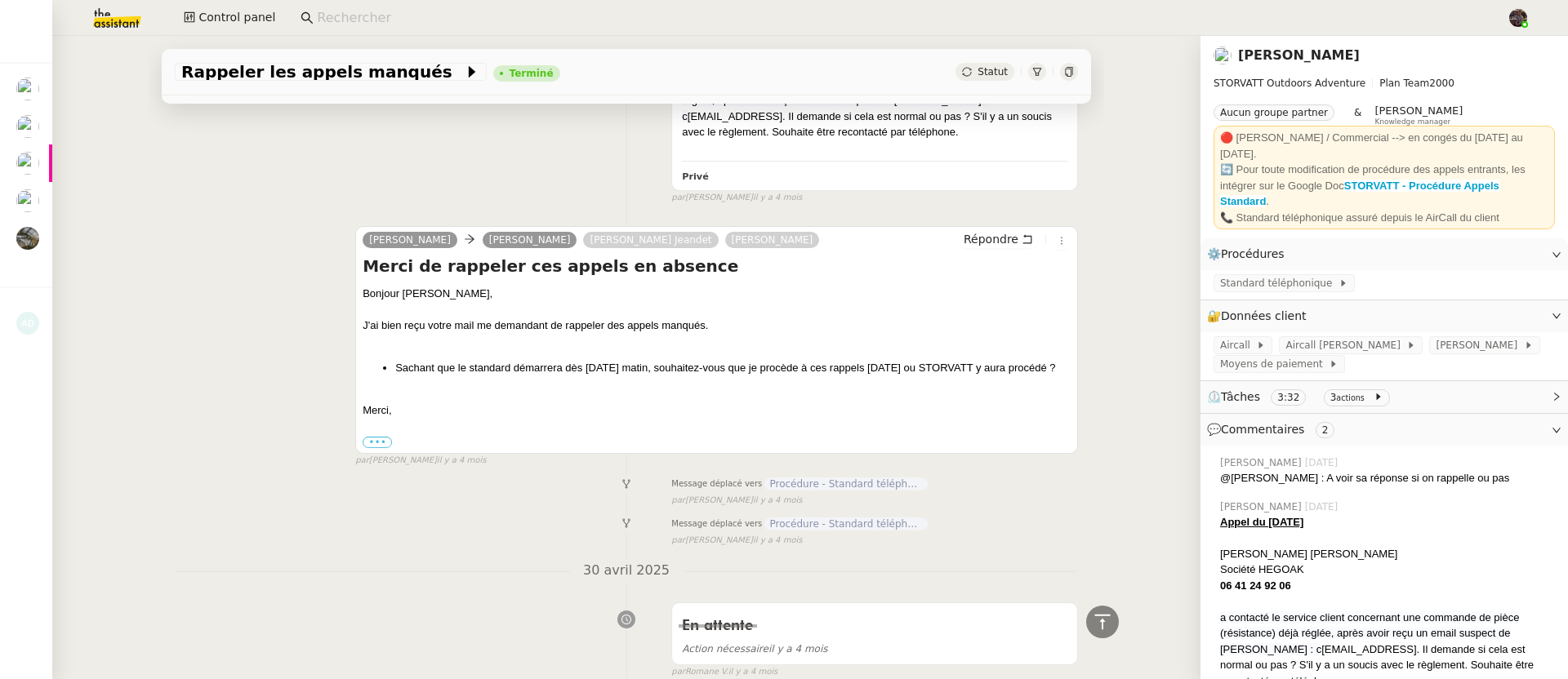
click at [787, 494] on div "Message déplacé vers Procédure - Standard téléphonique" at bounding box center [874, 485] width 406 height 20
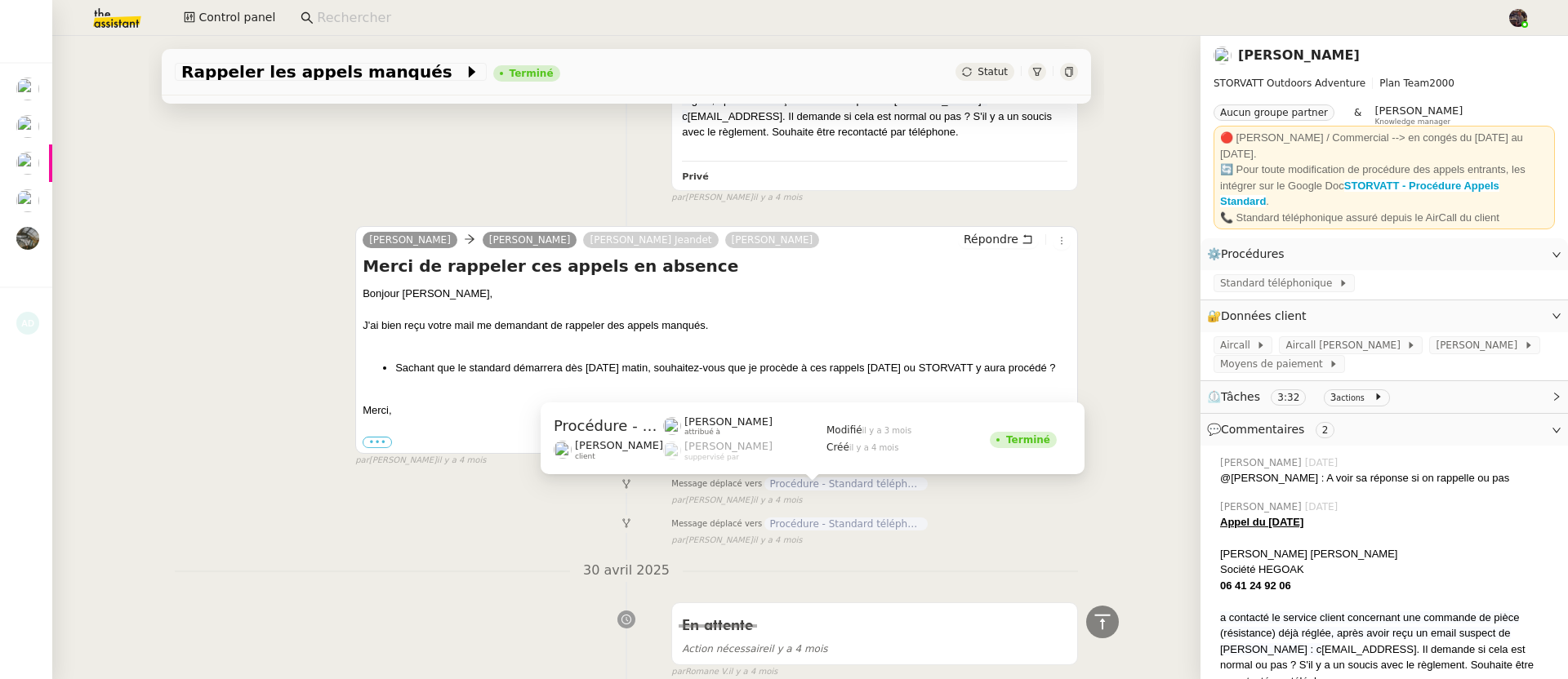
click at [786, 490] on span "Procédure - Standard téléphonique" at bounding box center [846, 484] width 163 height 13
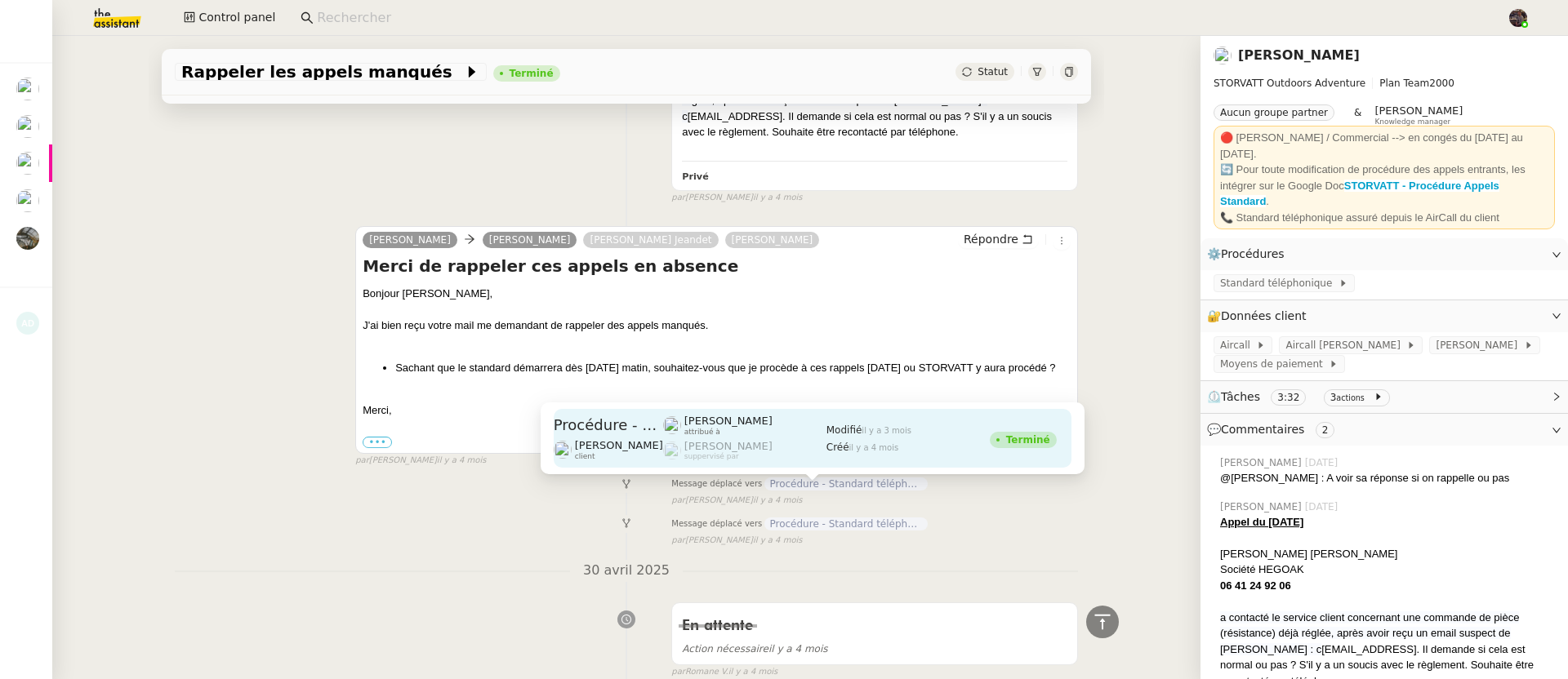
click at [750, 436] on div "Romane Vachon attribué à Romane Vachon suppervisé par" at bounding box center [744, 438] width 163 height 59
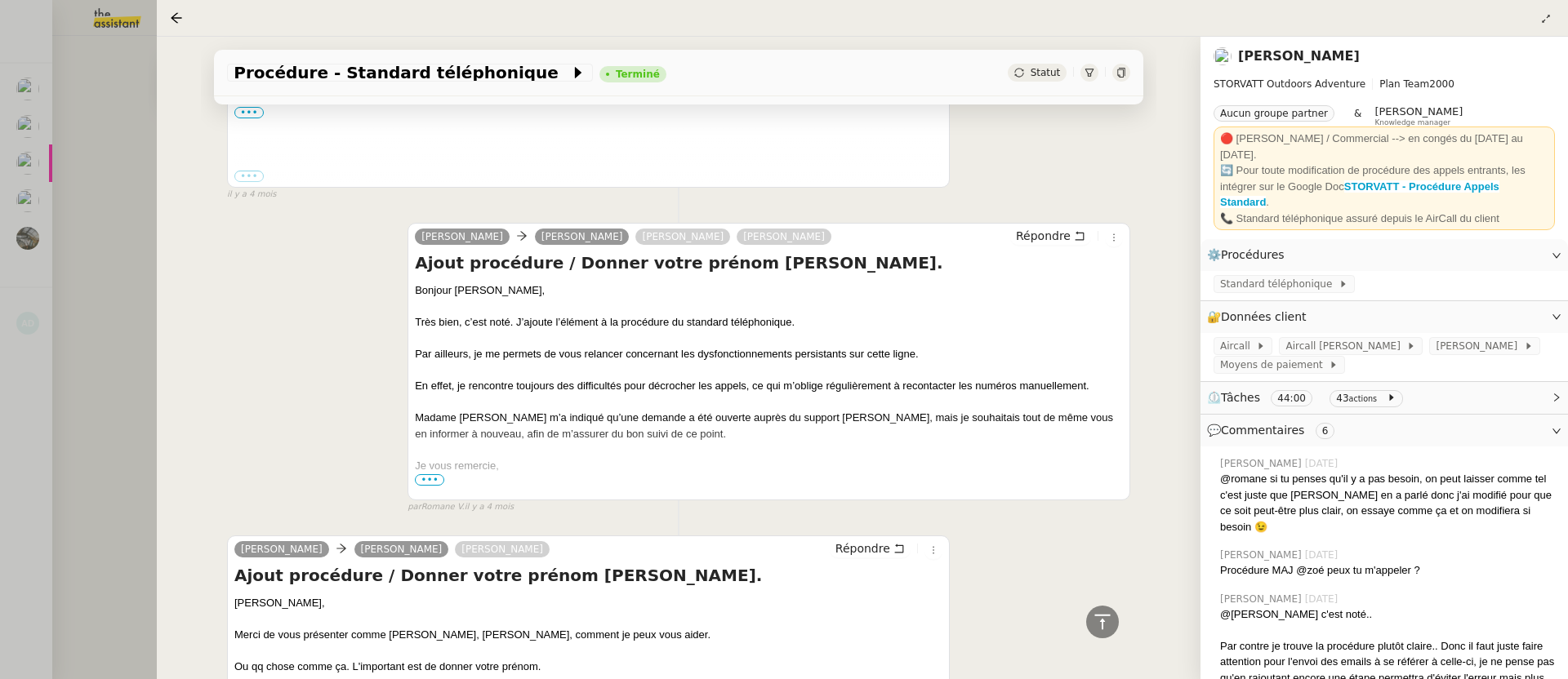
scroll to position [2657, 0]
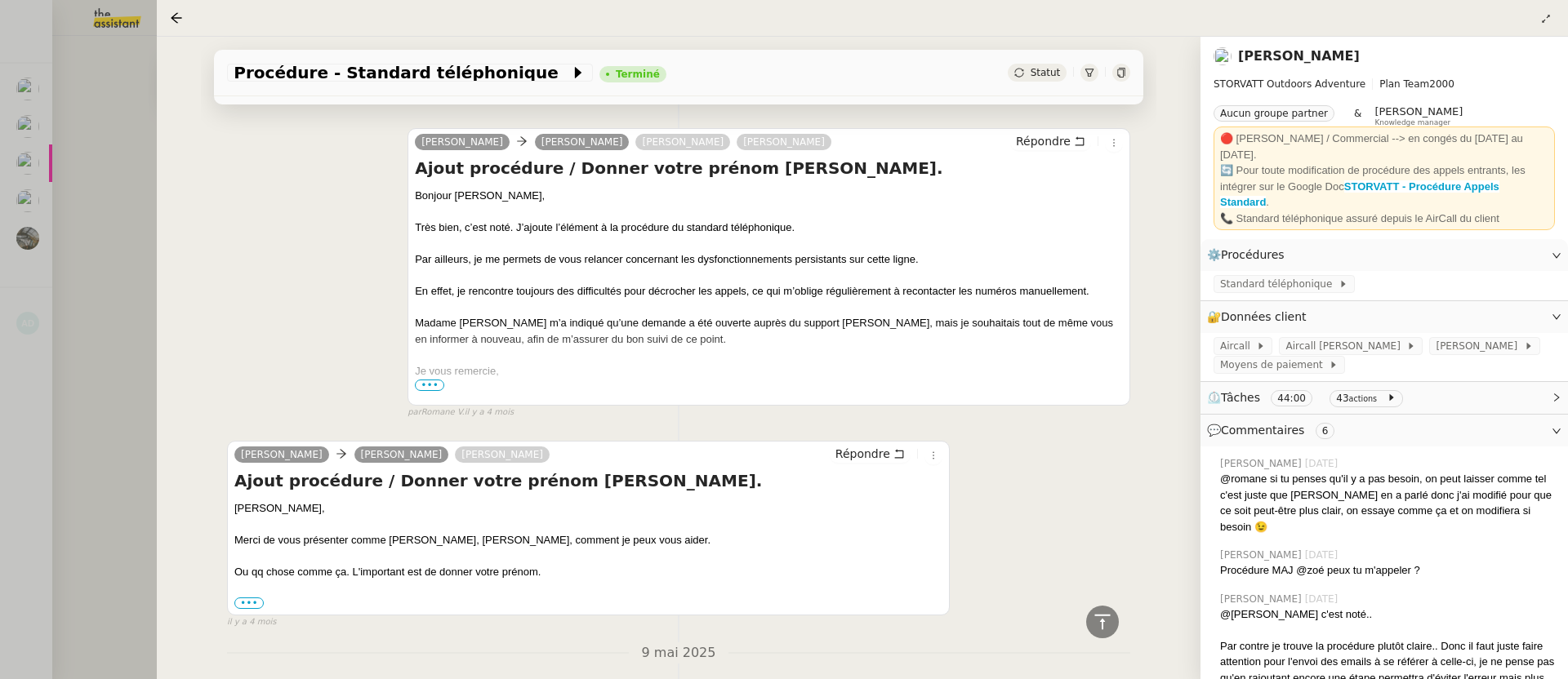
click at [61, 378] on div at bounding box center [784, 340] width 1568 height 679
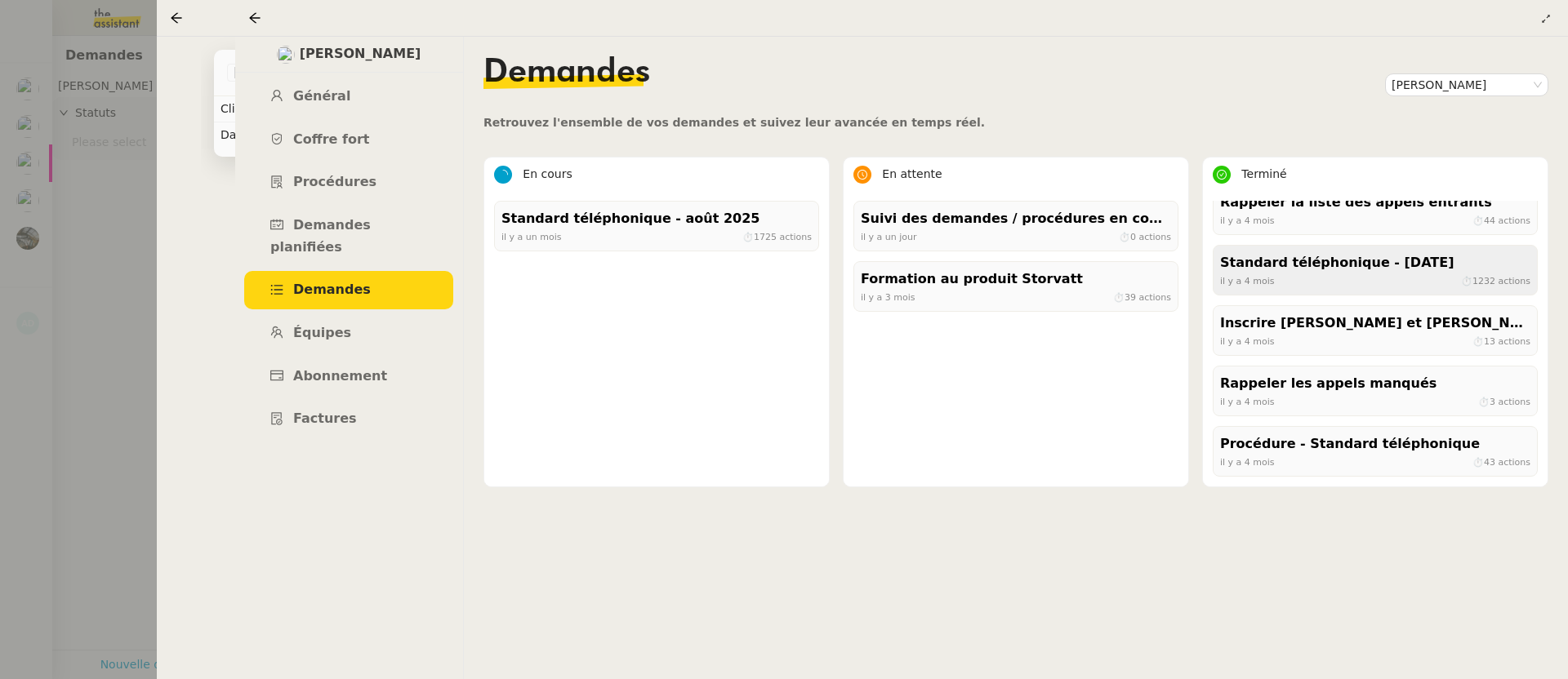
scroll to position [750, 0]
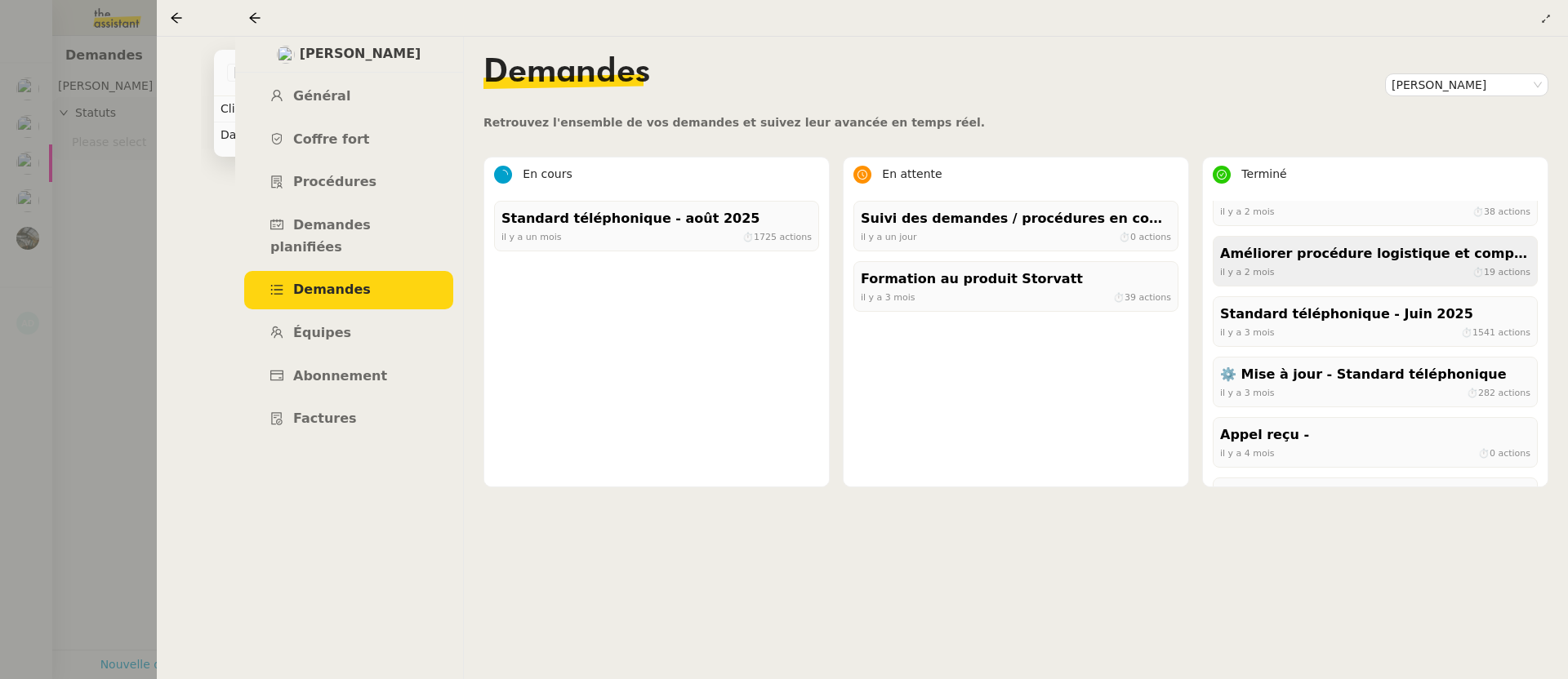
click at [1328, 275] on div "il y a 2 mois ⏱ 19 actions" at bounding box center [1375, 272] width 310 height 15
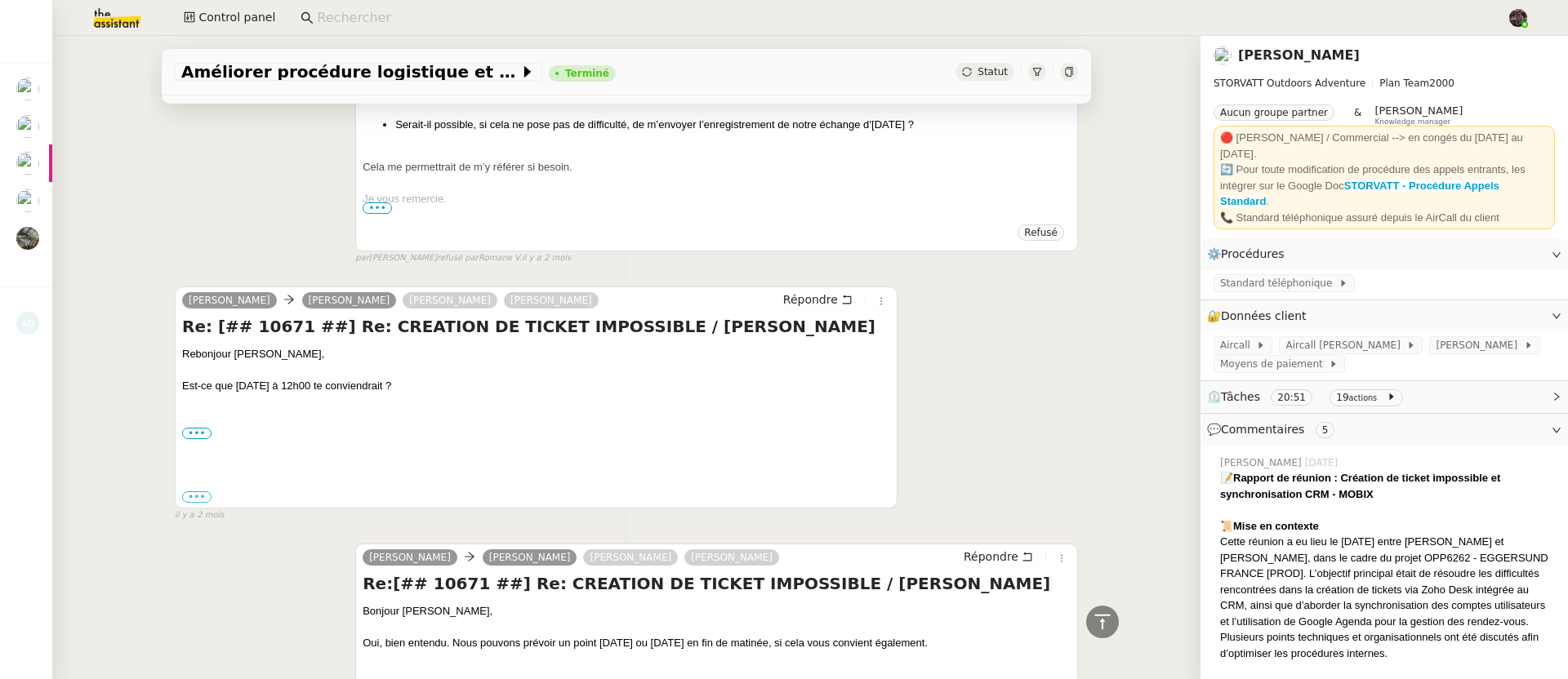
scroll to position [4708, 0]
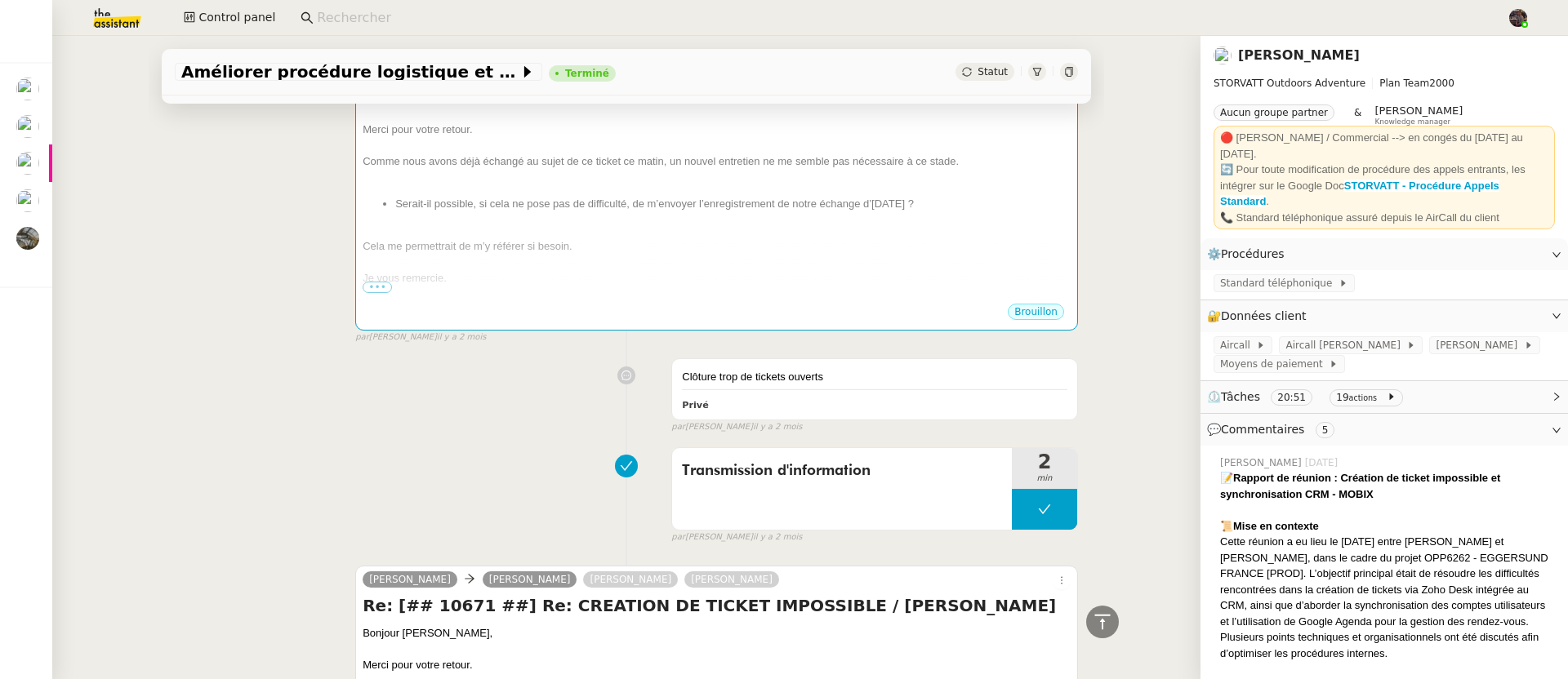
click at [250, 351] on div "Clôture trop de tickets ouverts Privé false par Zoé L. il y a 2 mois" at bounding box center [627, 392] width 904 height 82
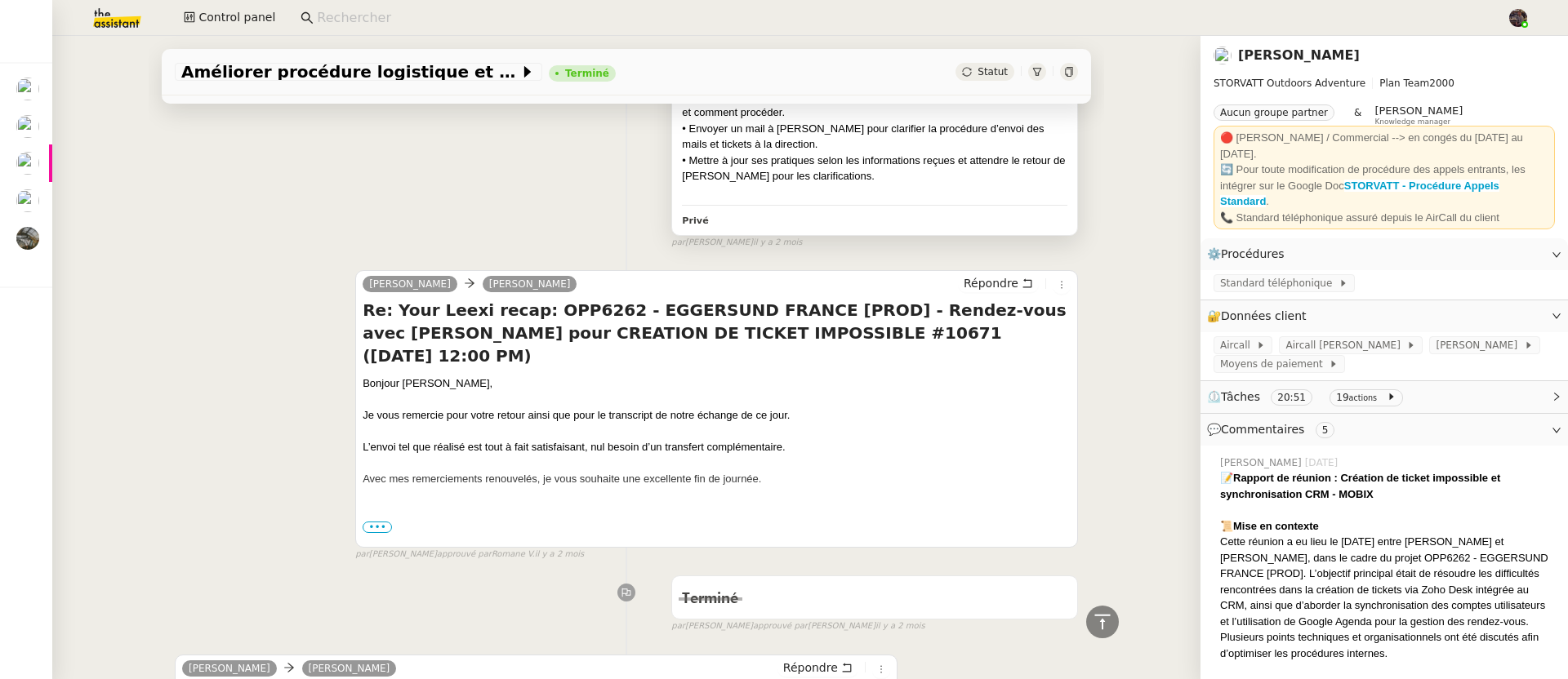
scroll to position [3429, 0]
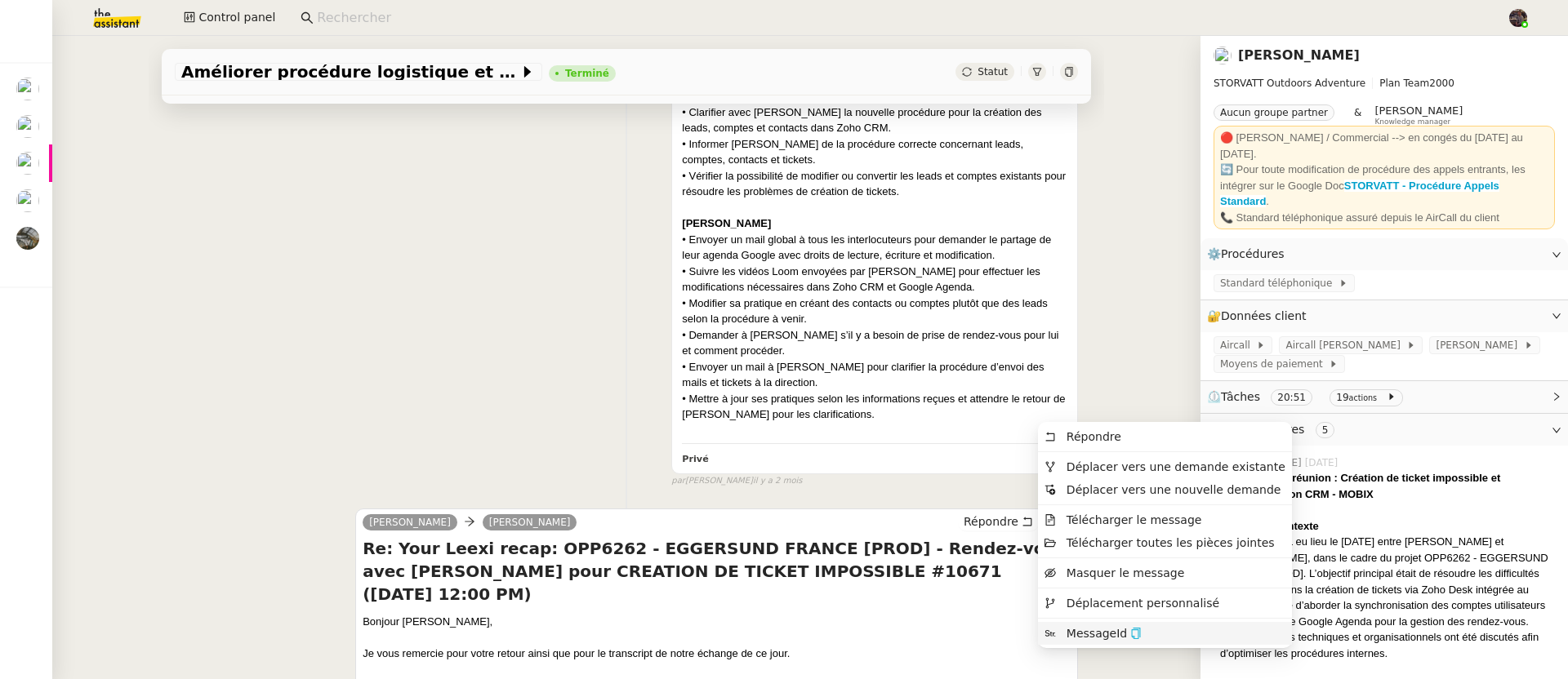
click at [1136, 634] on icon "button" at bounding box center [1136, 634] width 9 height 12
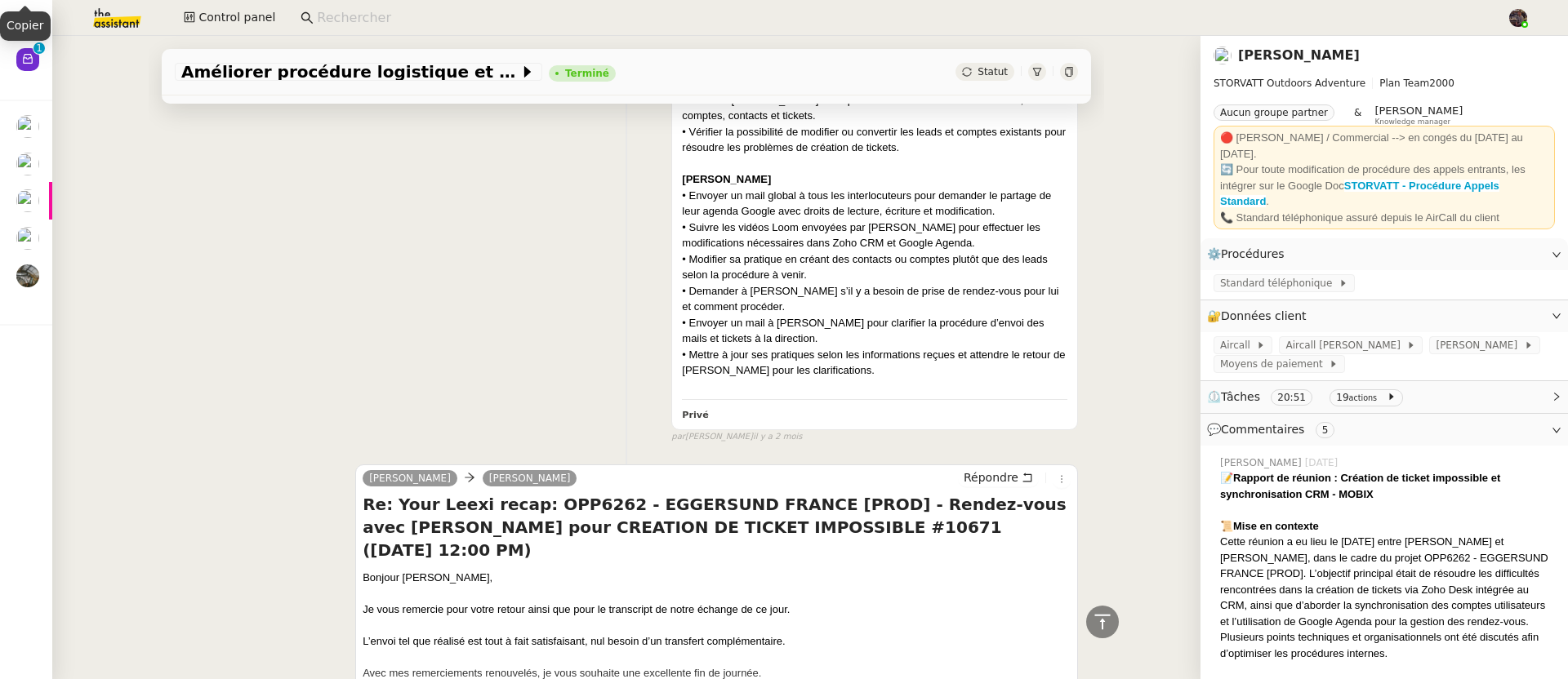
scroll to position [3472, 0]
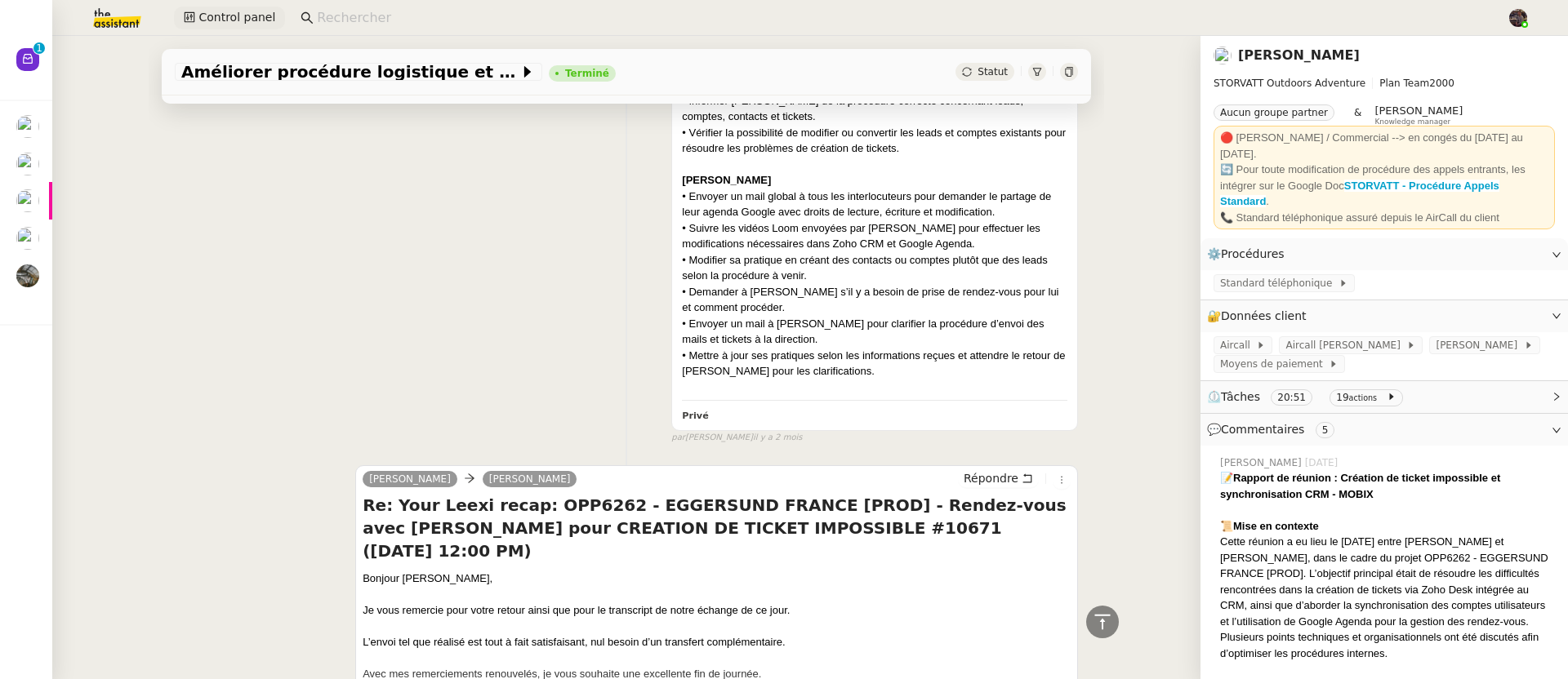
click at [223, 17] on span "Control panel" at bounding box center [237, 17] width 77 height 19
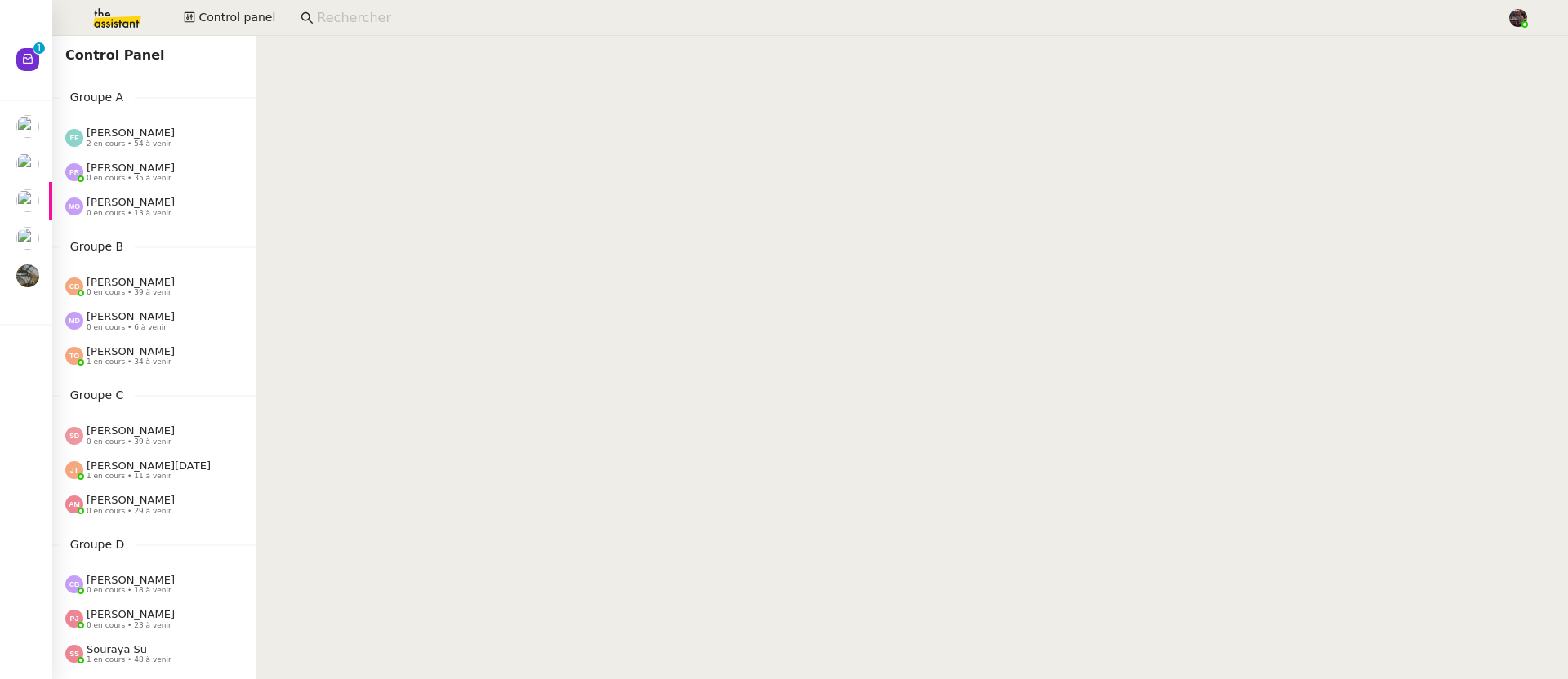
click at [123, 260] on div "Groupe B Coralie Bordas 0 en cours • 39 à venir Marylou Deybach 0 en cours • 6 …" at bounding box center [154, 305] width 204 height 136
click at [130, 288] on span "[PERSON_NAME]" at bounding box center [130, 282] width 88 height 12
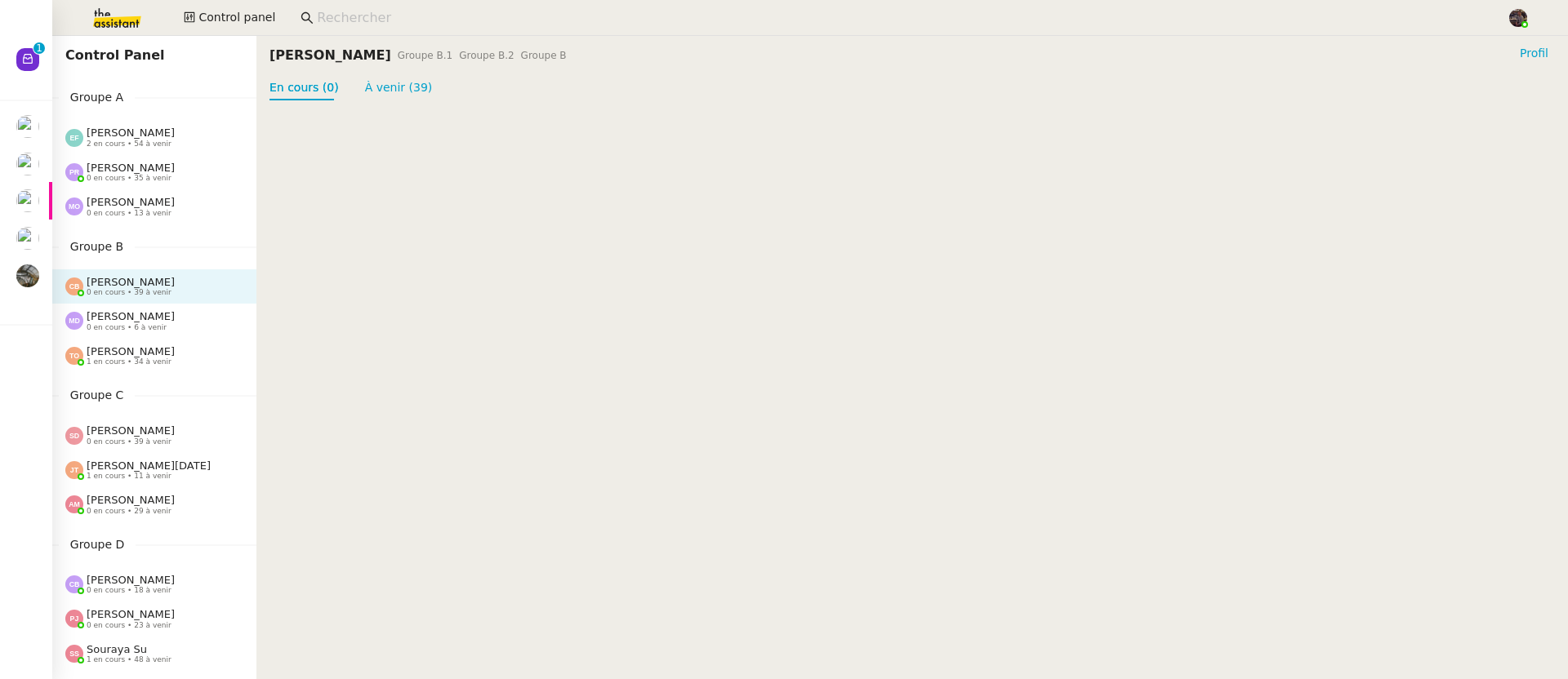
click at [102, 430] on span "Sheida Delpazir" at bounding box center [130, 430] width 88 height 12
drag, startPoint x: 390, startPoint y: 114, endPoint x: 387, endPoint y: 68, distance: 46.1
click at [390, 114] on div at bounding box center [912, 110] width 1312 height 20
click at [383, 66] on div "Sheida Delpazir Groupe C.1 Groupe C.2 Groupe C" at bounding box center [421, 55] width 303 height 23
click at [387, 85] on link "À venir (39)" at bounding box center [399, 87] width 68 height 13
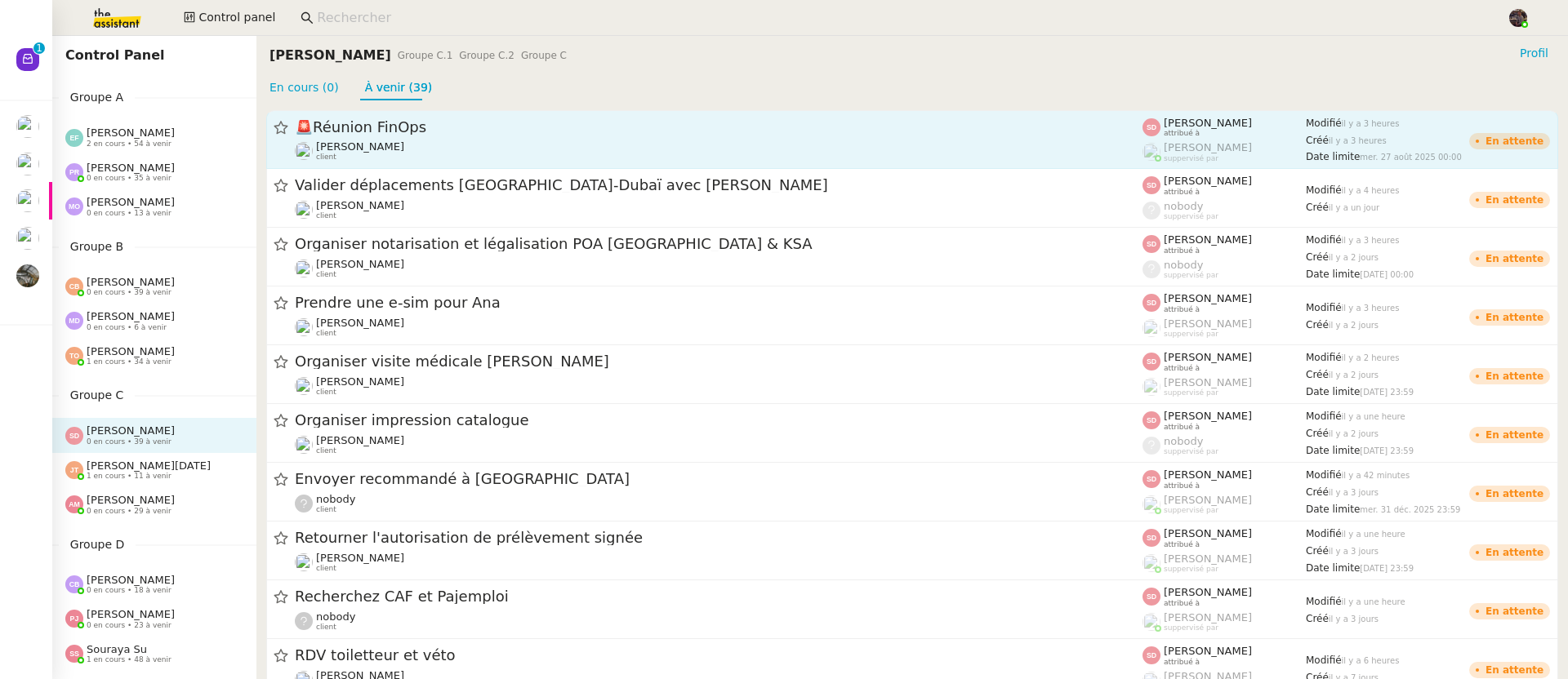
click at [427, 146] on div "David Berrebi client" at bounding box center [719, 151] width 847 height 21
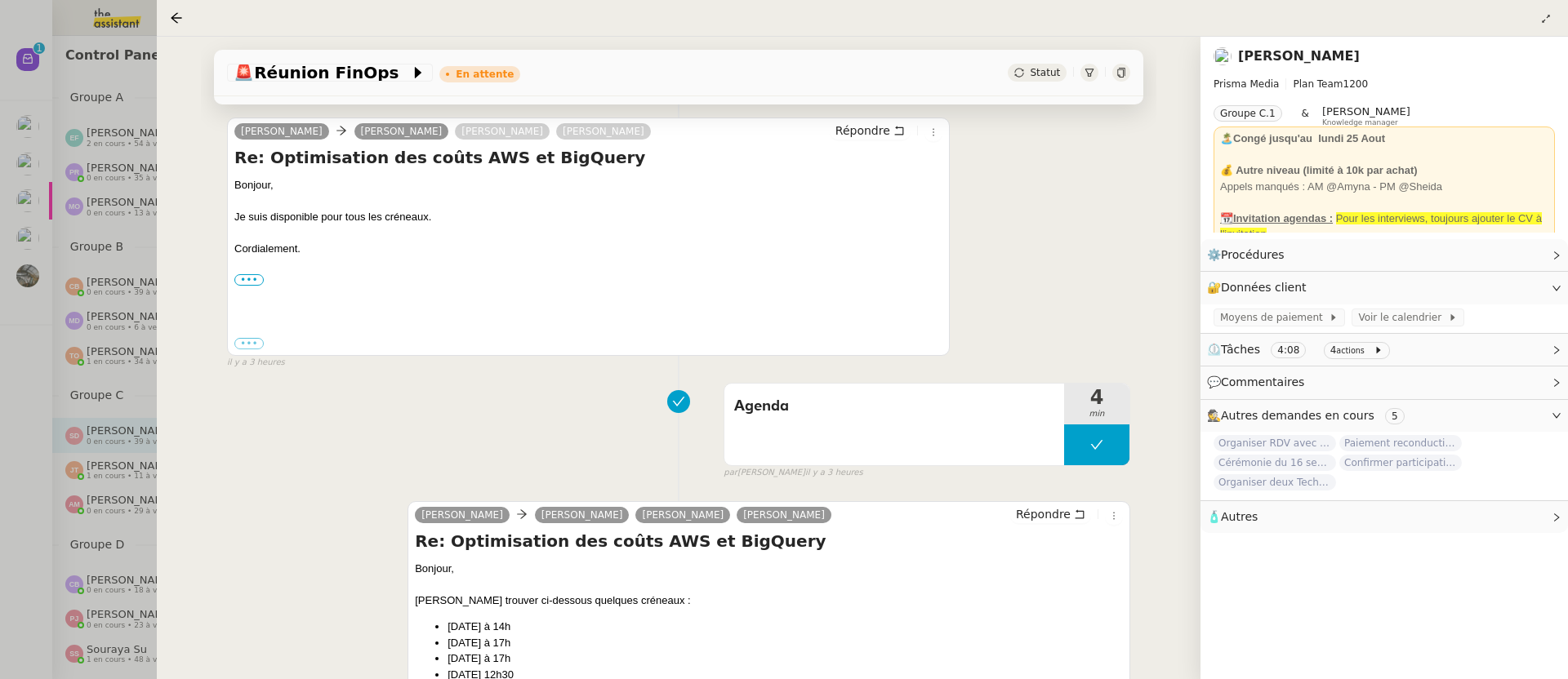
scroll to position [654, 0]
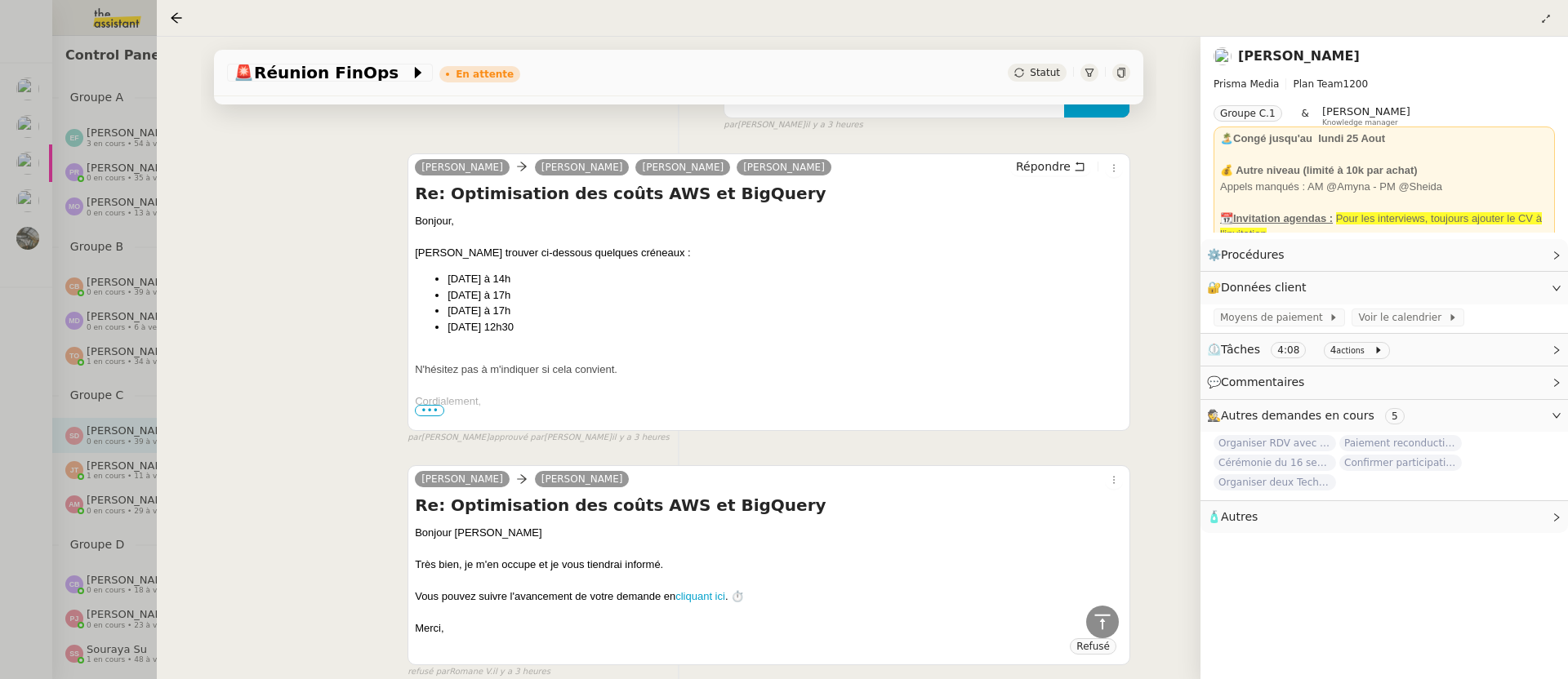
click at [134, 267] on div at bounding box center [784, 340] width 1568 height 679
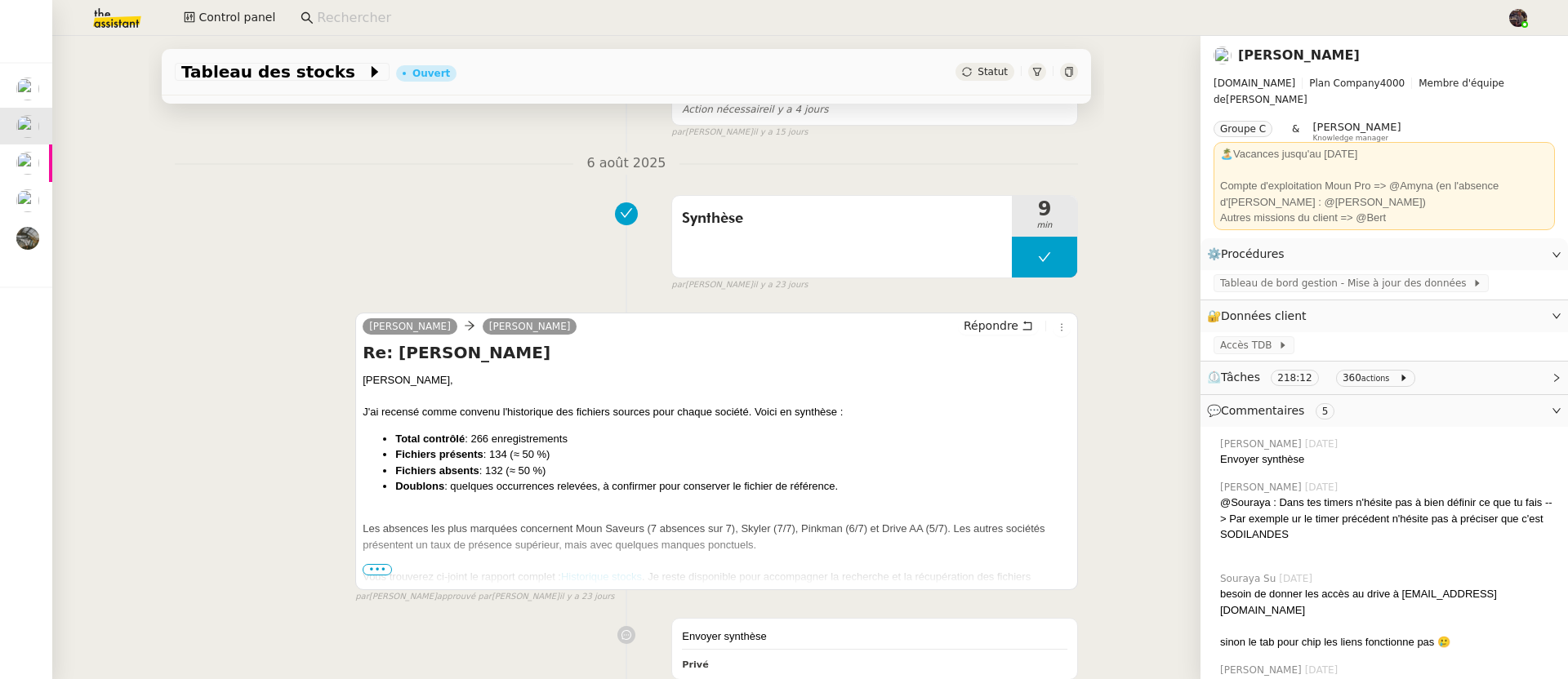
scroll to position [288, 0]
drag, startPoint x: 209, startPoint y: 251, endPoint x: 190, endPoint y: 240, distance: 22.0
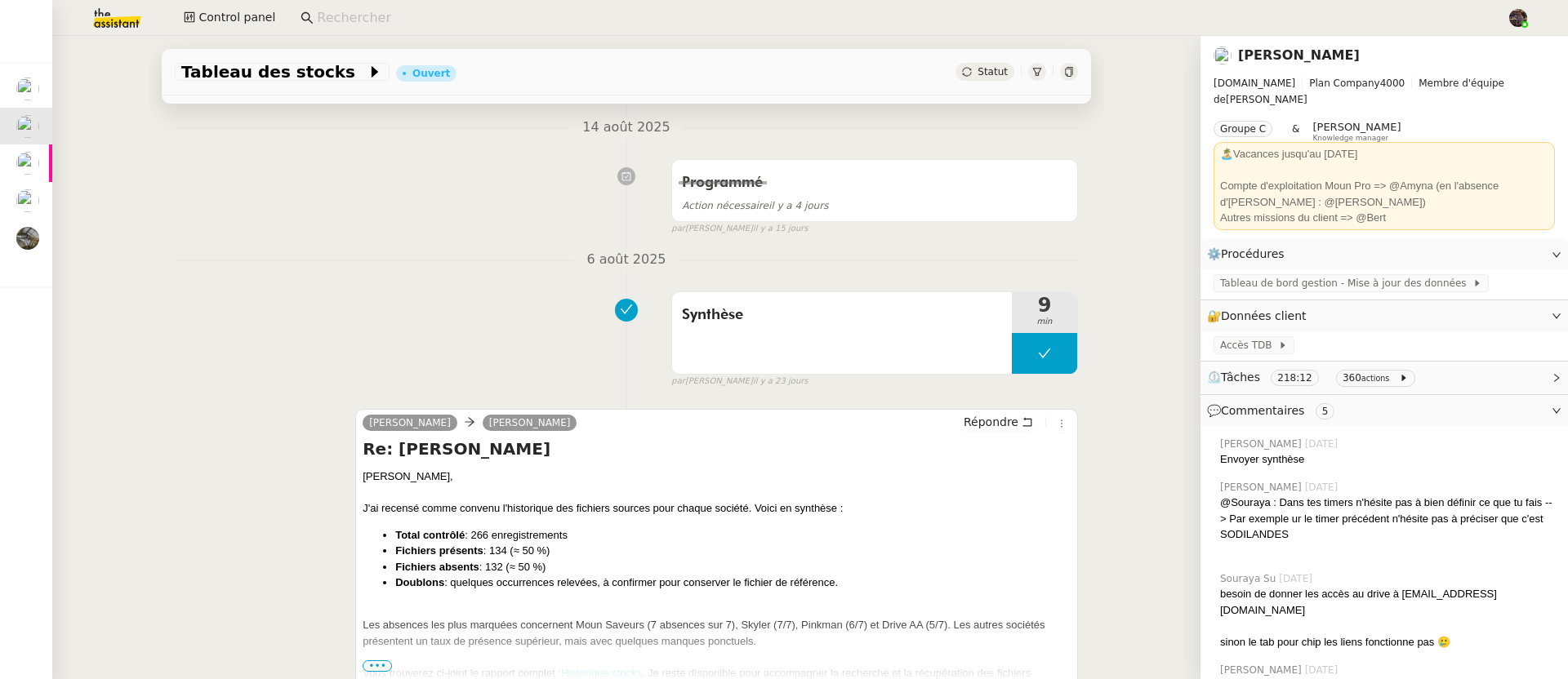
scroll to position [0, 0]
